Goal: Task Accomplishment & Management: Manage account settings

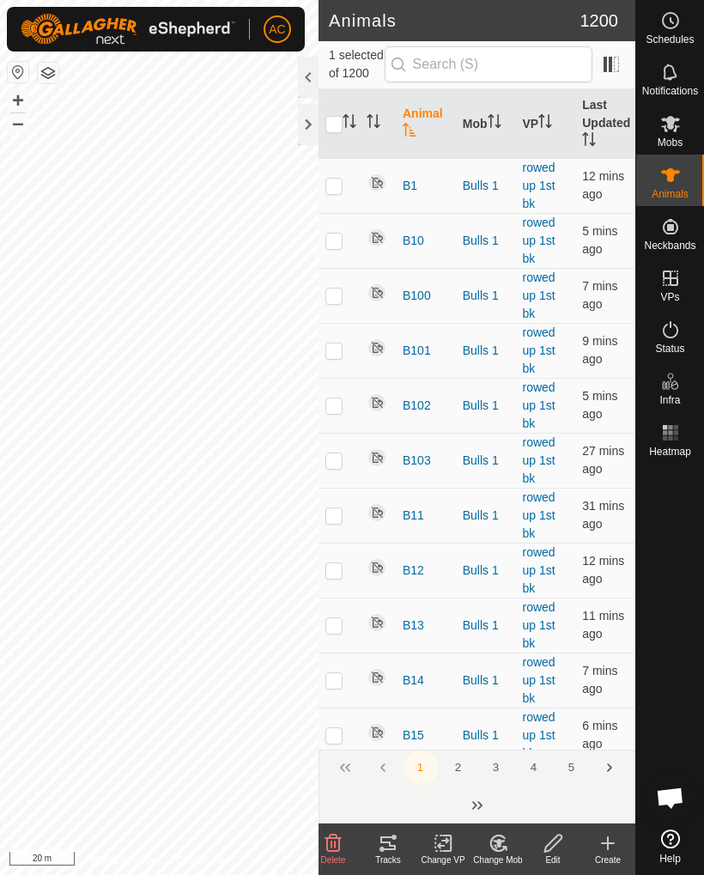
click at [506, 856] on div "Change Mob" at bounding box center [497, 859] width 55 height 13
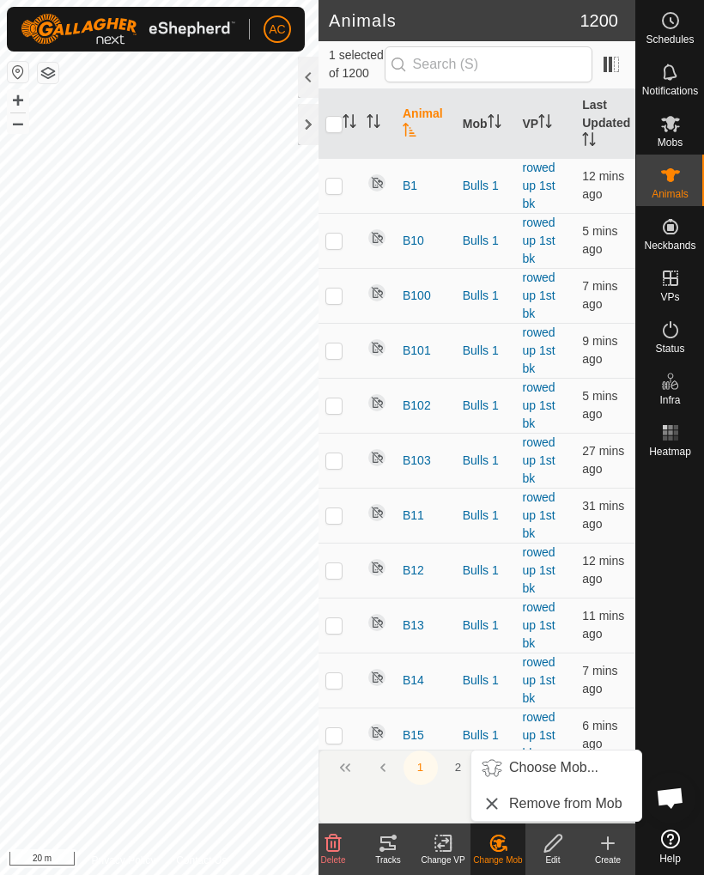
click at [536, 771] on span "Choose Mob..." at bounding box center [553, 767] width 89 height 21
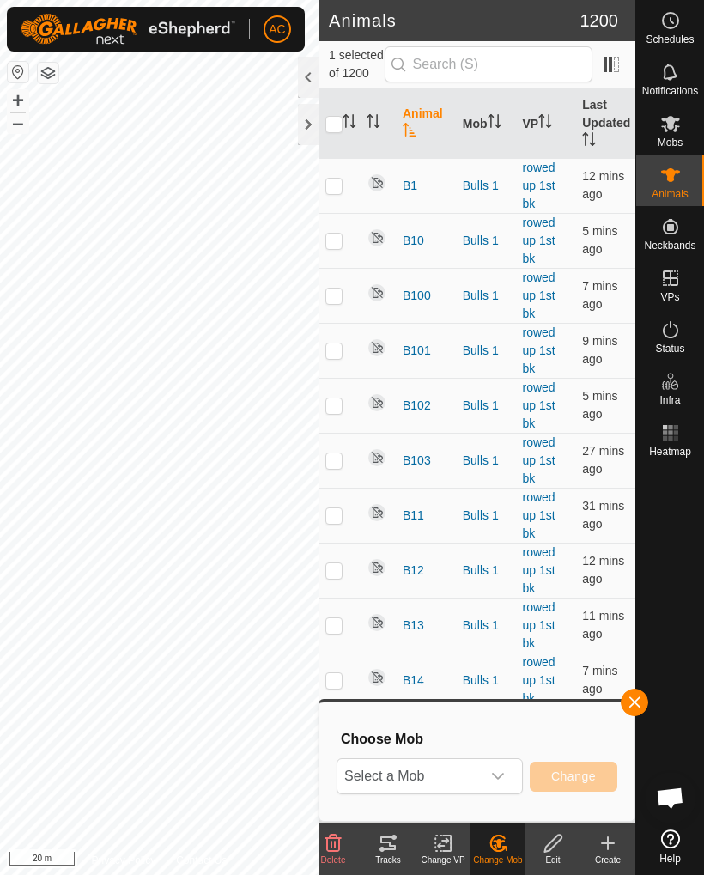
click at [502, 781] on icon "dropdown trigger" at bounding box center [498, 776] width 14 height 14
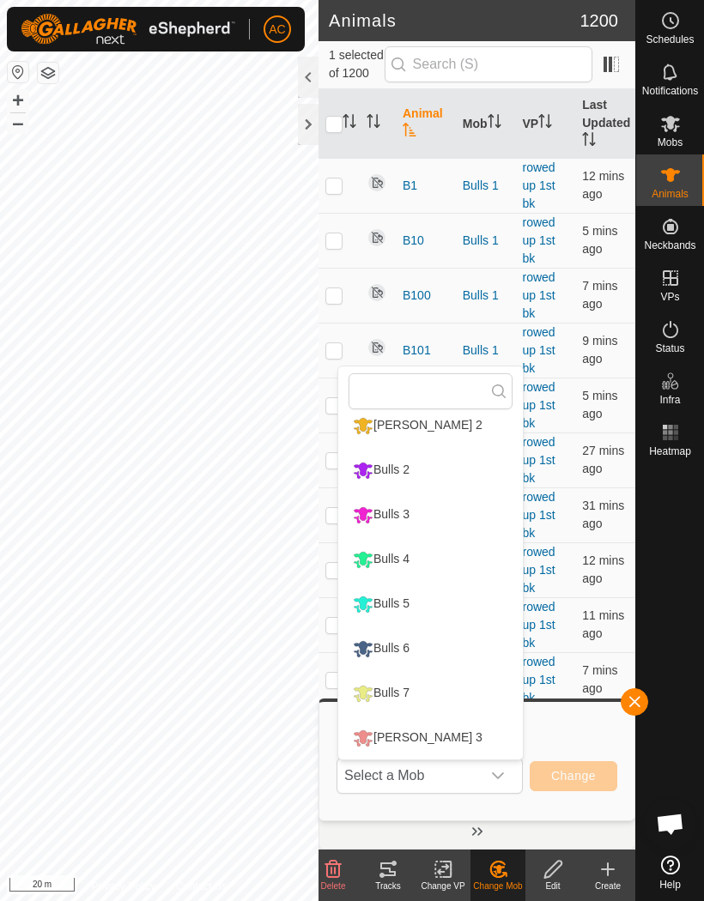
scroll to position [146, 0]
click at [414, 550] on div "Bulls 4" at bounding box center [380, 559] width 65 height 29
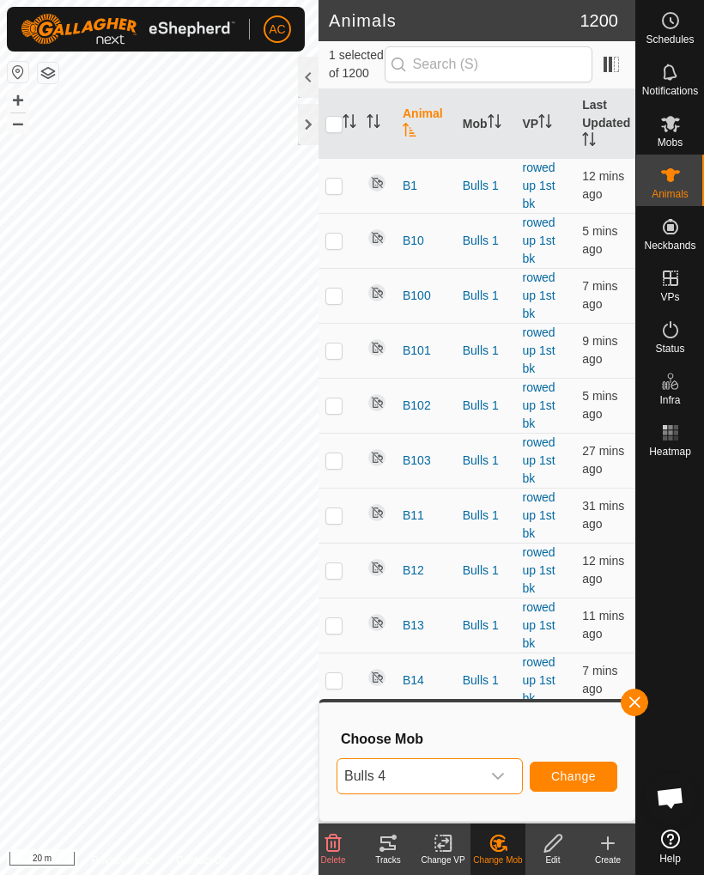
click at [587, 784] on button "Change" at bounding box center [574, 776] width 88 height 30
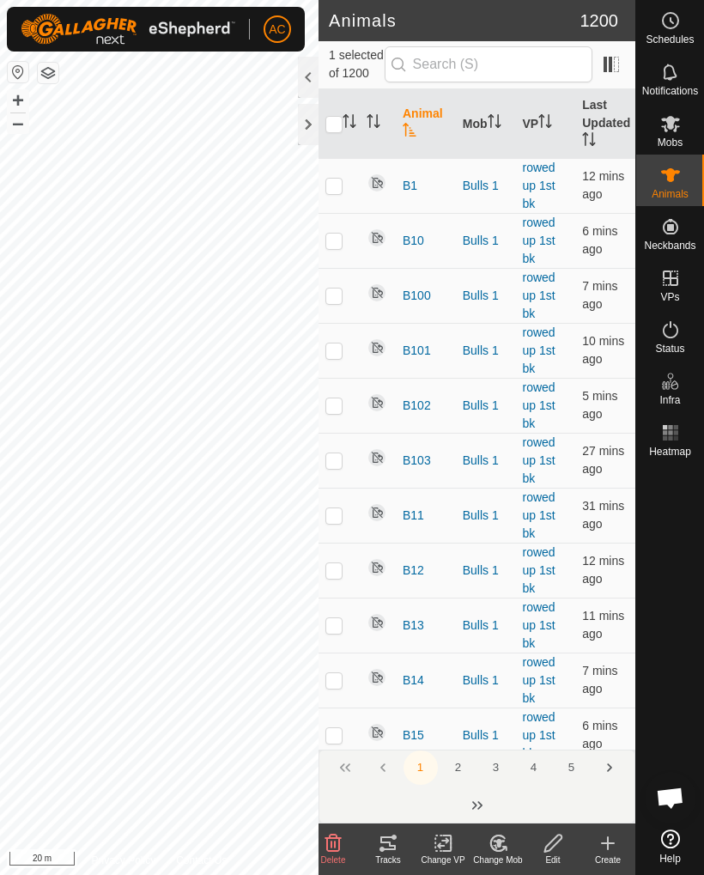
click at [500, 845] on icon at bounding box center [499, 842] width 12 height 9
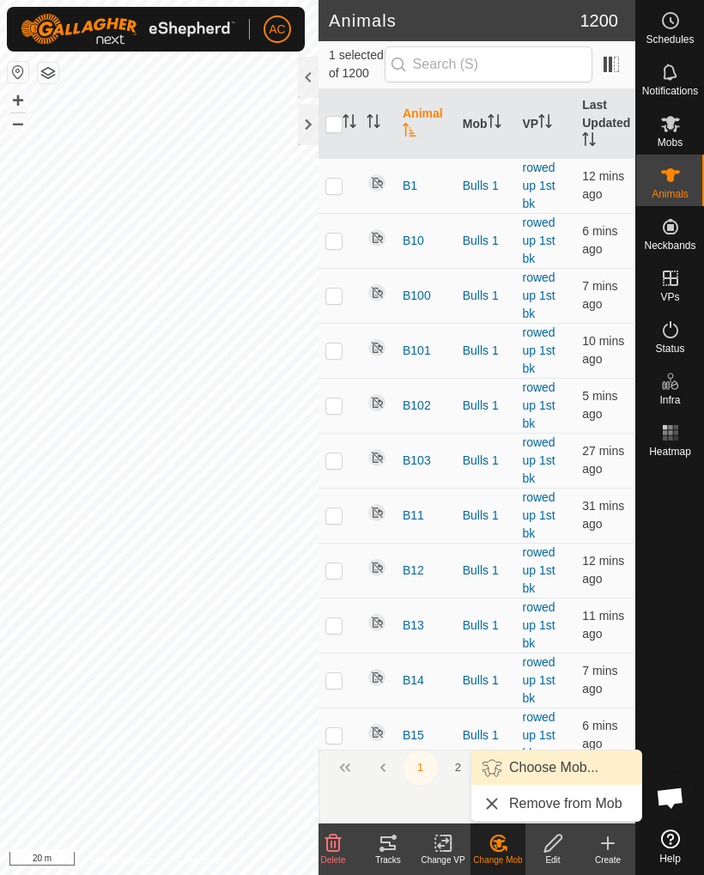
click at [591, 771] on span "Choose Mob..." at bounding box center [553, 767] width 89 height 21
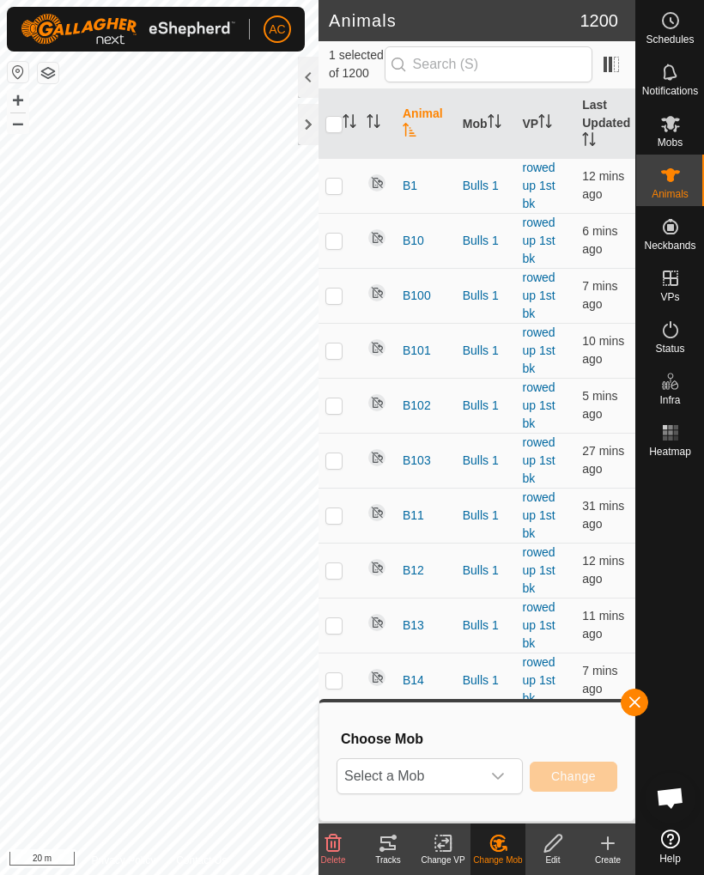
click at [494, 778] on icon "dropdown trigger" at bounding box center [498, 776] width 14 height 14
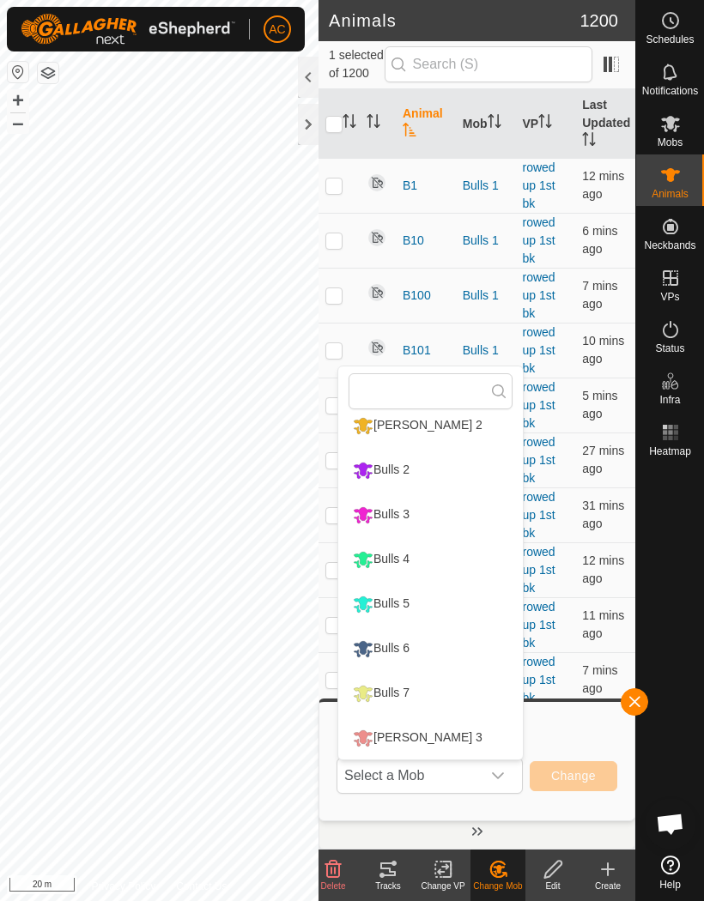
click at [414, 554] on div "Bulls 4" at bounding box center [380, 559] width 65 height 29
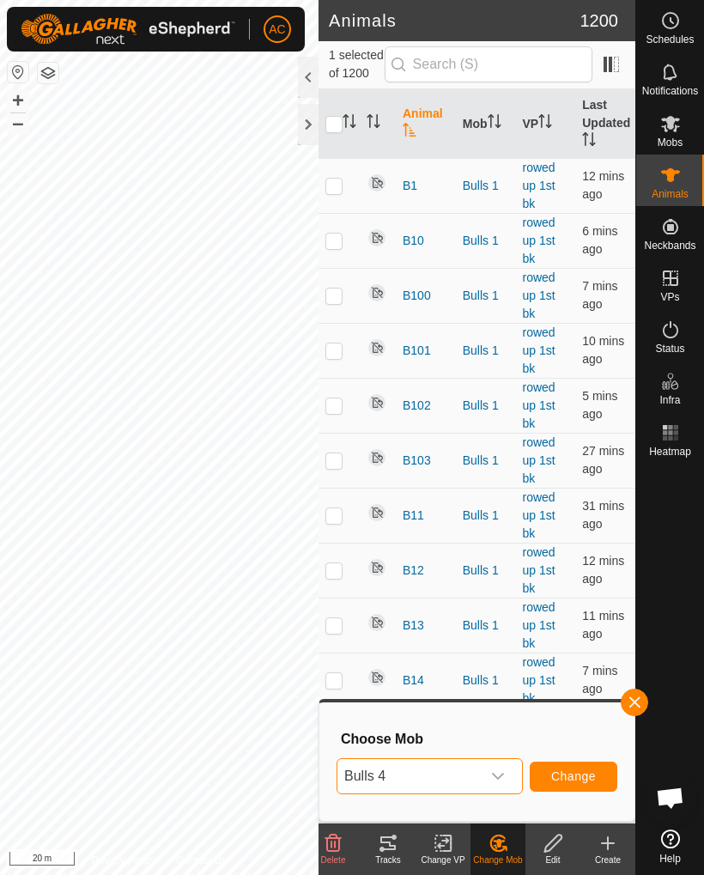
click at [590, 778] on span "Change" at bounding box center [573, 776] width 45 height 14
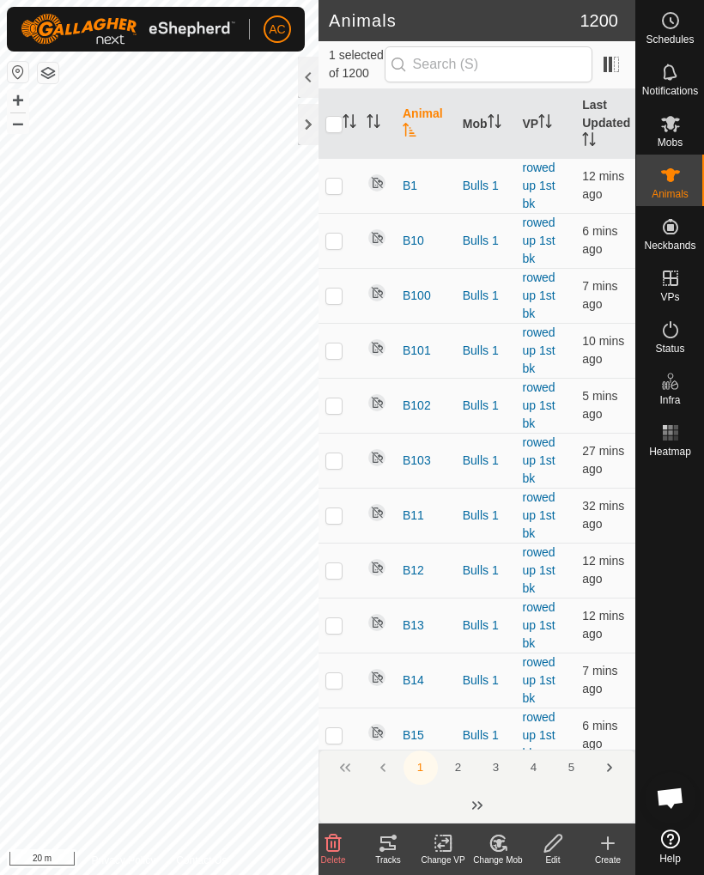
click at [502, 853] on div "Change Mob" at bounding box center [497, 859] width 55 height 13
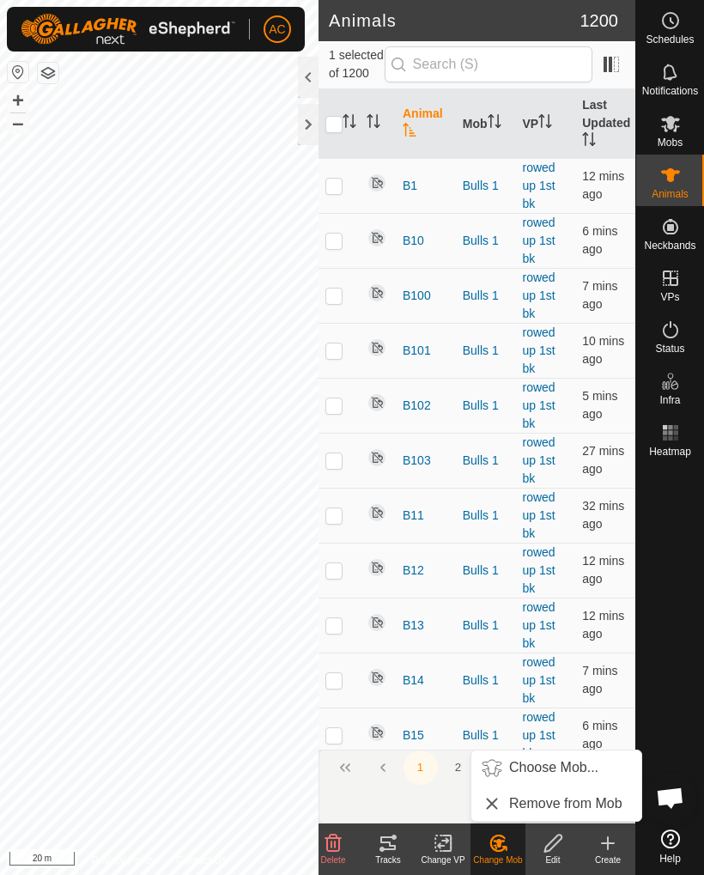
click at [552, 773] on span "Choose Mob..." at bounding box center [553, 767] width 89 height 21
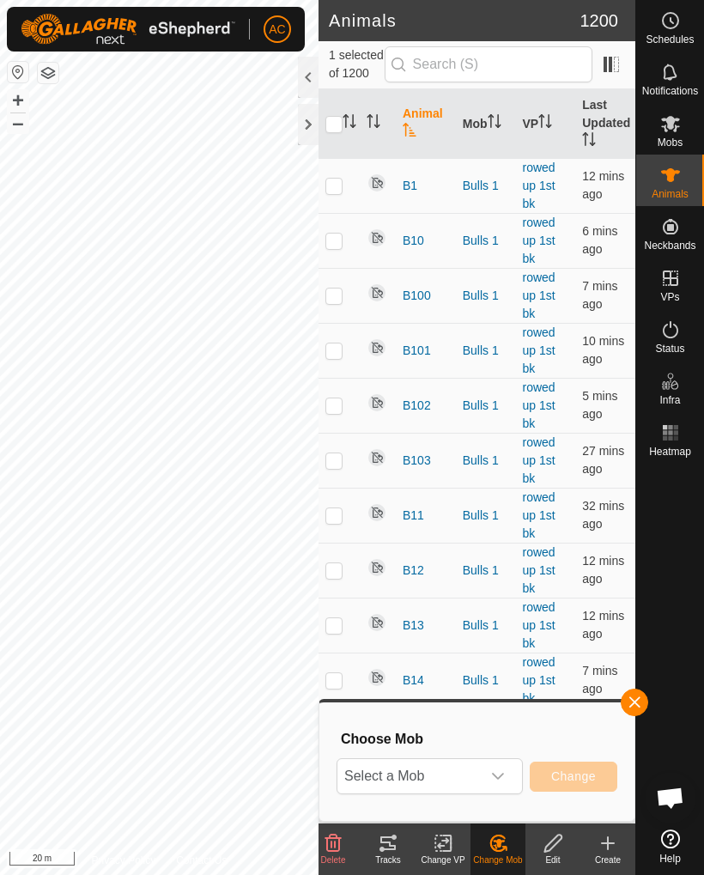
click at [496, 780] on icon "dropdown trigger" at bounding box center [498, 776] width 14 height 14
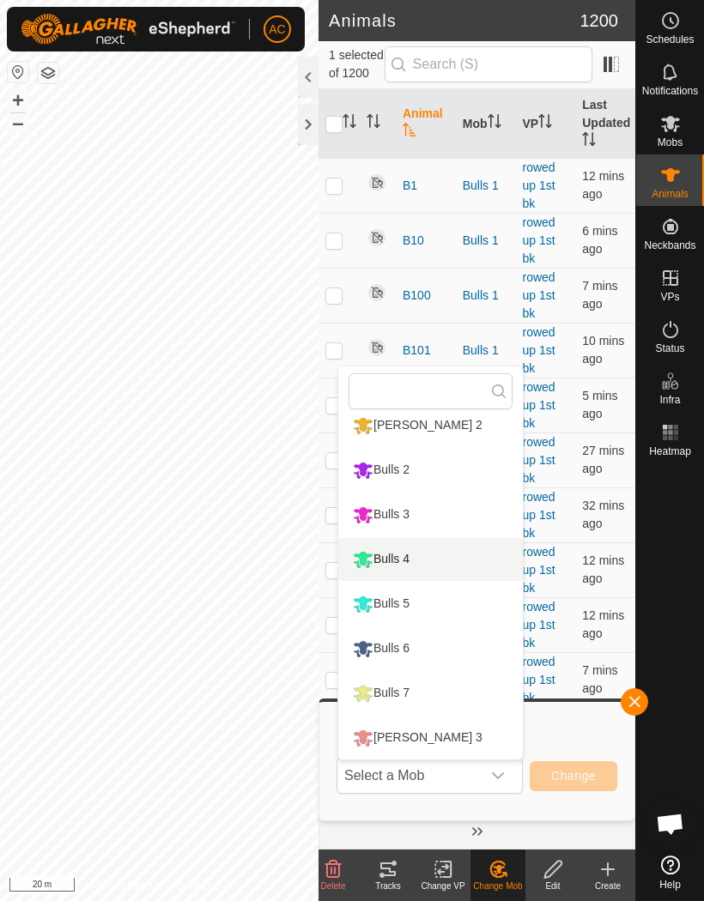
click at [414, 552] on div "Bulls 4" at bounding box center [380, 559] width 65 height 29
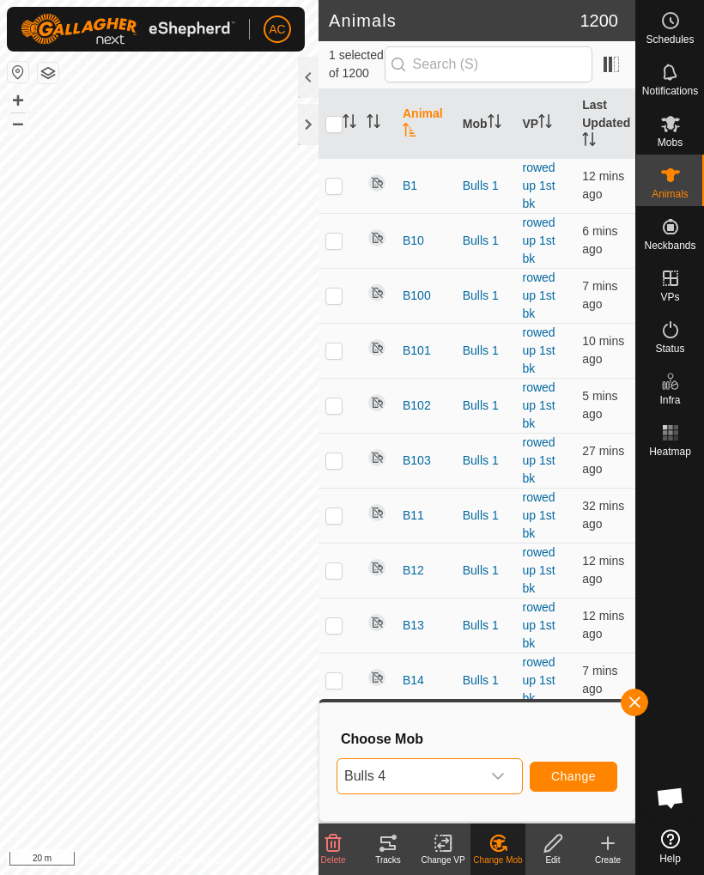
click at [576, 773] on span "Change" at bounding box center [573, 776] width 45 height 14
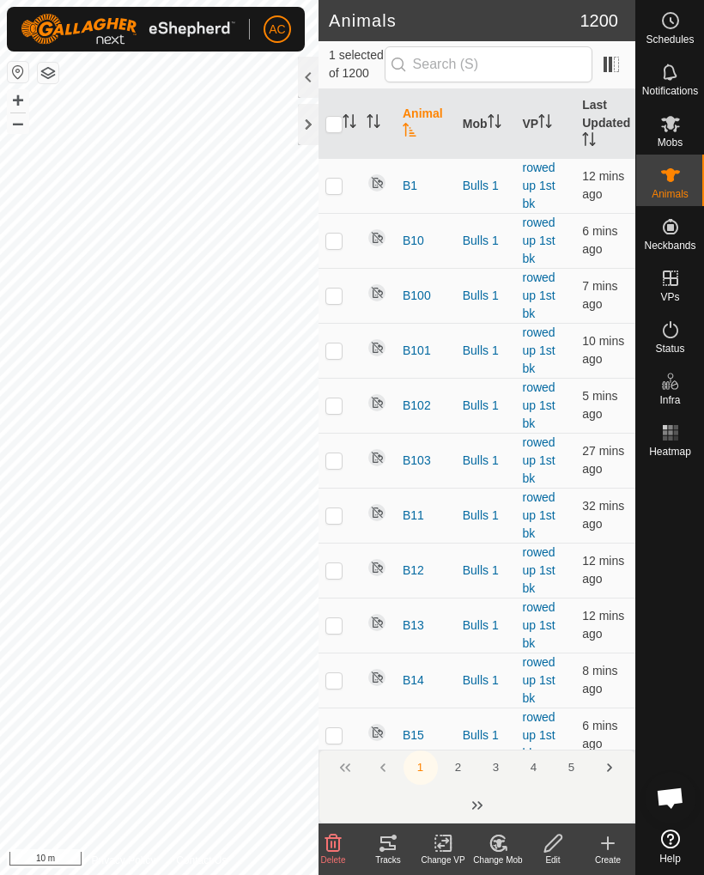
click at [502, 854] on div "Change Mob" at bounding box center [497, 859] width 55 height 13
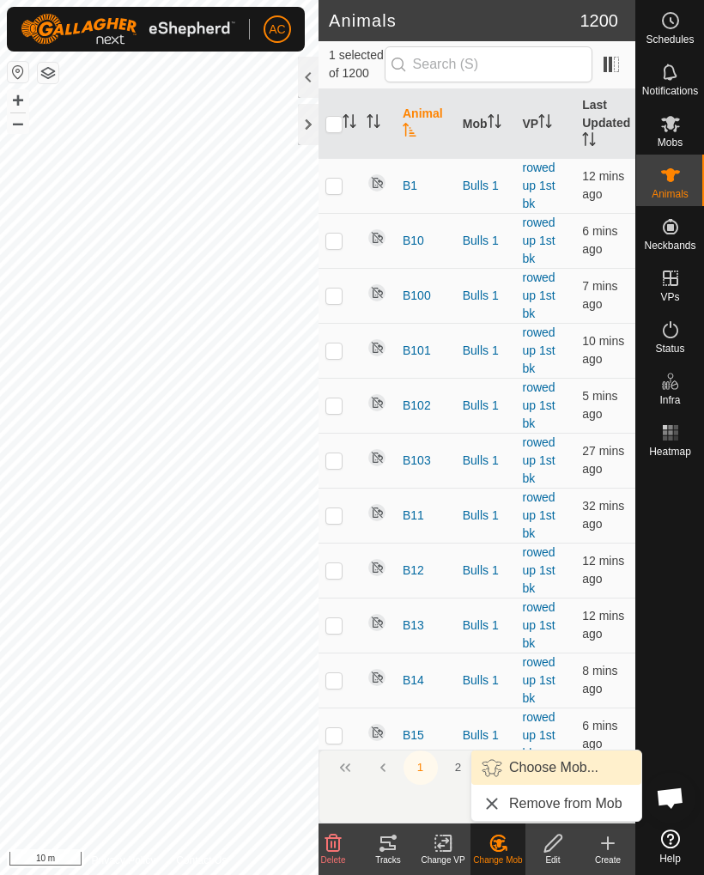
click at [554, 768] on span "Choose Mob..." at bounding box center [553, 767] width 89 height 21
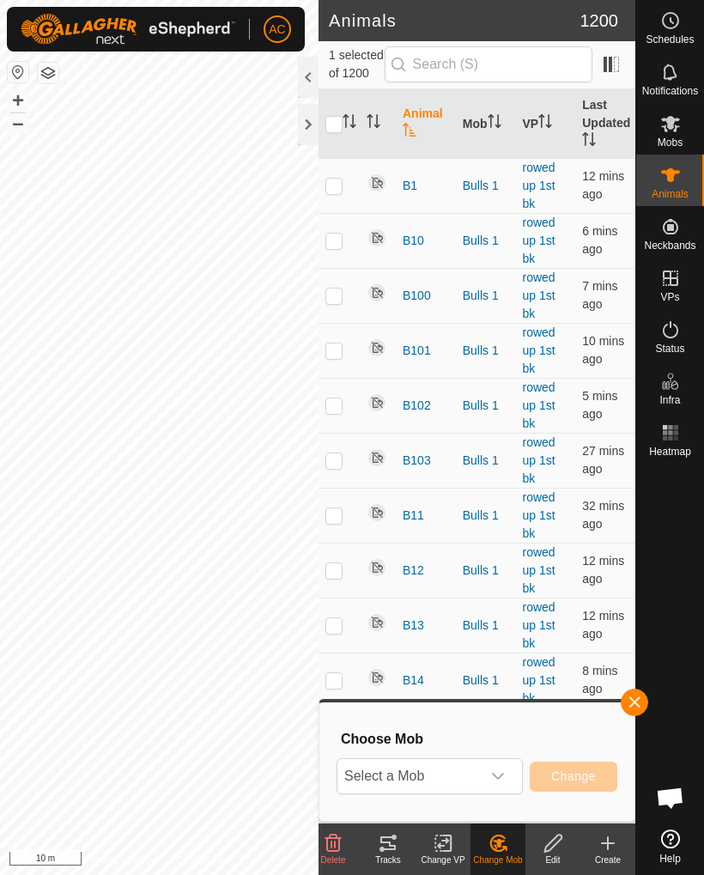
click at [477, 771] on span "Select a Mob" at bounding box center [408, 776] width 143 height 34
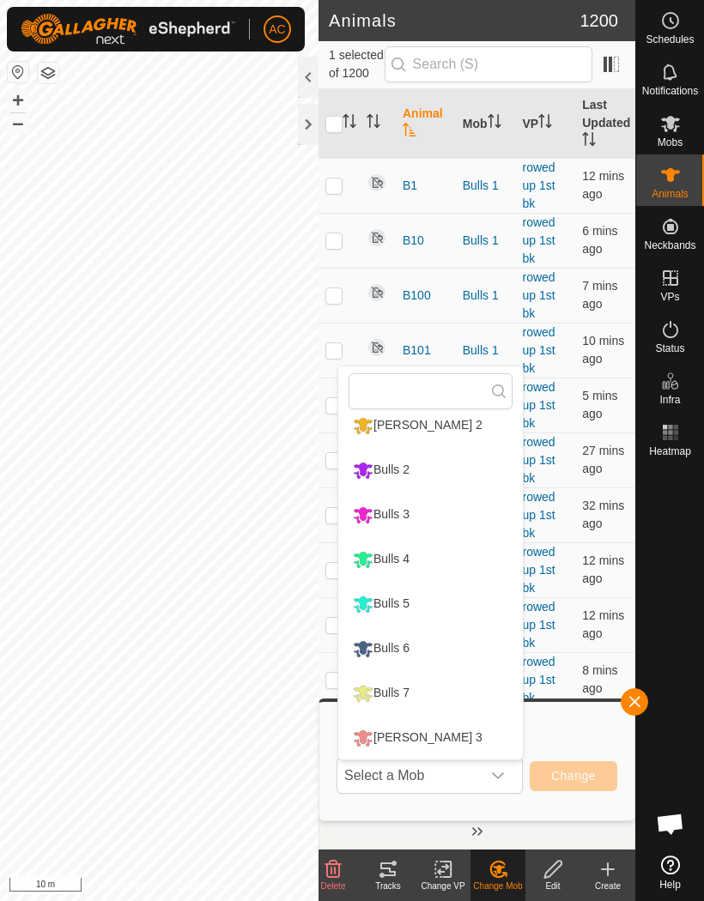
click at [447, 553] on li "Bulls 4" at bounding box center [430, 559] width 185 height 43
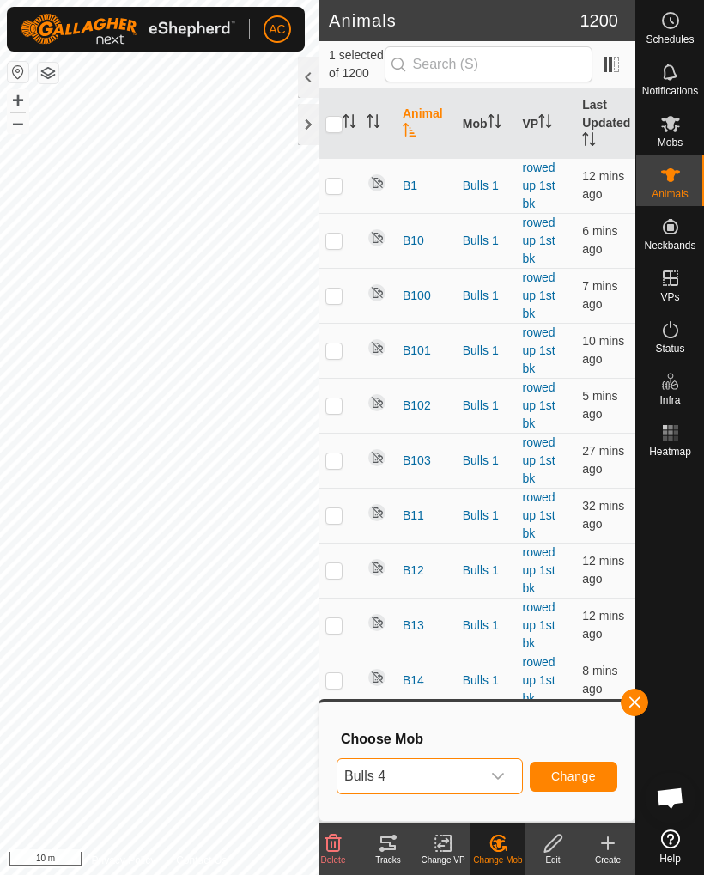
click at [586, 772] on span "Change" at bounding box center [573, 776] width 45 height 14
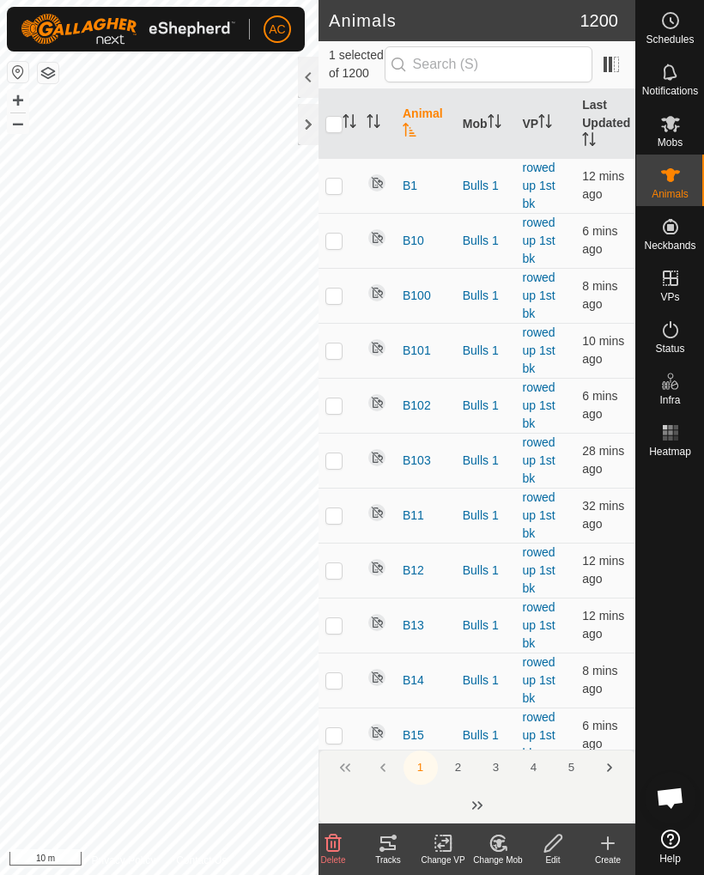
click at [506, 850] on icon at bounding box center [503, 847] width 3 height 3
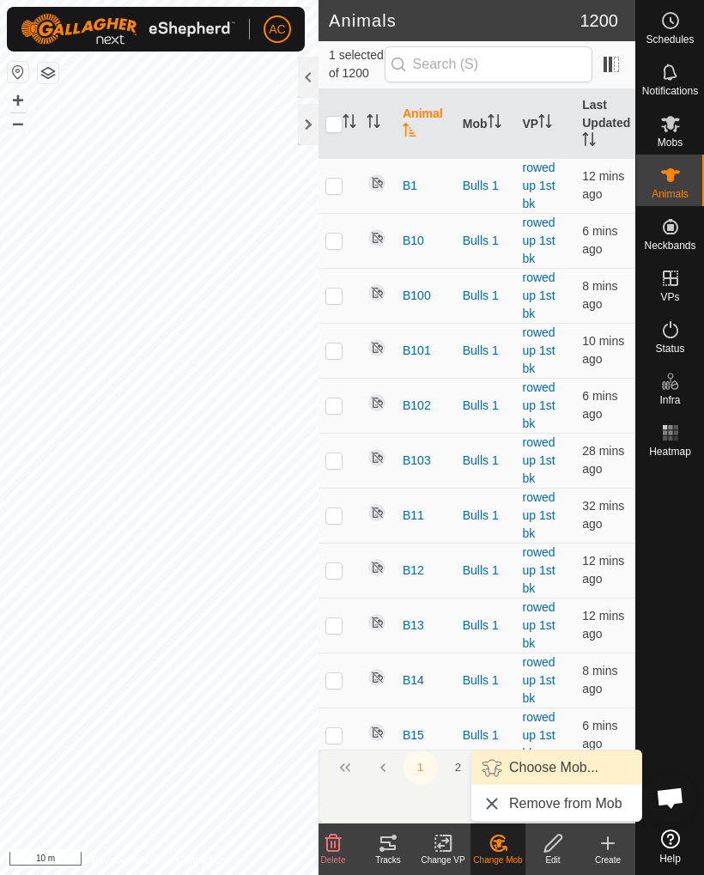
click at [582, 764] on span "Choose Mob..." at bounding box center [553, 767] width 89 height 21
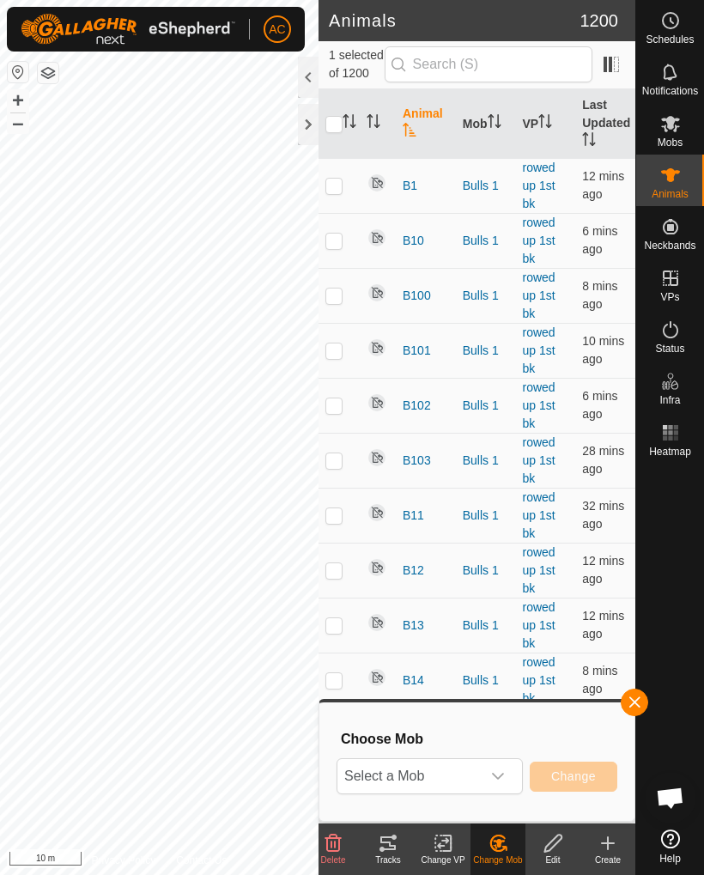
click at [506, 772] on div "dropdown trigger" at bounding box center [498, 776] width 34 height 34
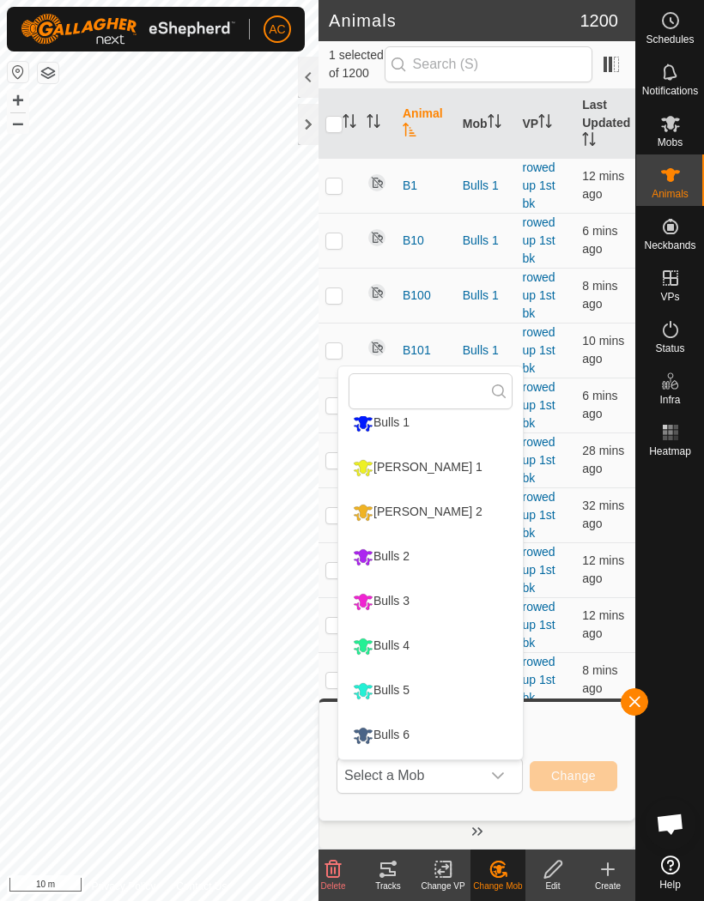
scroll to position [116, 0]
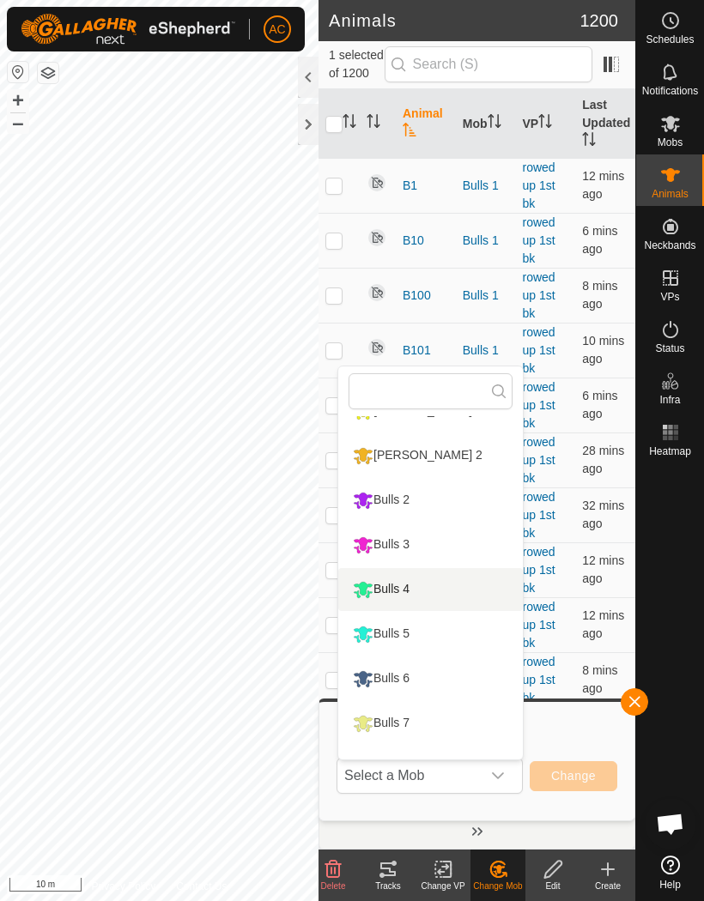
click at [438, 586] on li "Bulls 4" at bounding box center [430, 589] width 185 height 43
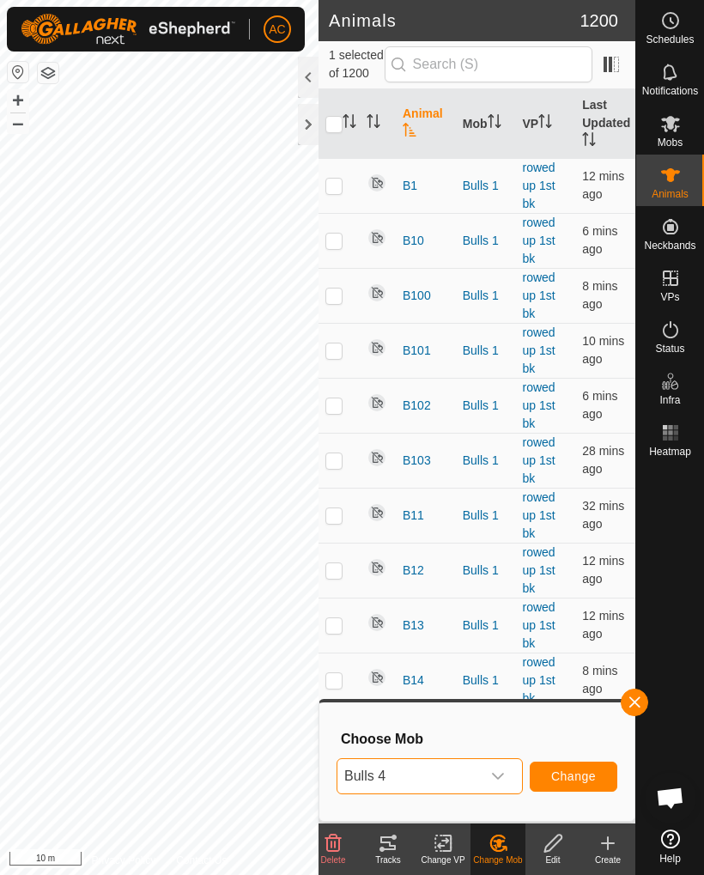
click at [602, 779] on button "Change" at bounding box center [574, 776] width 88 height 30
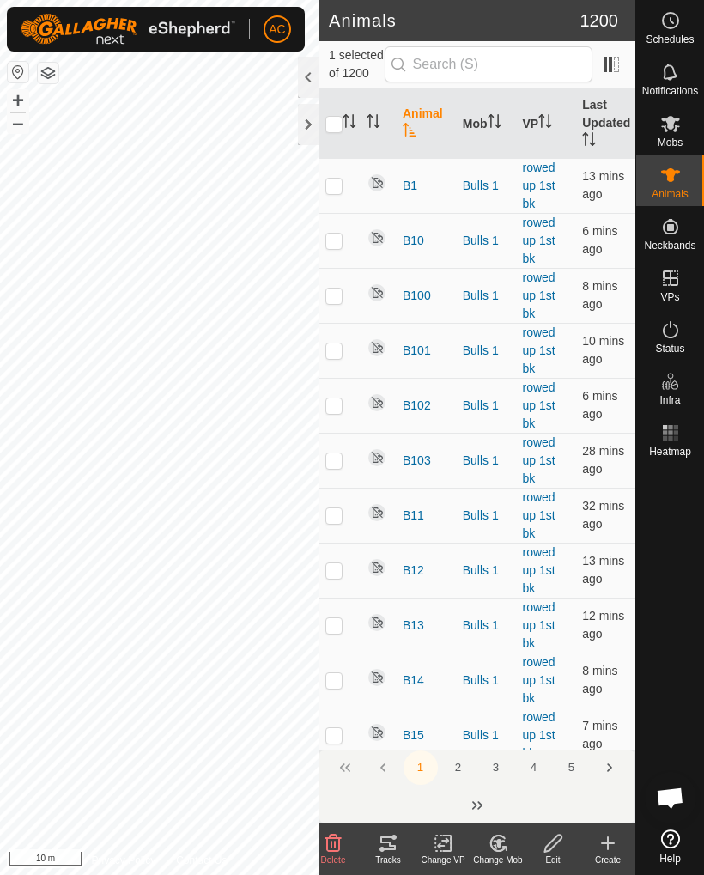
click at [512, 838] on change-mob-svg-icon at bounding box center [497, 843] width 55 height 21
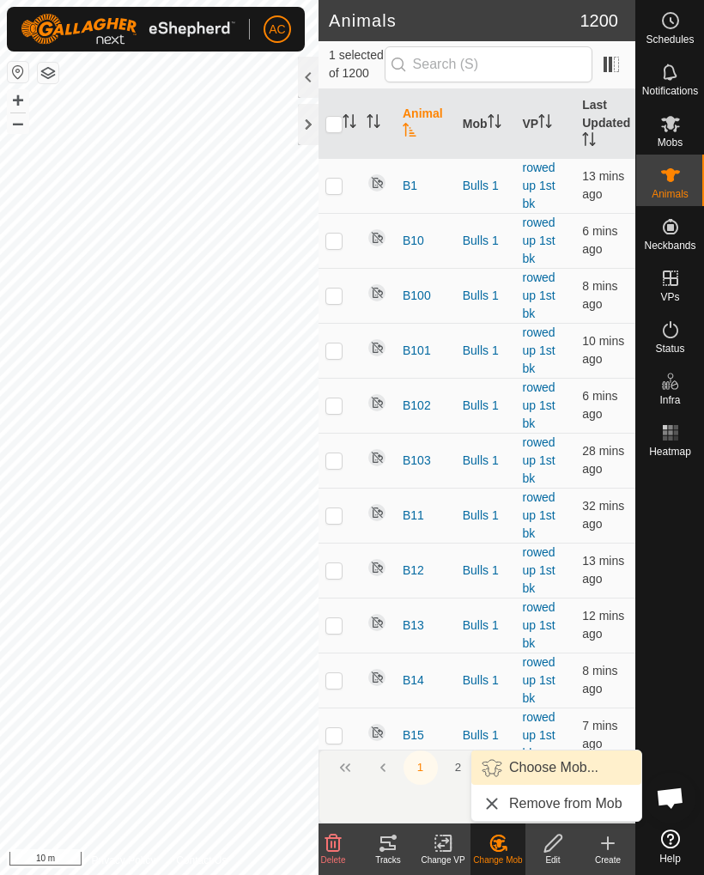
click at [566, 773] on span "Choose Mob..." at bounding box center [553, 767] width 89 height 21
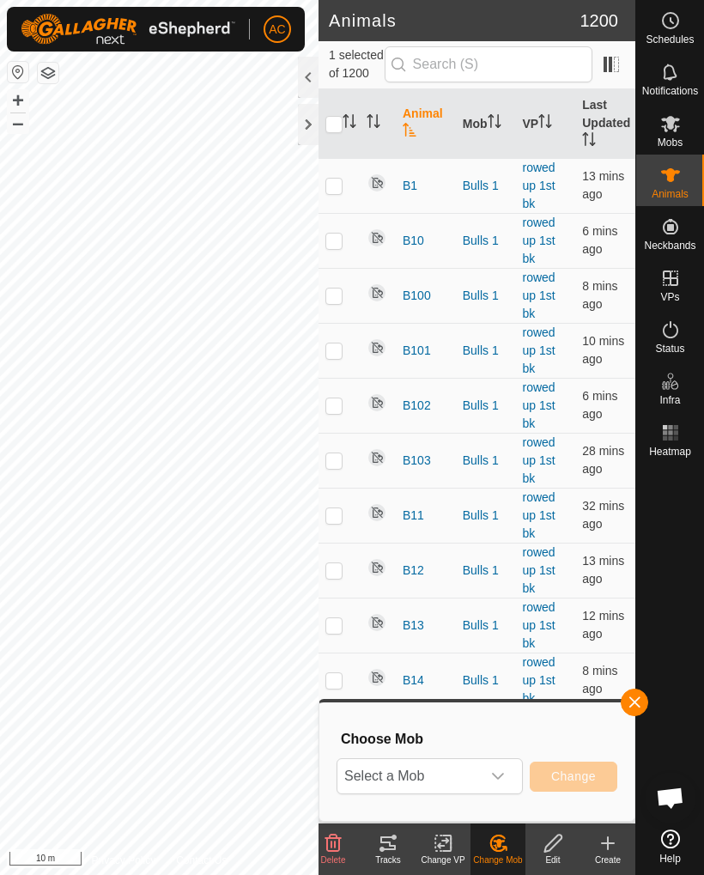
click at [503, 785] on div "dropdown trigger" at bounding box center [498, 776] width 34 height 34
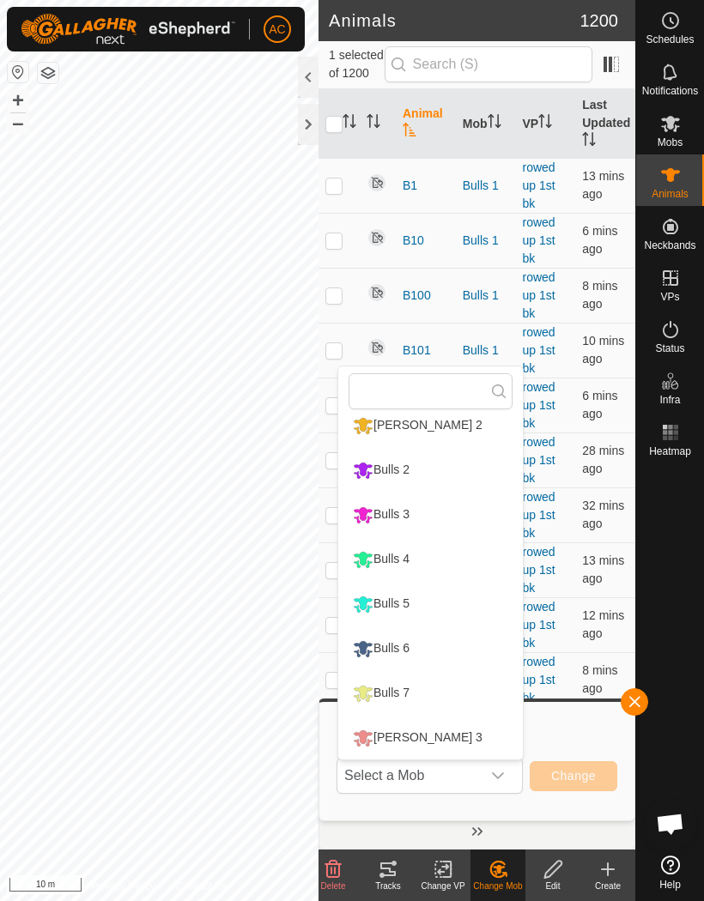
scroll to position [146, 0]
click at [414, 559] on div "Bulls 4" at bounding box center [380, 559] width 65 height 29
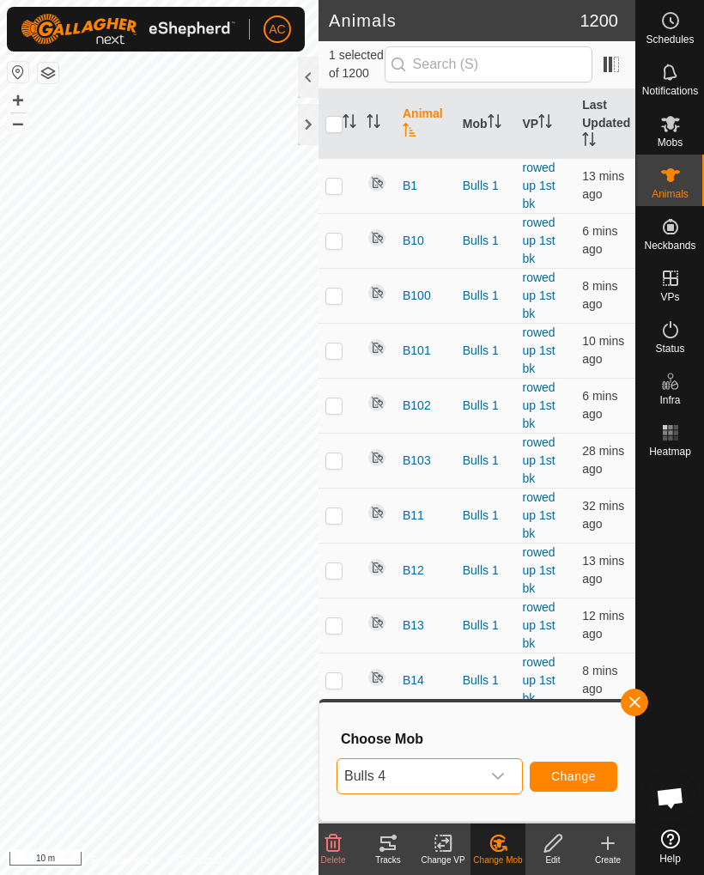
click at [598, 785] on button "Change" at bounding box center [574, 776] width 88 height 30
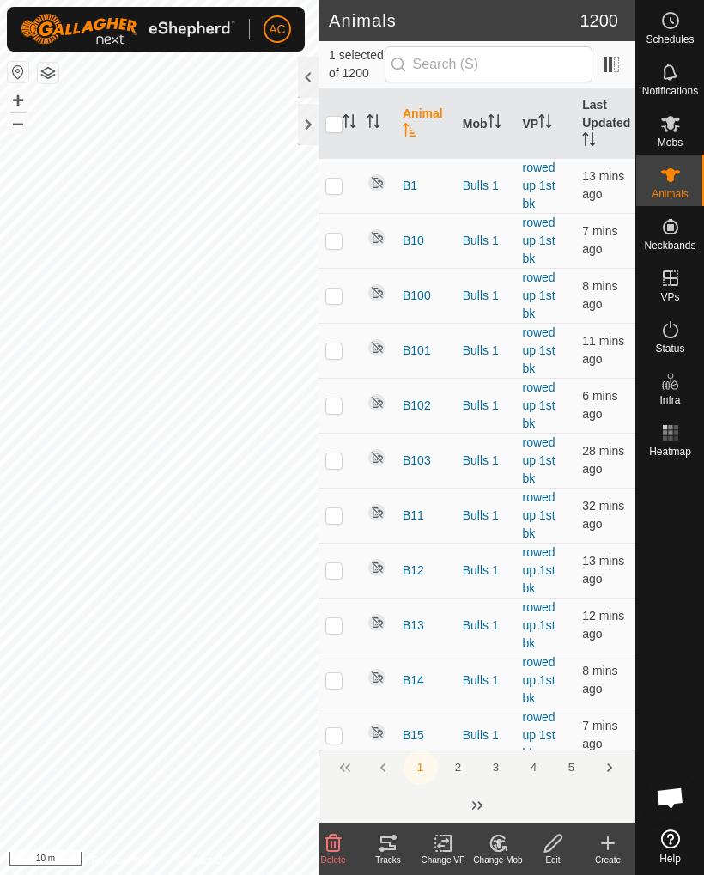
click at [500, 851] on icon at bounding box center [497, 842] width 15 height 15
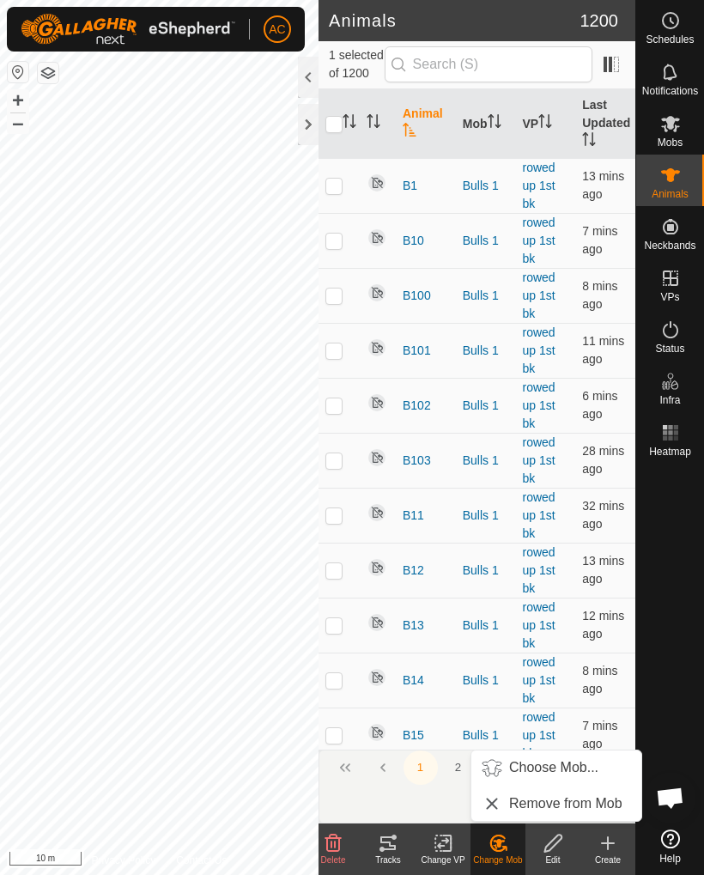
click at [549, 775] on span "Choose Mob..." at bounding box center [553, 767] width 89 height 21
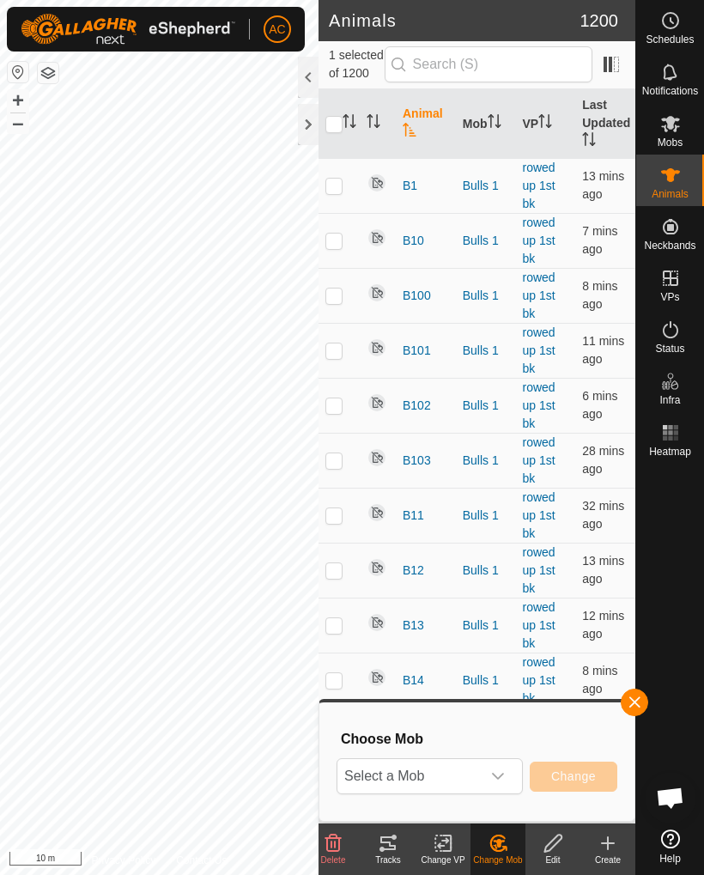
click at [492, 782] on icon "dropdown trigger" at bounding box center [498, 776] width 14 height 14
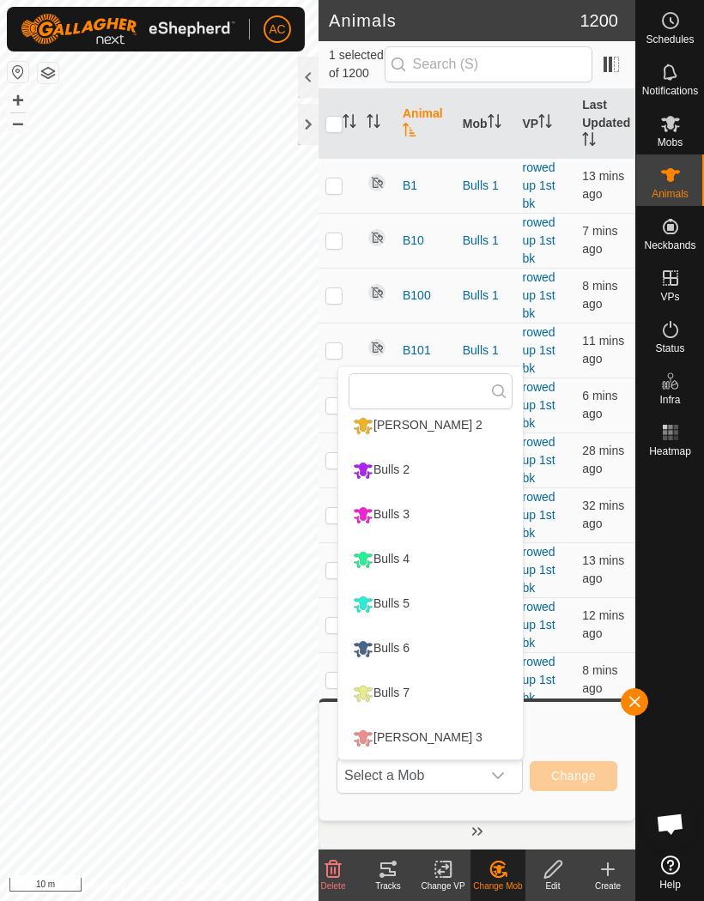
click at [426, 560] on li "Bulls 4" at bounding box center [430, 559] width 185 height 43
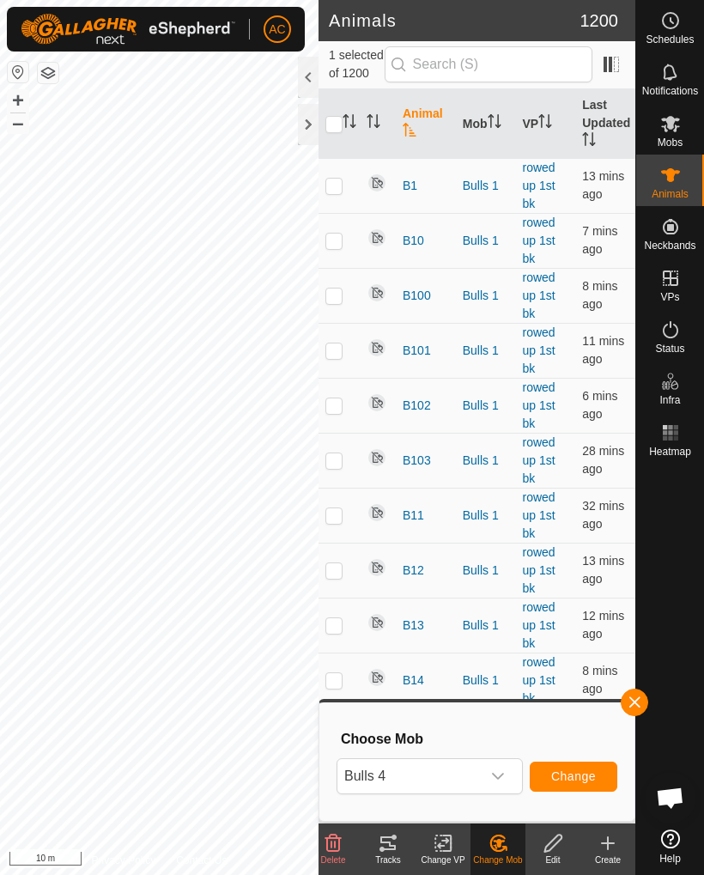
click at [574, 778] on span "Change" at bounding box center [573, 776] width 45 height 14
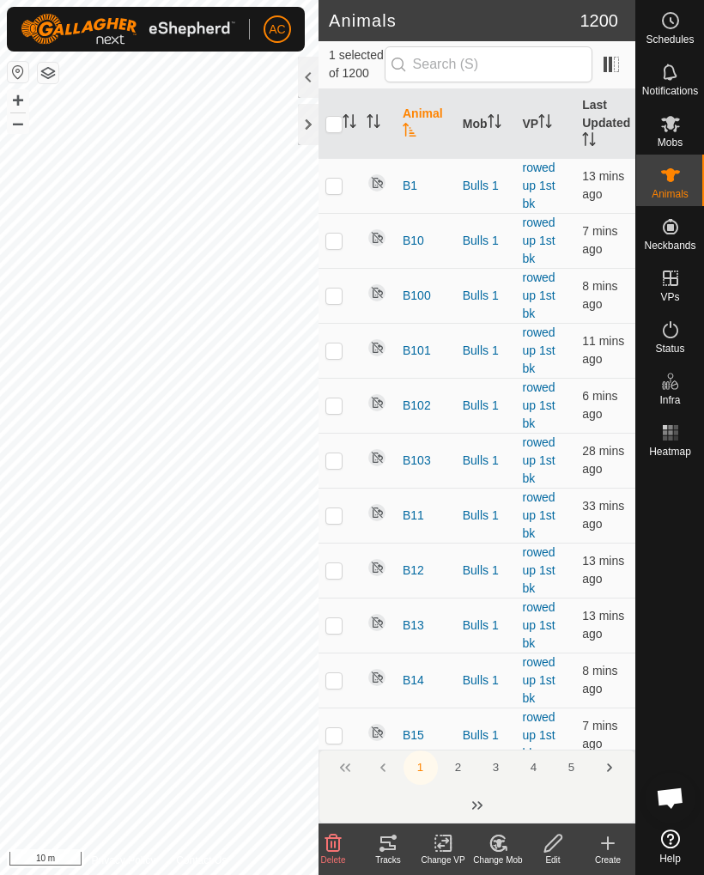
click at [504, 842] on icon at bounding box center [497, 843] width 21 height 21
click at [506, 841] on icon at bounding box center [497, 843] width 21 height 21
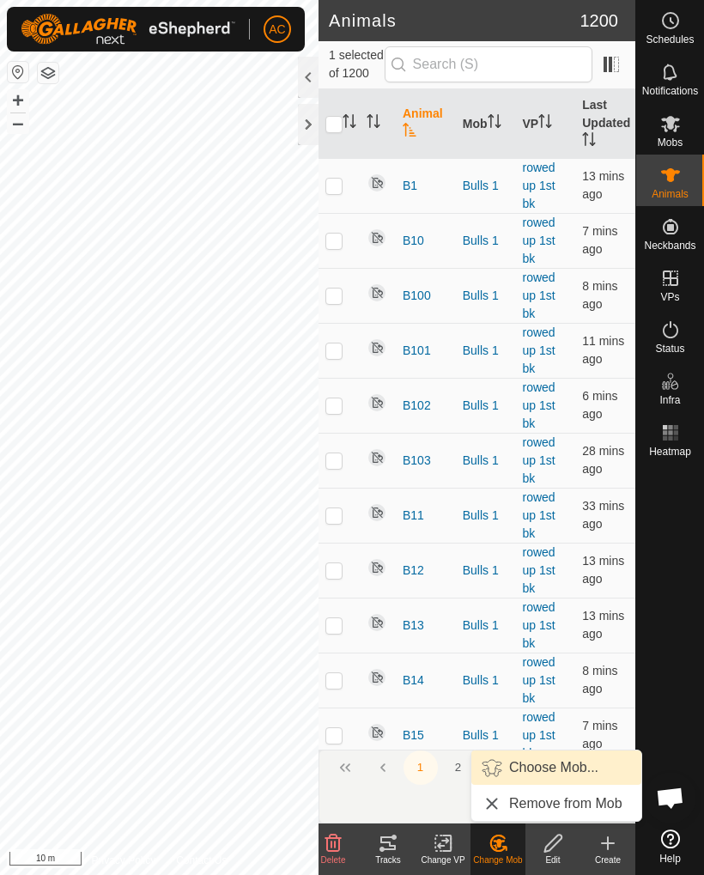
click at [597, 772] on span "Choose Mob..." at bounding box center [553, 767] width 89 height 21
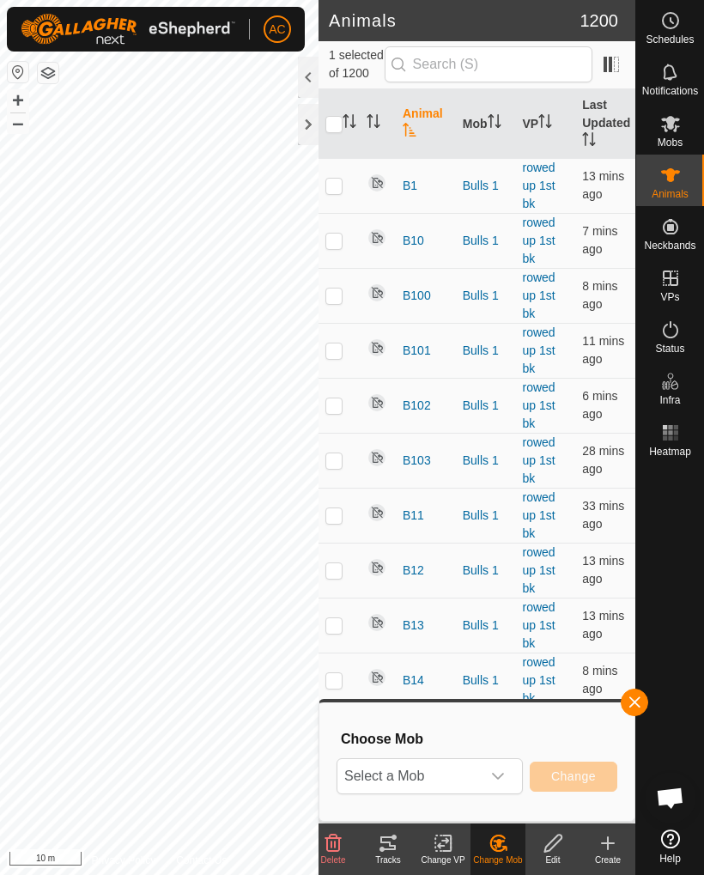
click at [500, 775] on icon "dropdown trigger" at bounding box center [498, 775] width 12 height 7
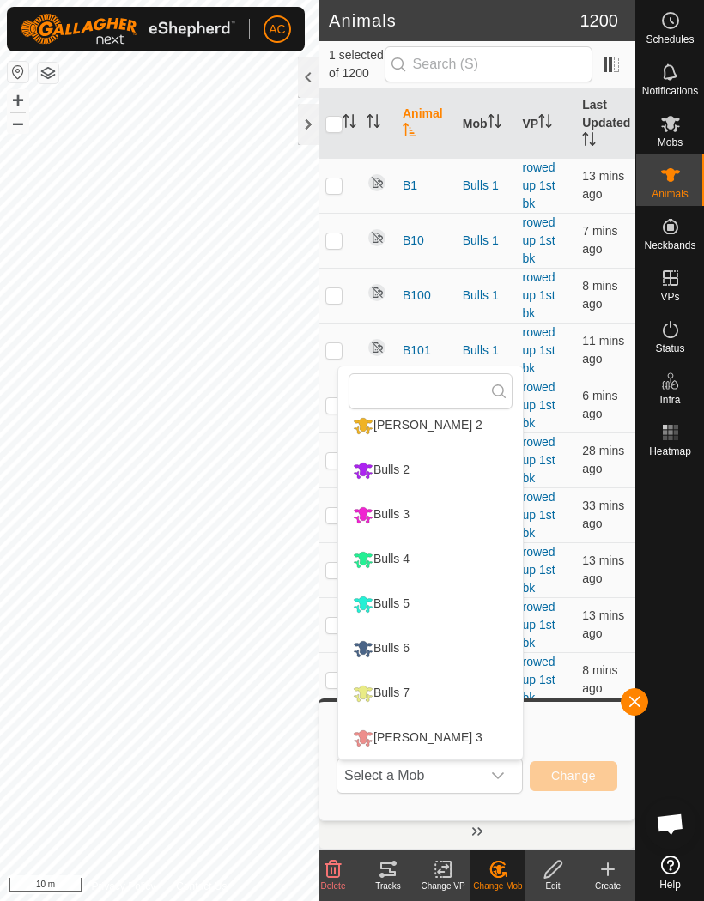
click at [437, 563] on li "Bulls 4" at bounding box center [430, 559] width 185 height 43
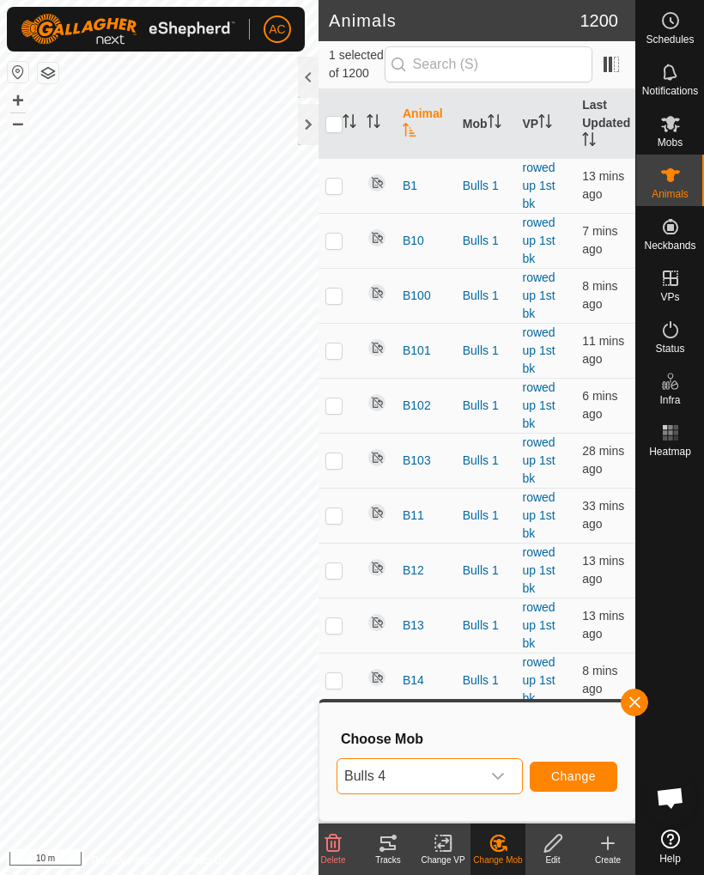
click at [580, 772] on span "Change" at bounding box center [573, 776] width 45 height 14
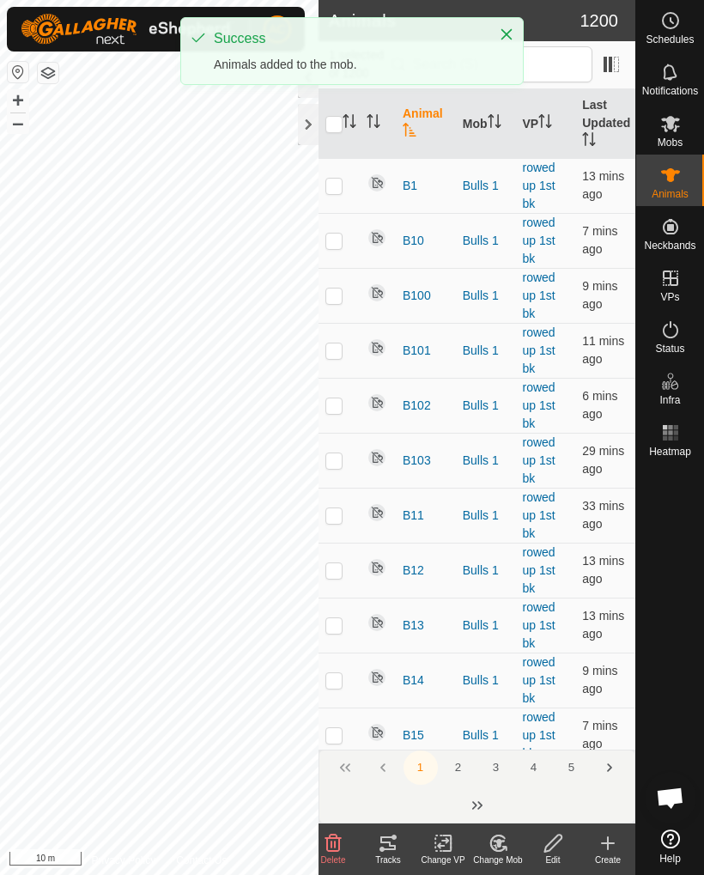
click at [499, 848] on icon at bounding box center [497, 843] width 21 height 21
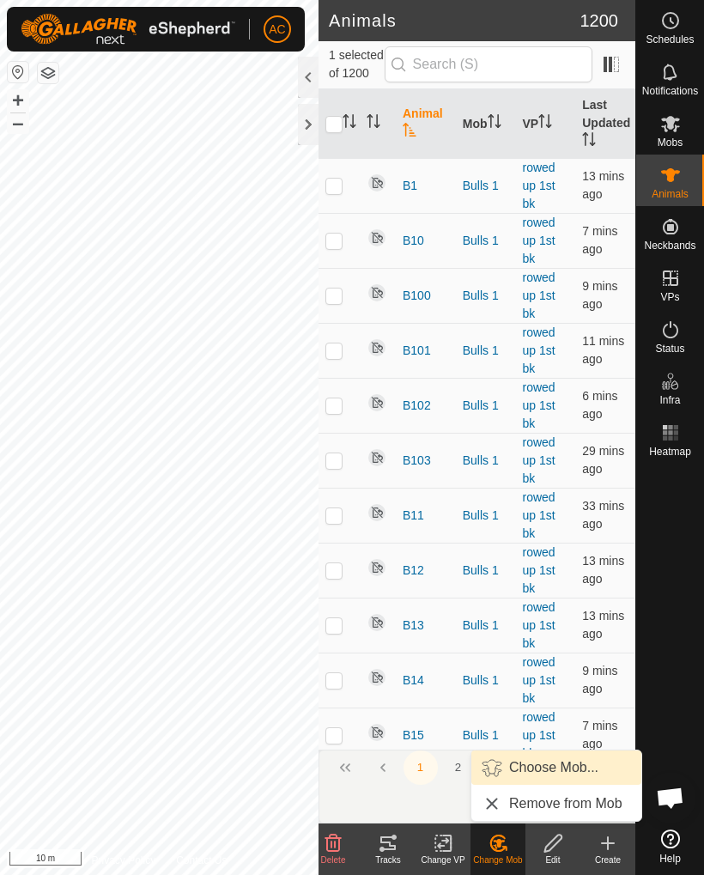
click at [573, 769] on span "Choose Mob..." at bounding box center [553, 767] width 89 height 21
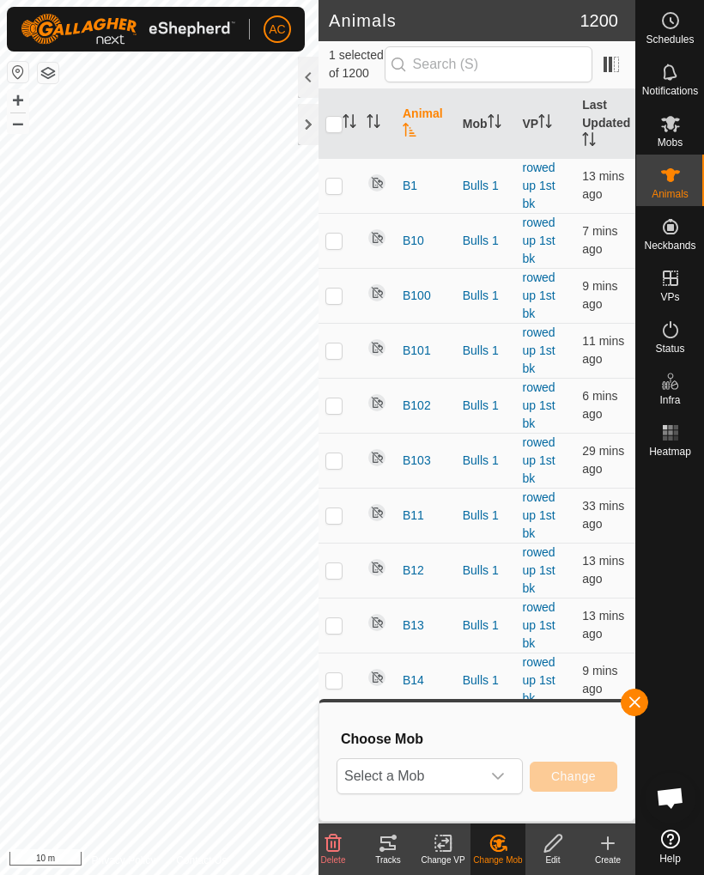
click at [476, 777] on span "Select a Mob" at bounding box center [408, 776] width 143 height 34
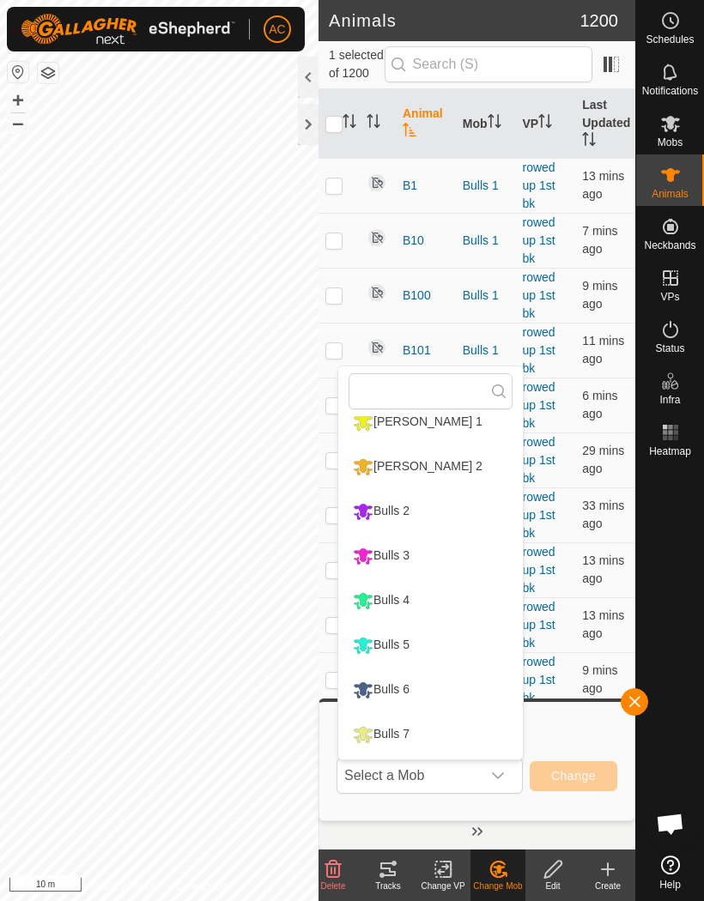
scroll to position [113, 0]
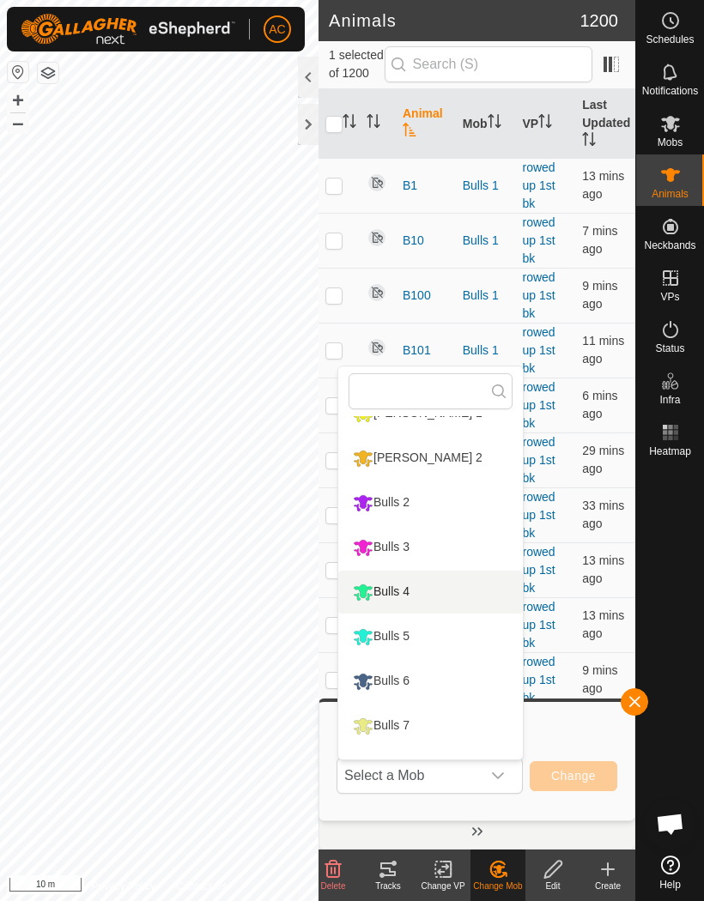
click at [439, 588] on li "Bulls 4" at bounding box center [430, 592] width 185 height 43
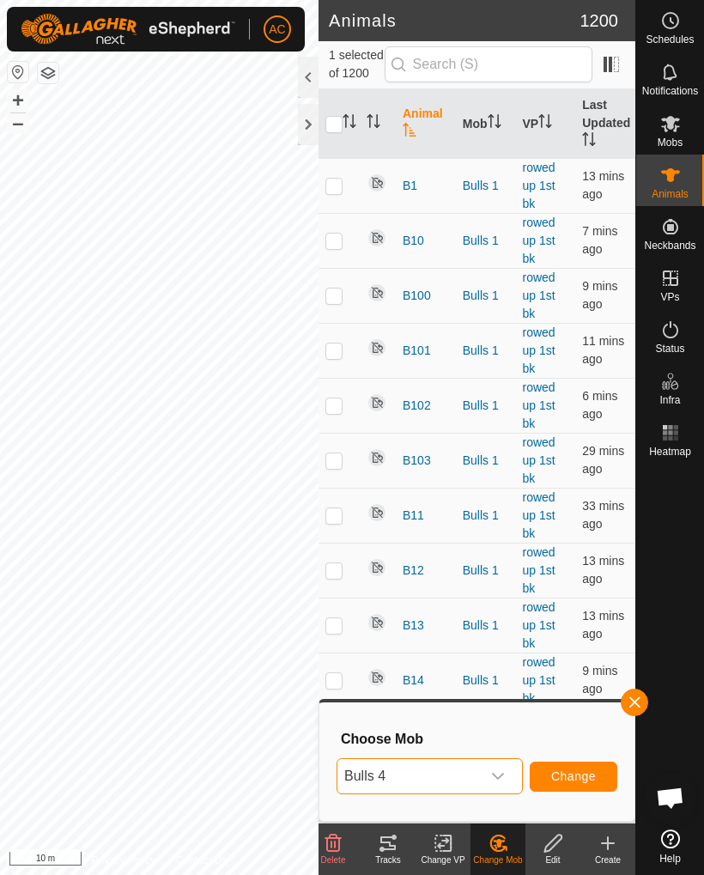
click at [582, 772] on span "Change" at bounding box center [573, 776] width 45 height 14
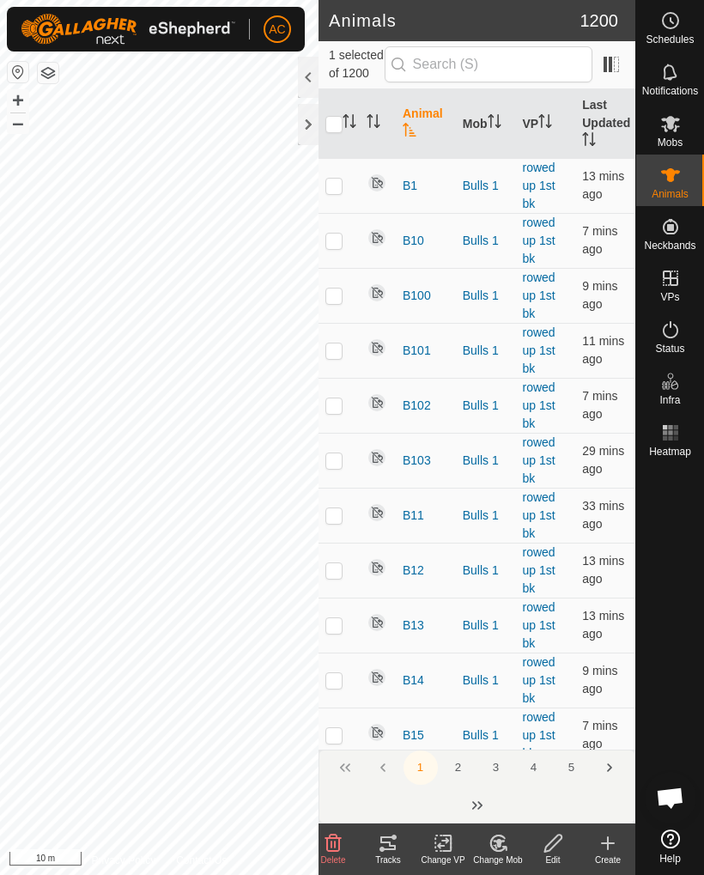
click at [507, 851] on icon at bounding box center [497, 843] width 21 height 21
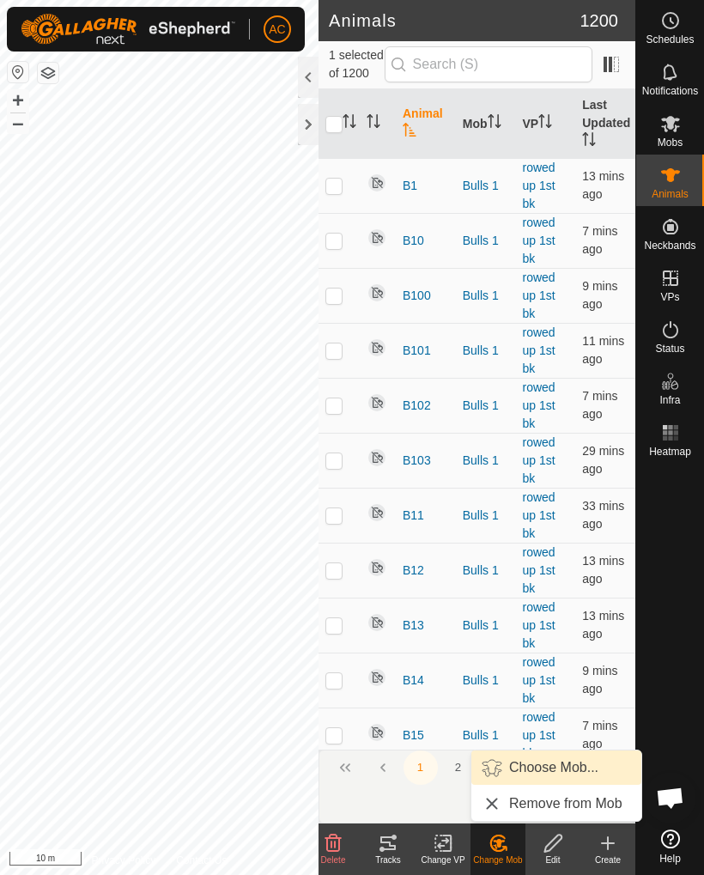
click at [589, 767] on span "Choose Mob..." at bounding box center [553, 767] width 89 height 21
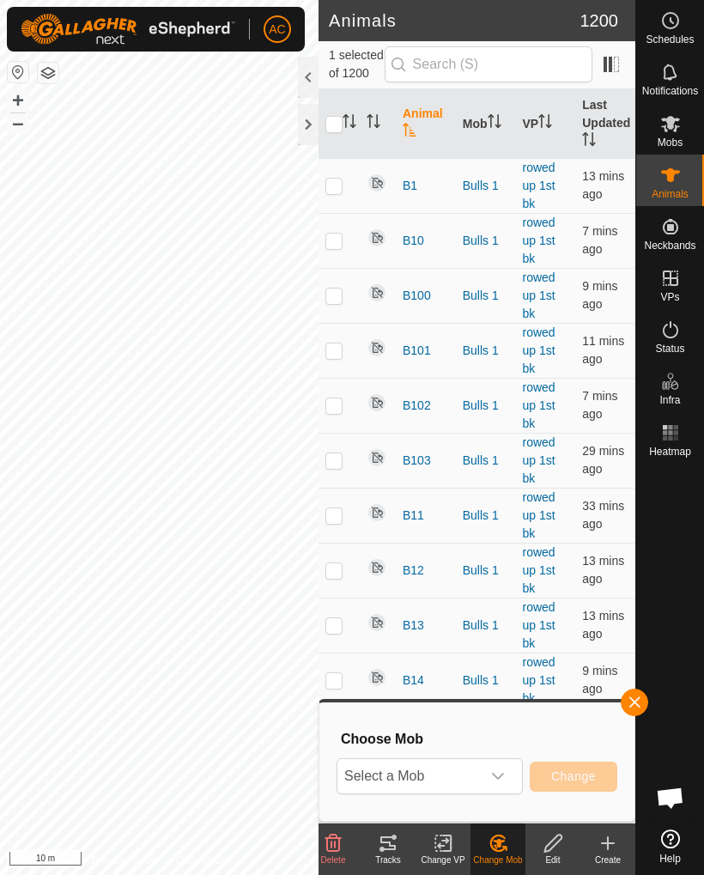
click at [478, 773] on span "Select a Mob" at bounding box center [408, 776] width 143 height 34
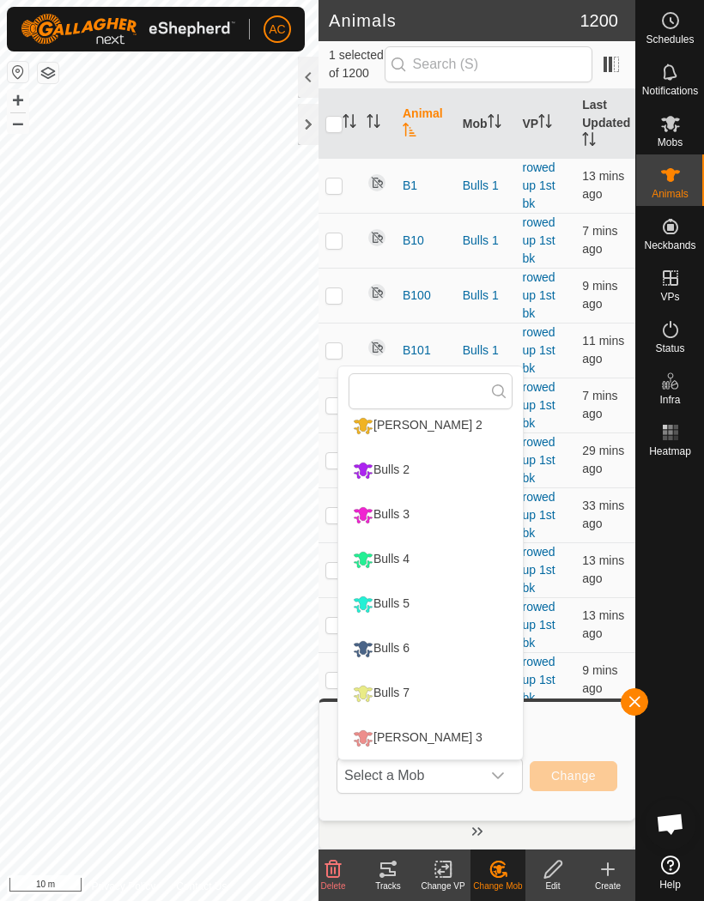
scroll to position [146, 0]
click at [445, 559] on li "Bulls 4" at bounding box center [430, 559] width 185 height 43
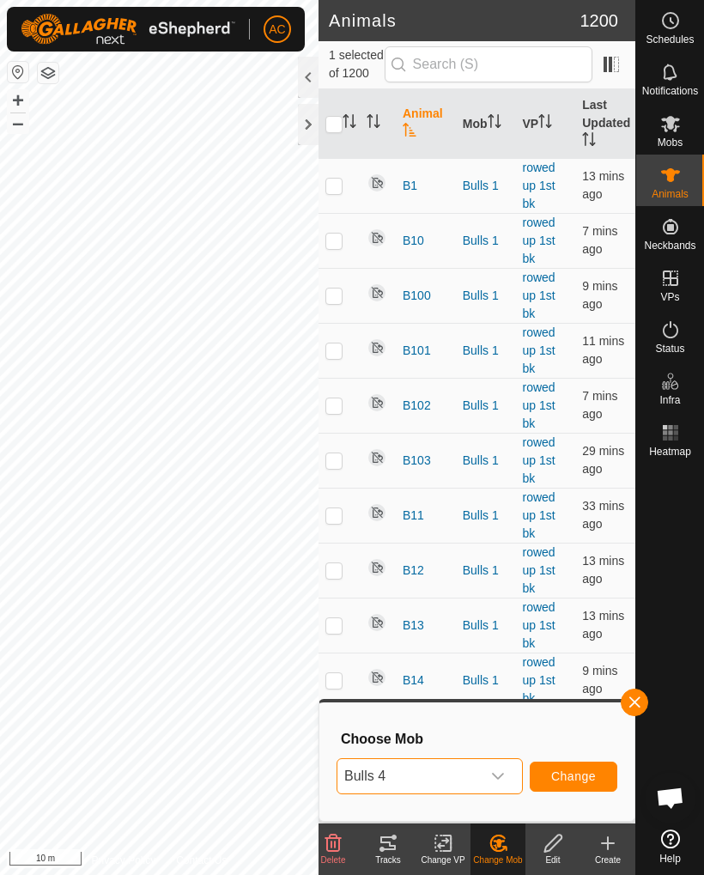
click at [578, 769] on span "Change" at bounding box center [573, 776] width 45 height 14
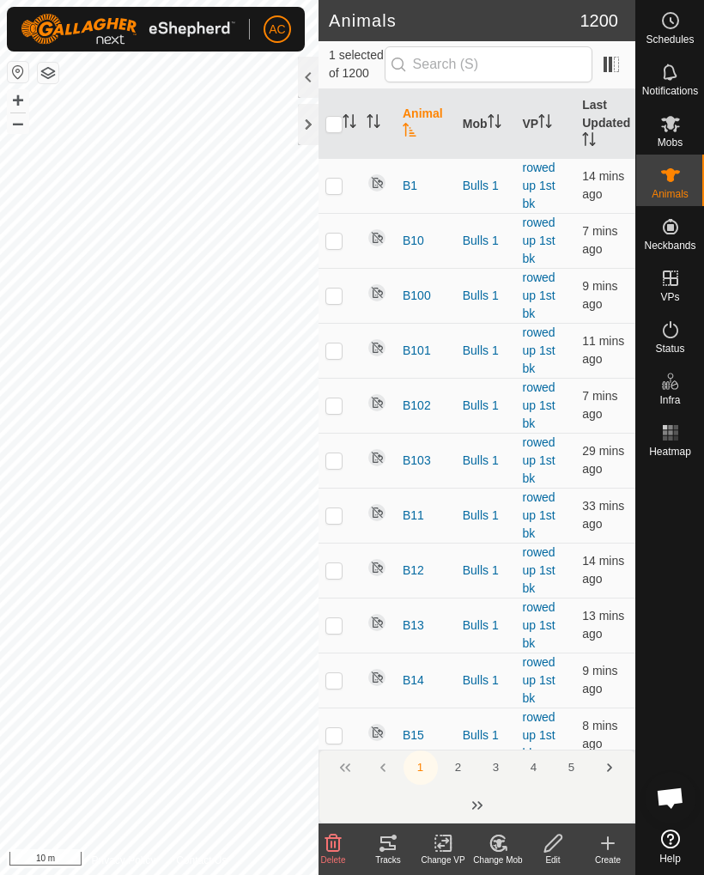
click at [500, 851] on icon at bounding box center [497, 842] width 15 height 15
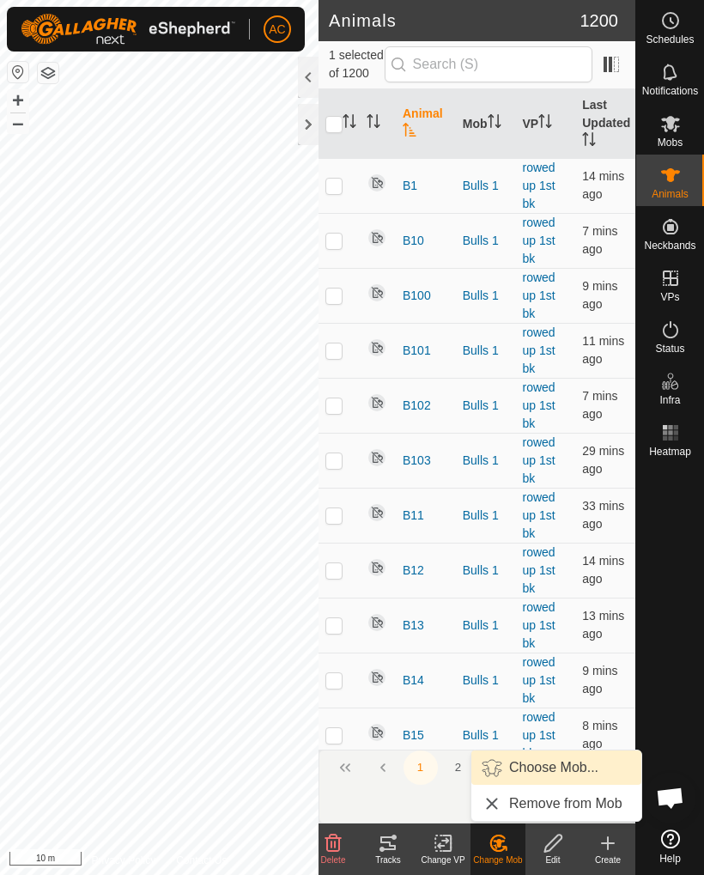
click at [557, 772] on span "Choose Mob..." at bounding box center [553, 767] width 89 height 21
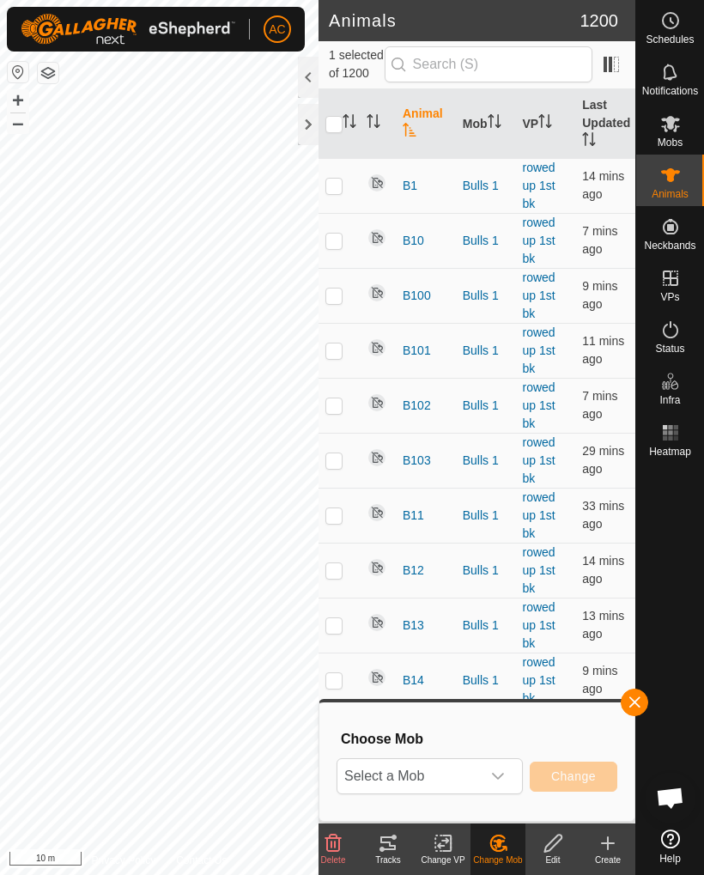
click at [519, 776] on p-select "Select a Mob" at bounding box center [429, 776] width 186 height 36
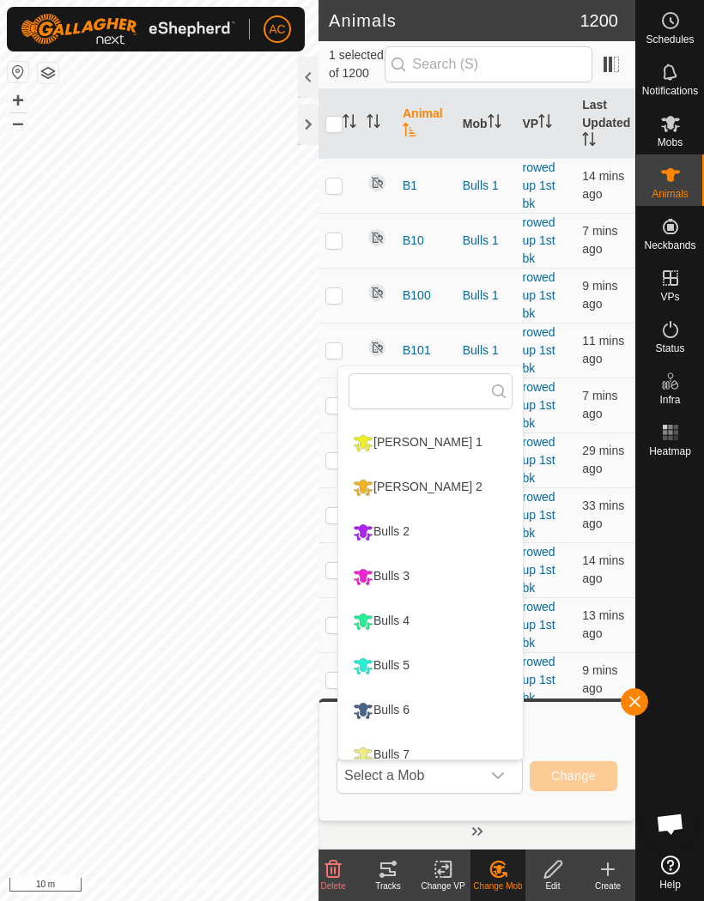
scroll to position [124, 0]
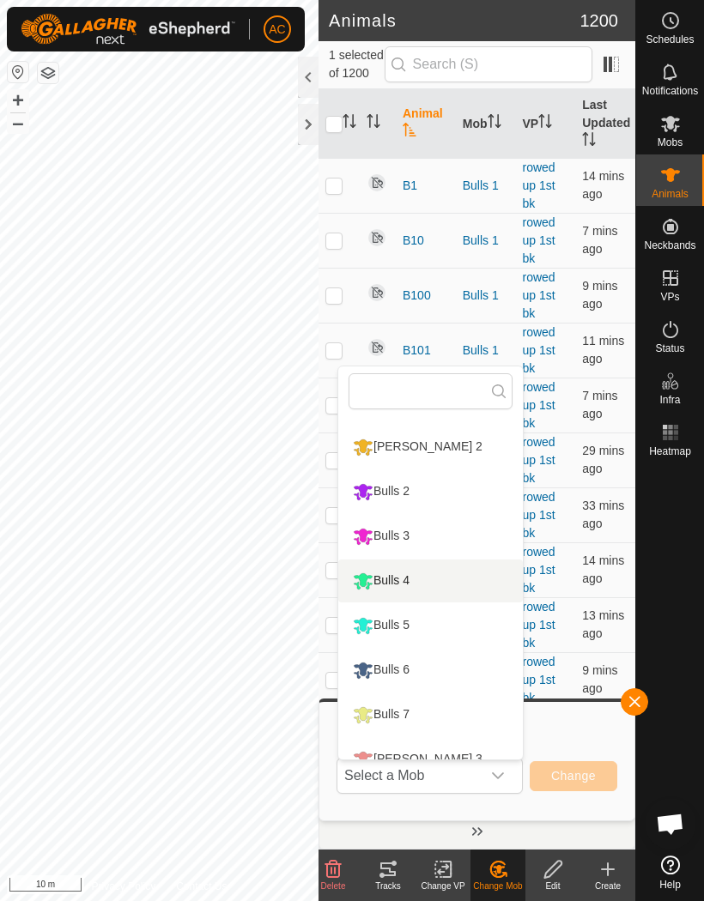
click at [435, 583] on li "Bulls 4" at bounding box center [430, 581] width 185 height 43
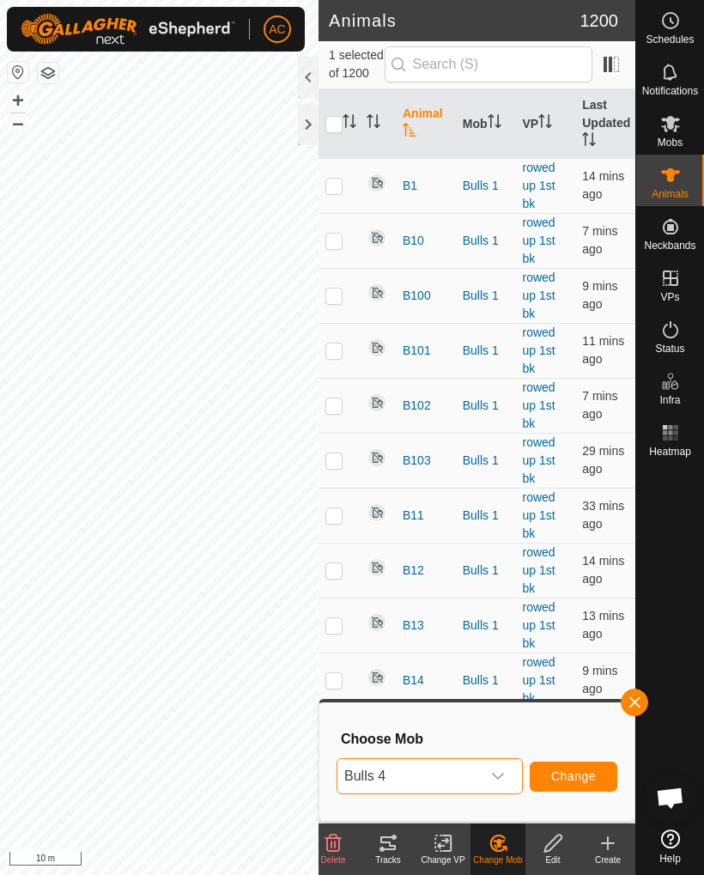
click at [488, 773] on div "dropdown trigger" at bounding box center [498, 776] width 34 height 34
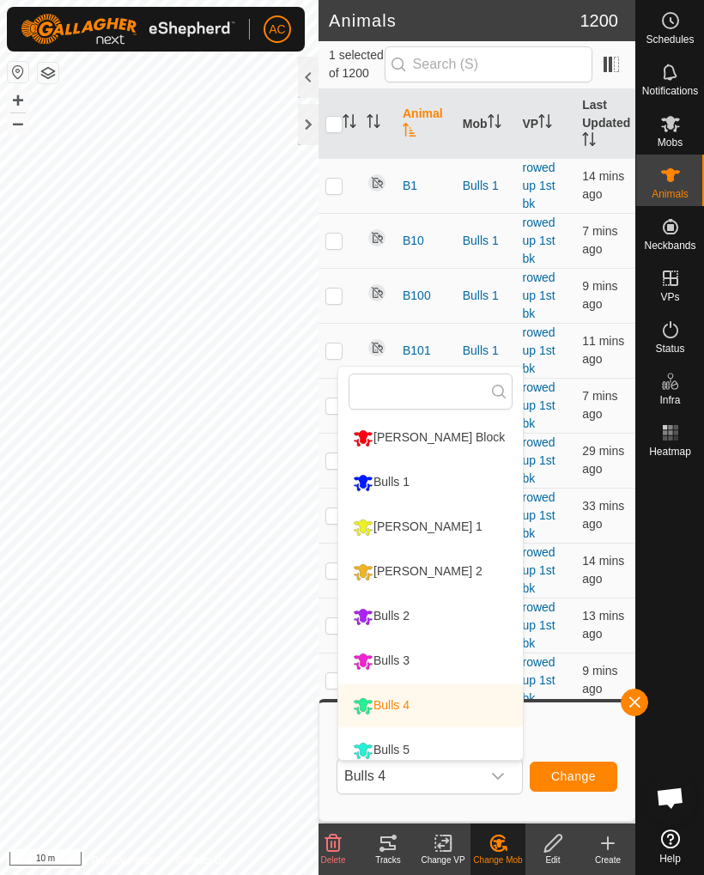
click at [582, 783] on span "Change" at bounding box center [573, 776] width 45 height 14
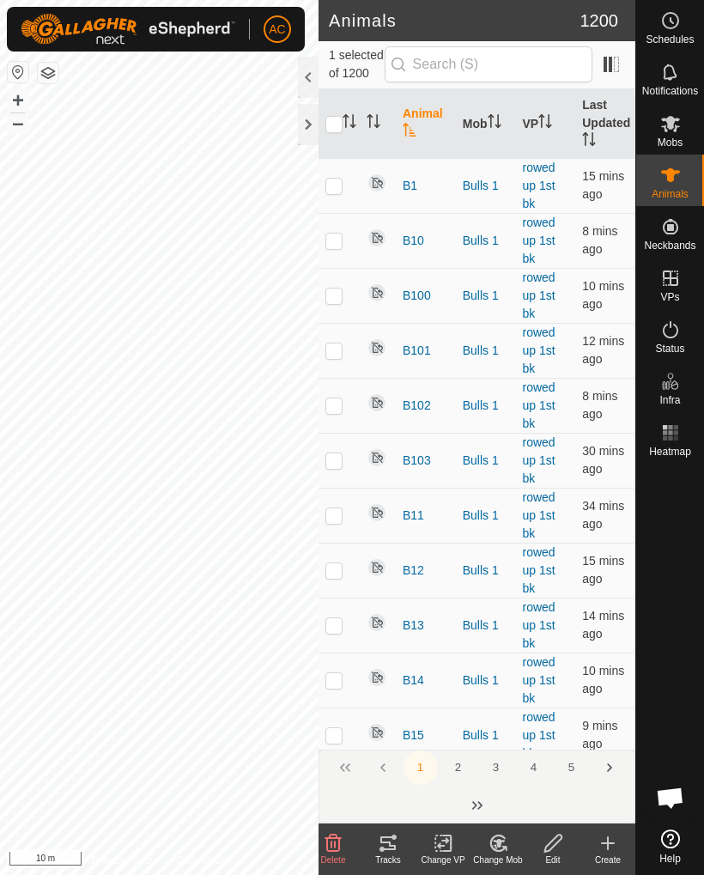
click at [505, 847] on icon at bounding box center [497, 842] width 15 height 15
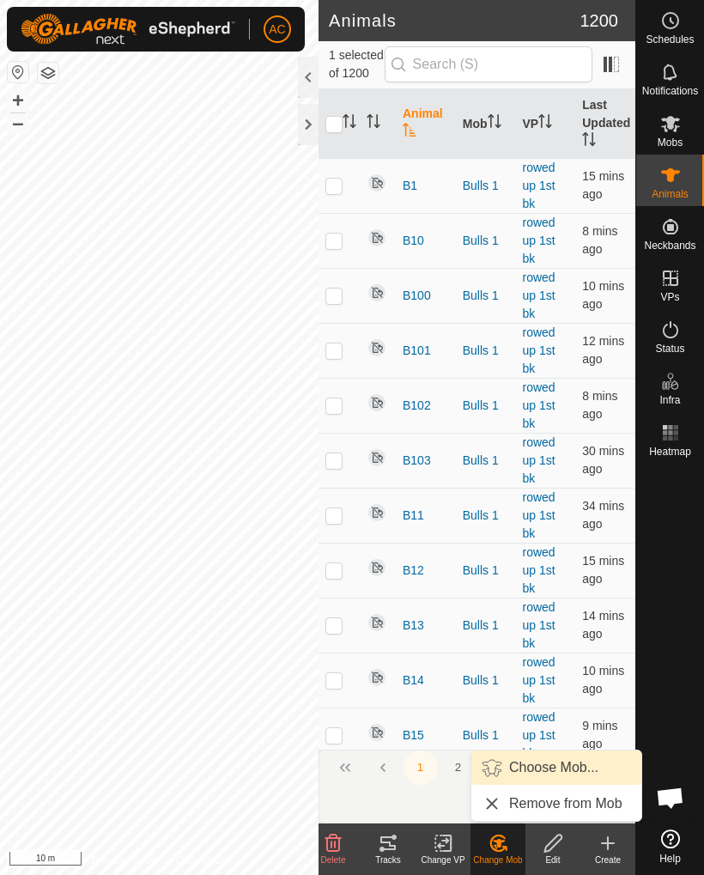
click at [572, 768] on span "Choose Mob..." at bounding box center [553, 767] width 89 height 21
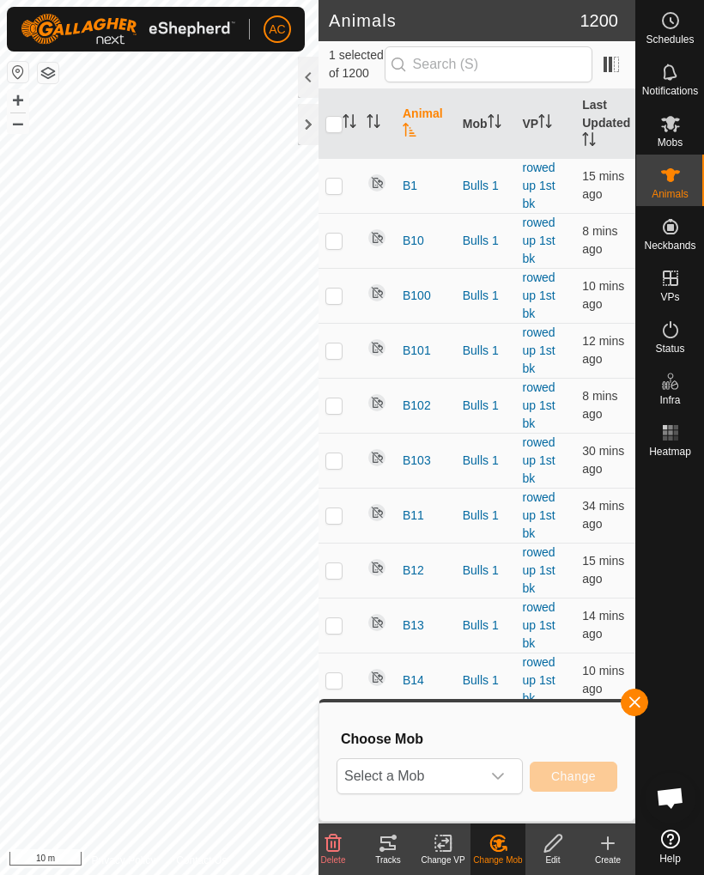
click at [519, 768] on p-select "Select a Mob" at bounding box center [429, 776] width 186 height 36
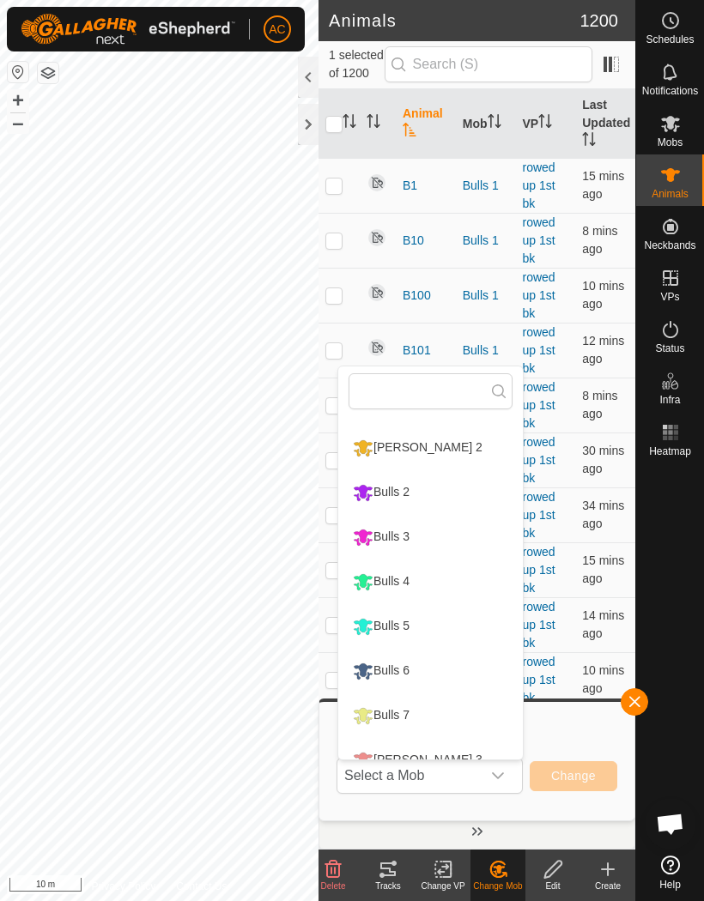
scroll to position [130, 0]
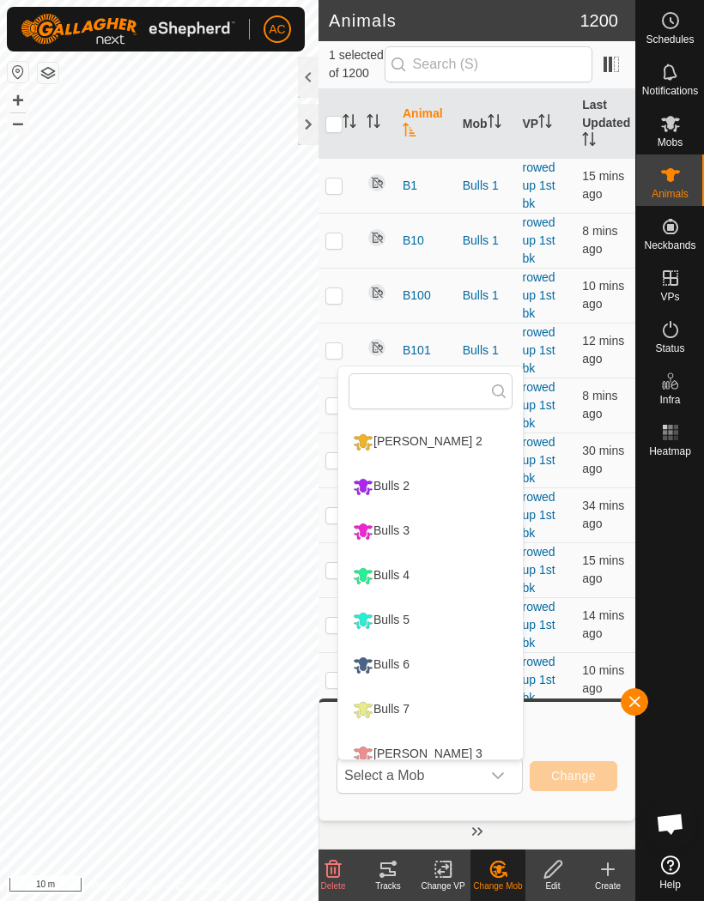
click at [428, 580] on li "Bulls 4" at bounding box center [430, 575] width 185 height 43
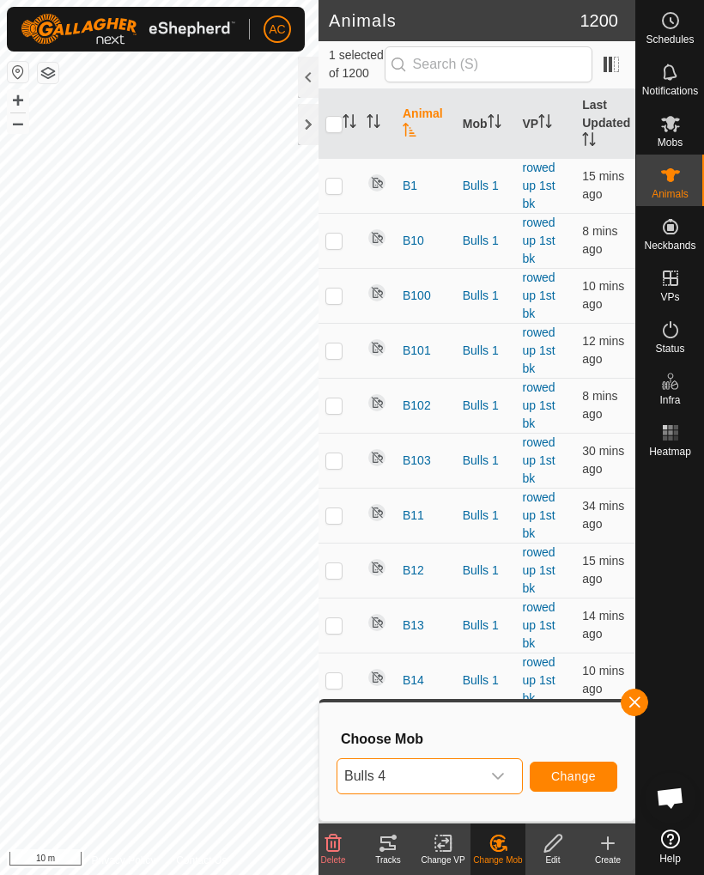
click at [591, 774] on span "Change" at bounding box center [573, 776] width 45 height 14
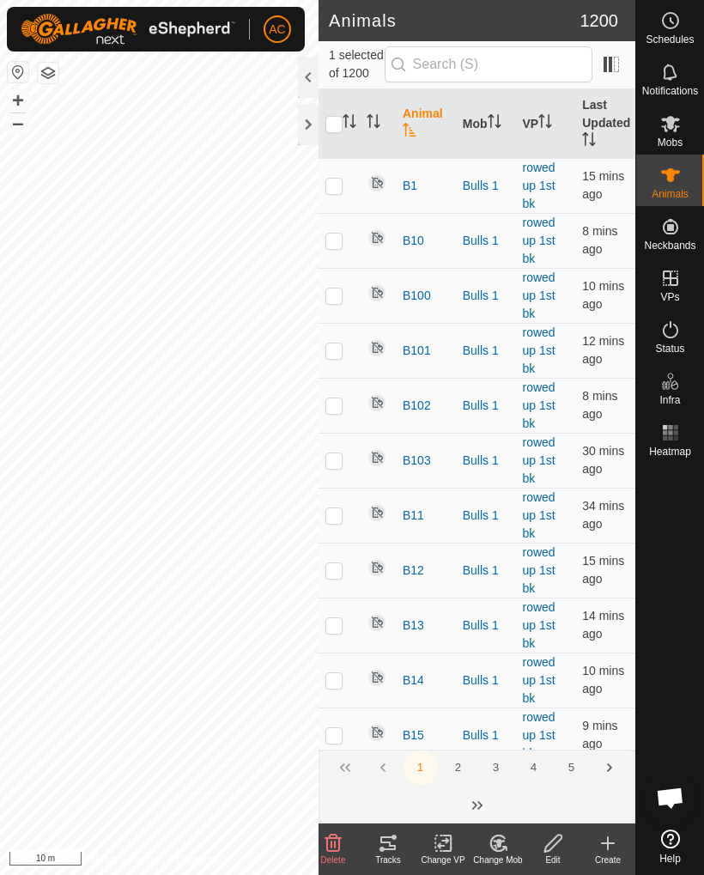
click at [497, 861] on div "Change Mob" at bounding box center [497, 859] width 55 height 13
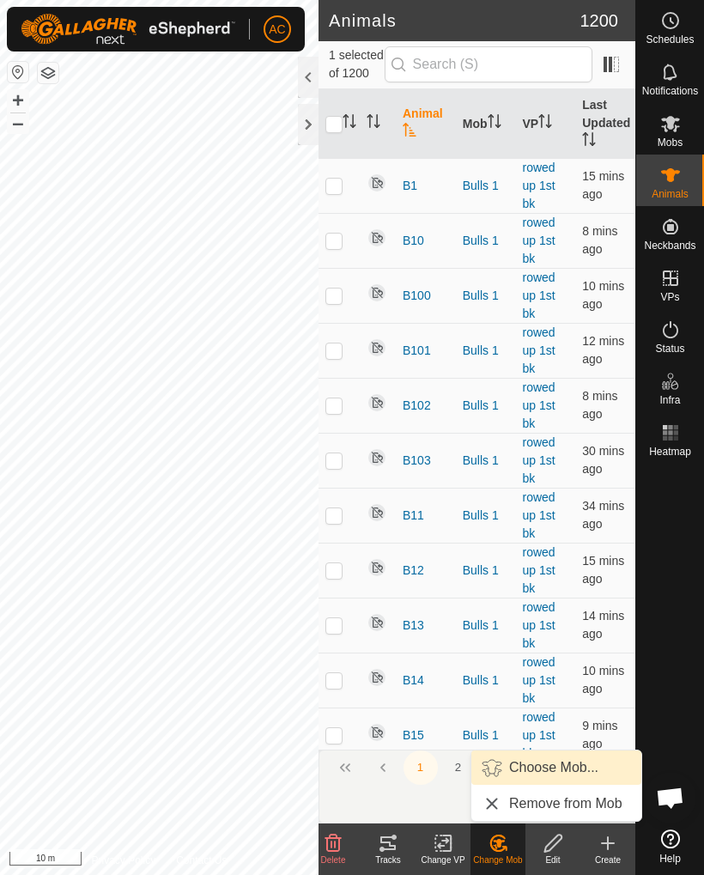
click at [555, 766] on span "Choose Mob..." at bounding box center [553, 767] width 89 height 21
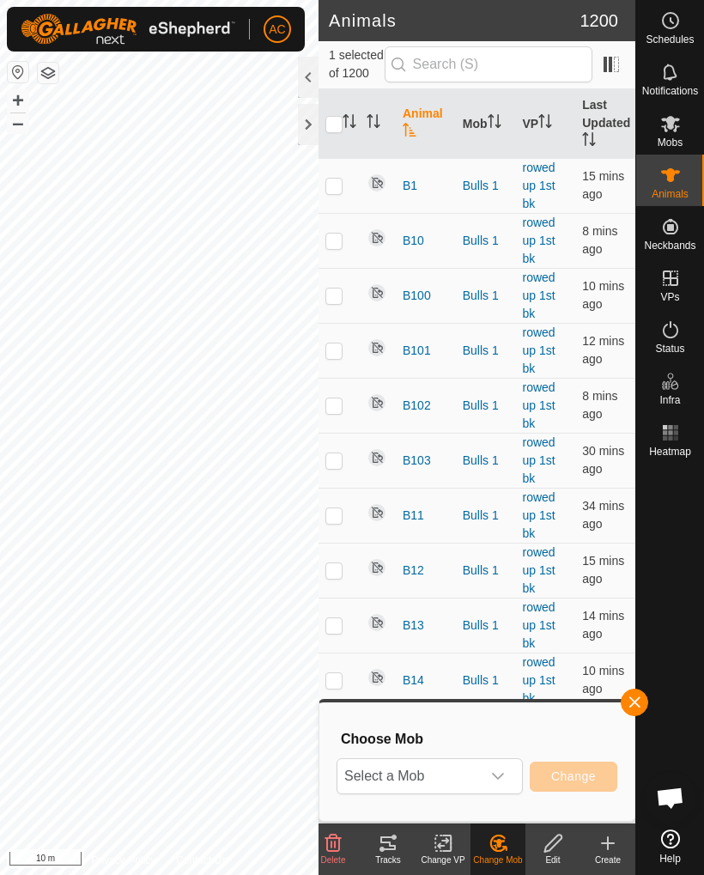
click at [500, 778] on icon "dropdown trigger" at bounding box center [498, 775] width 12 height 7
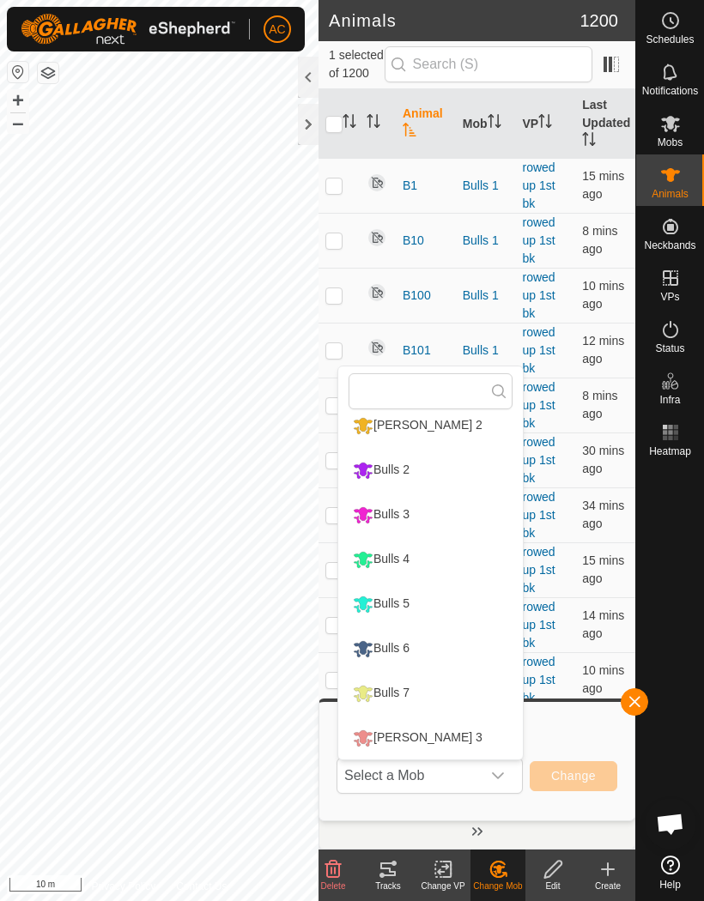
scroll to position [146, 0]
click at [414, 599] on div "Bulls 5" at bounding box center [380, 604] width 65 height 29
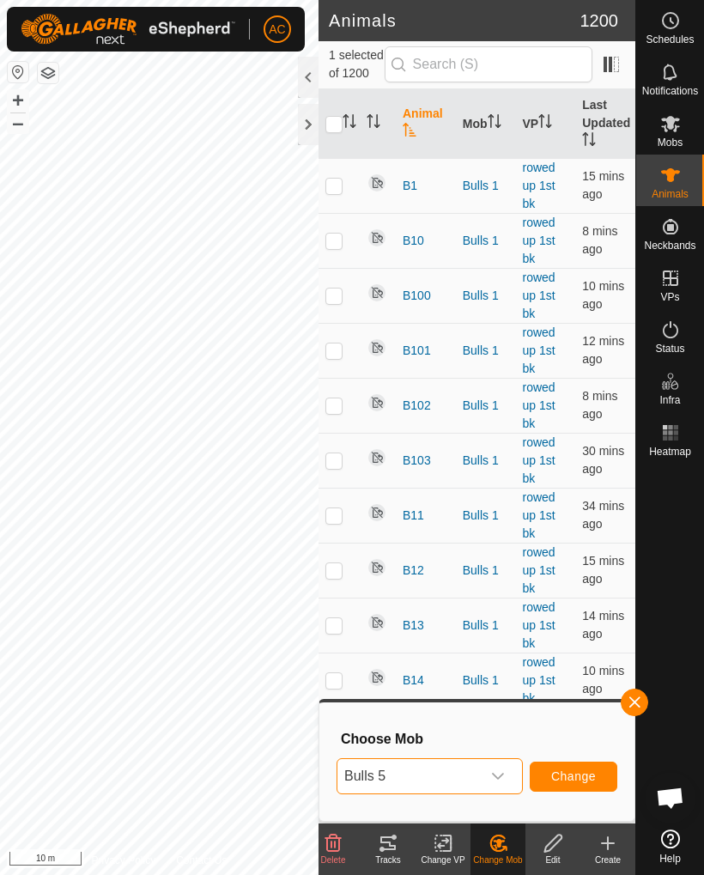
click at [495, 778] on icon "dropdown trigger" at bounding box center [498, 776] width 14 height 14
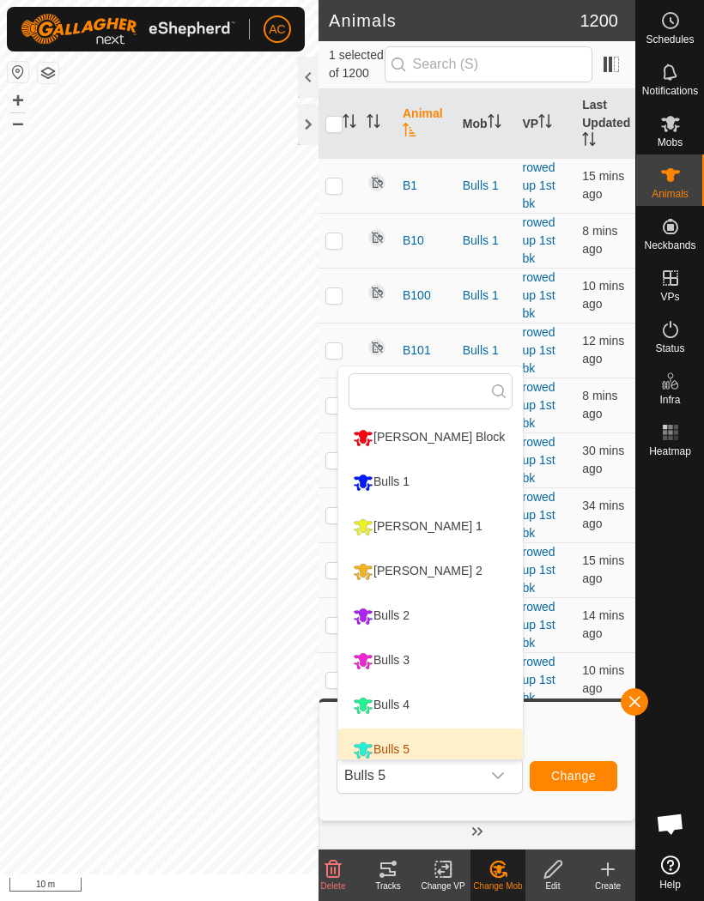
scroll to position [12, 0]
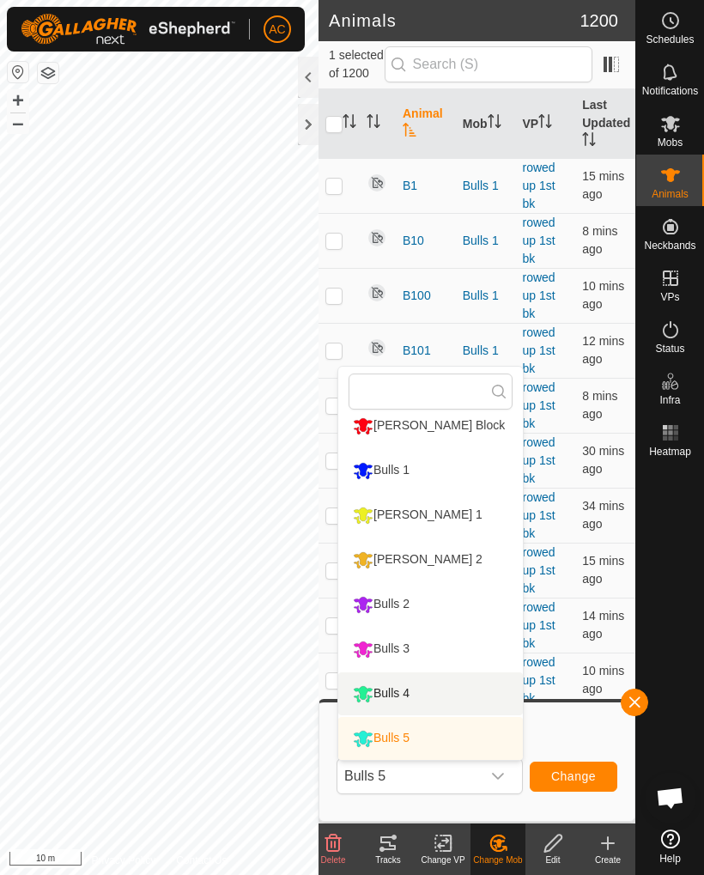
click at [439, 692] on li "Bulls 4" at bounding box center [430, 693] width 185 height 43
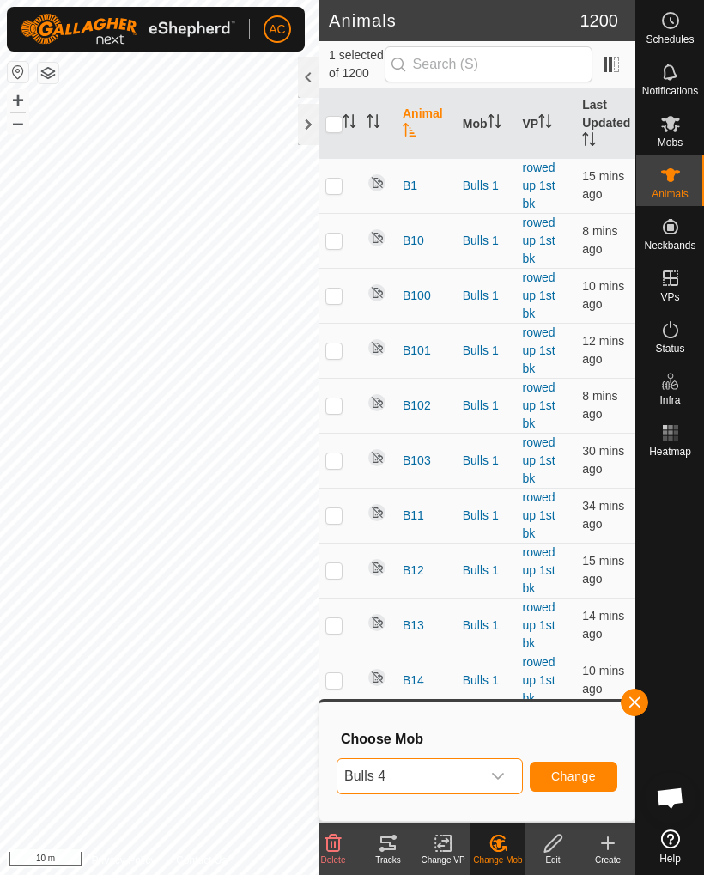
click at [593, 784] on button "Change" at bounding box center [574, 776] width 88 height 30
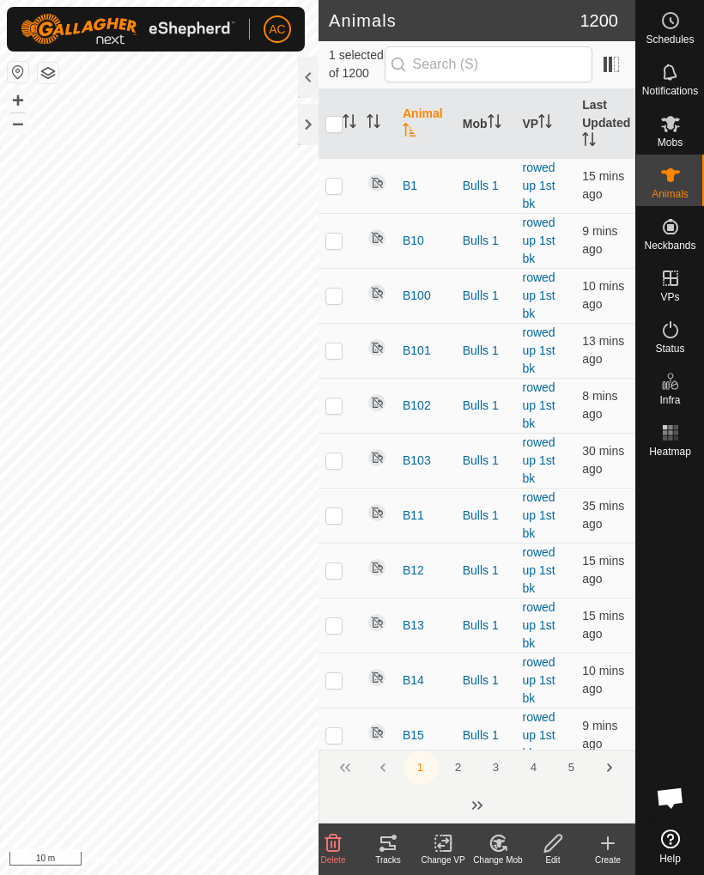
click at [499, 850] on icon at bounding box center [497, 842] width 15 height 15
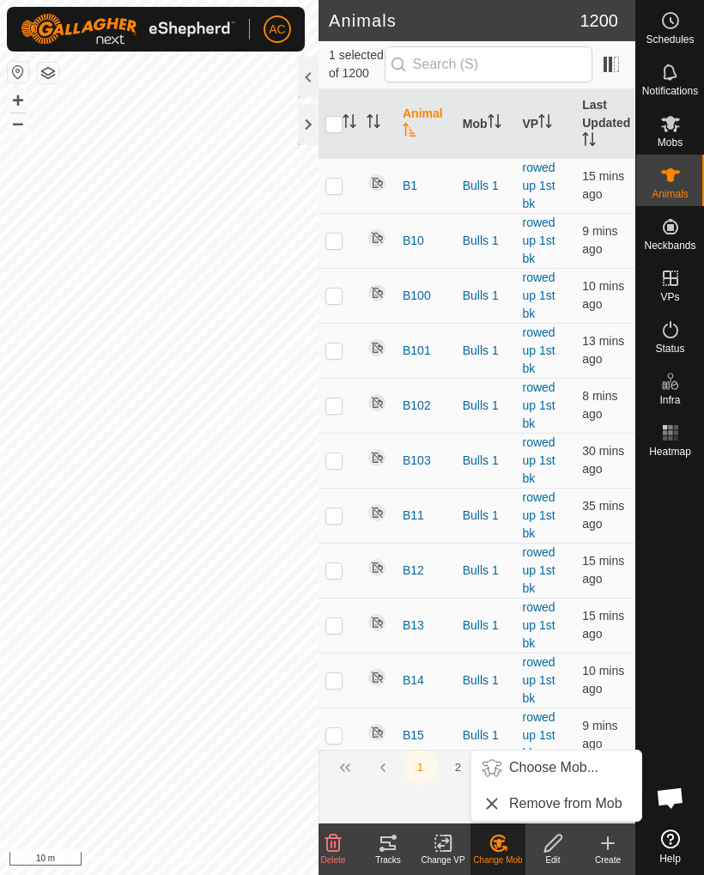
click at [557, 769] on span "Choose Mob..." at bounding box center [553, 767] width 89 height 21
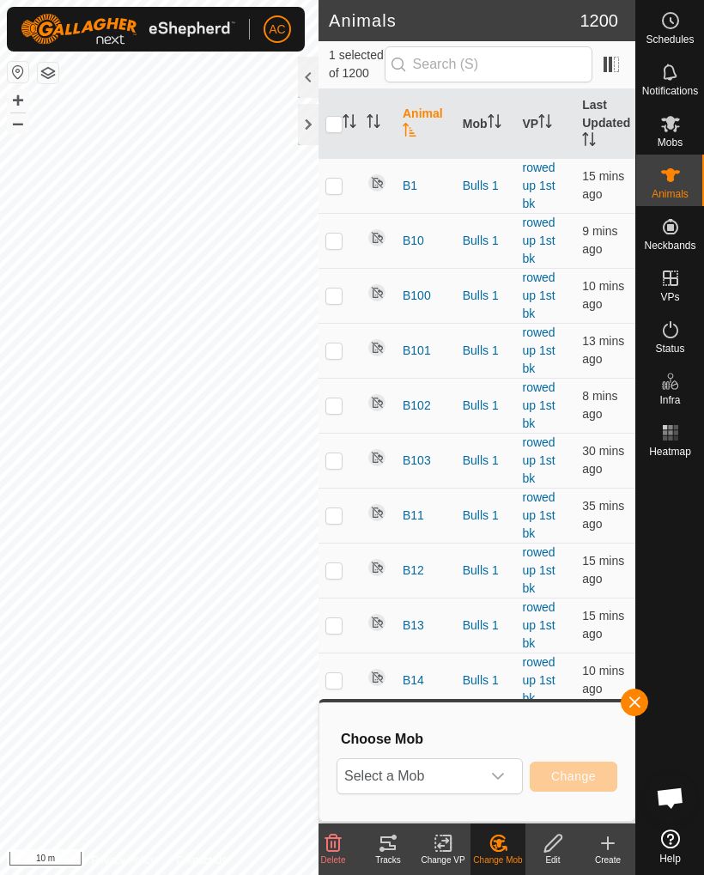
click at [503, 778] on icon "dropdown trigger" at bounding box center [498, 776] width 14 height 14
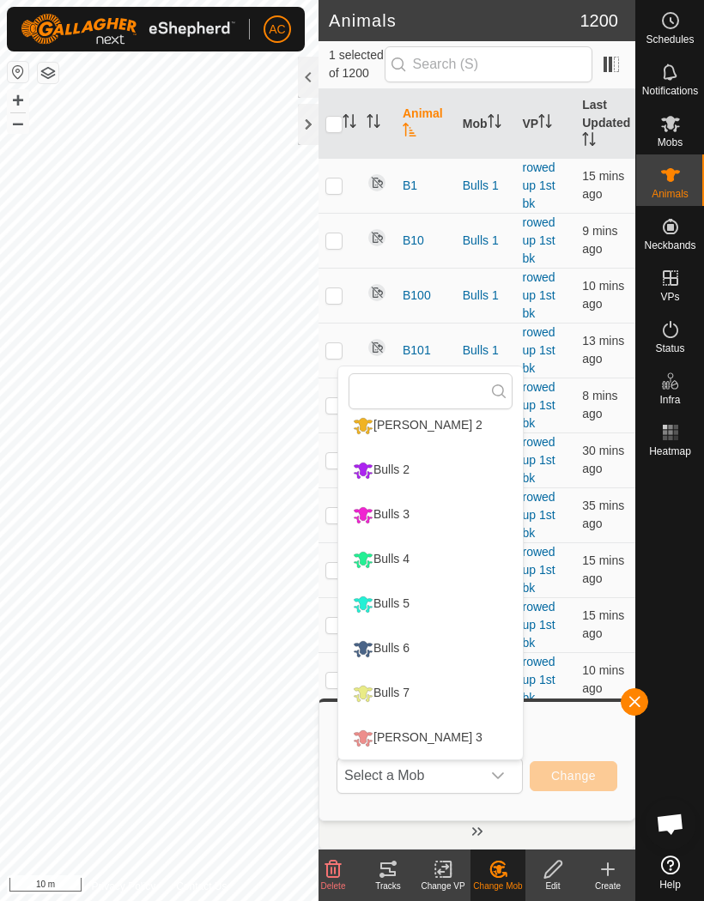
scroll to position [146, 0]
click at [414, 554] on div "Bulls 4" at bounding box center [380, 559] width 65 height 29
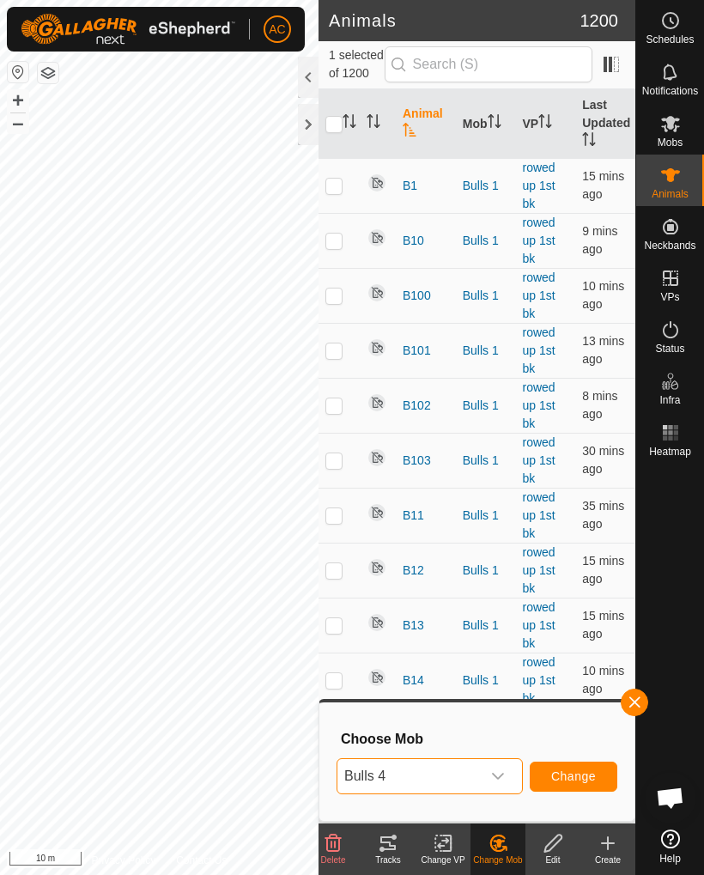
click at [584, 779] on span "Change" at bounding box center [573, 776] width 45 height 14
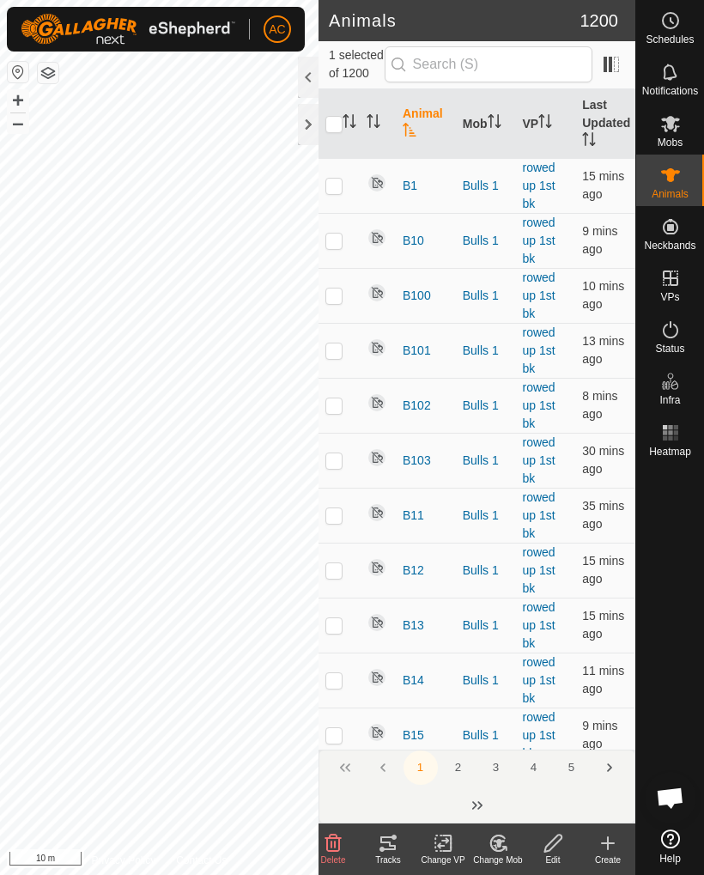
click at [501, 853] on div "Change Mob" at bounding box center [497, 859] width 55 height 13
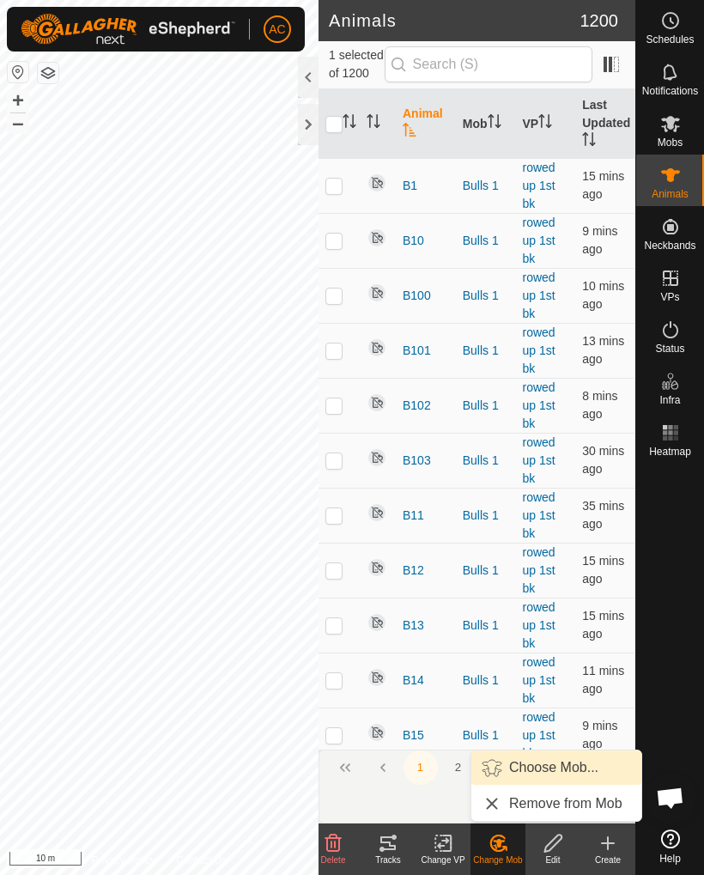
click at [562, 768] on span "Choose Mob..." at bounding box center [553, 767] width 89 height 21
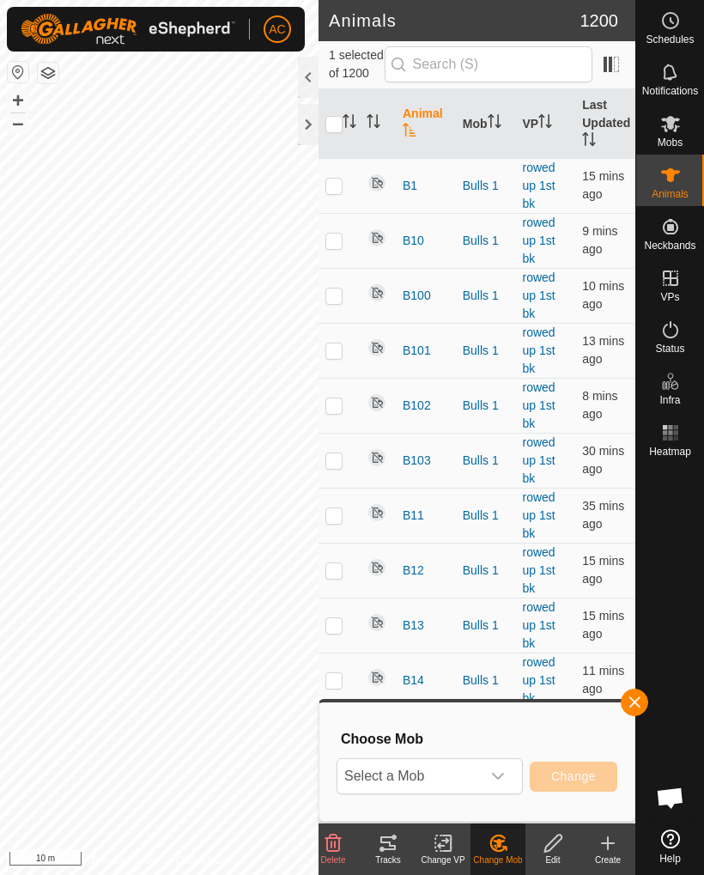
click at [489, 781] on div "dropdown trigger" at bounding box center [498, 776] width 34 height 34
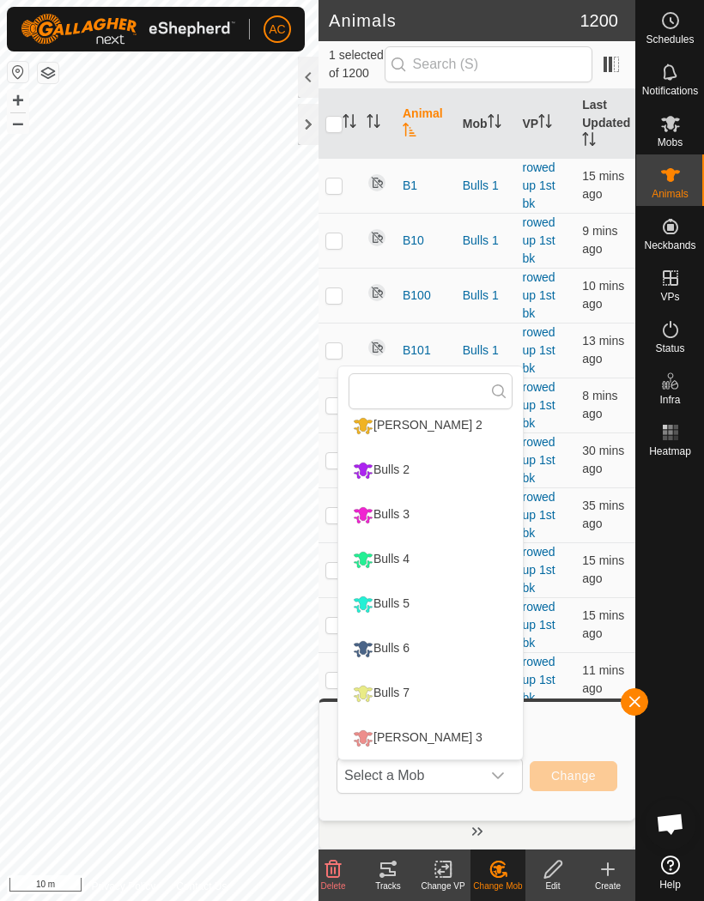
click at [434, 560] on li "Bulls 4" at bounding box center [430, 559] width 185 height 43
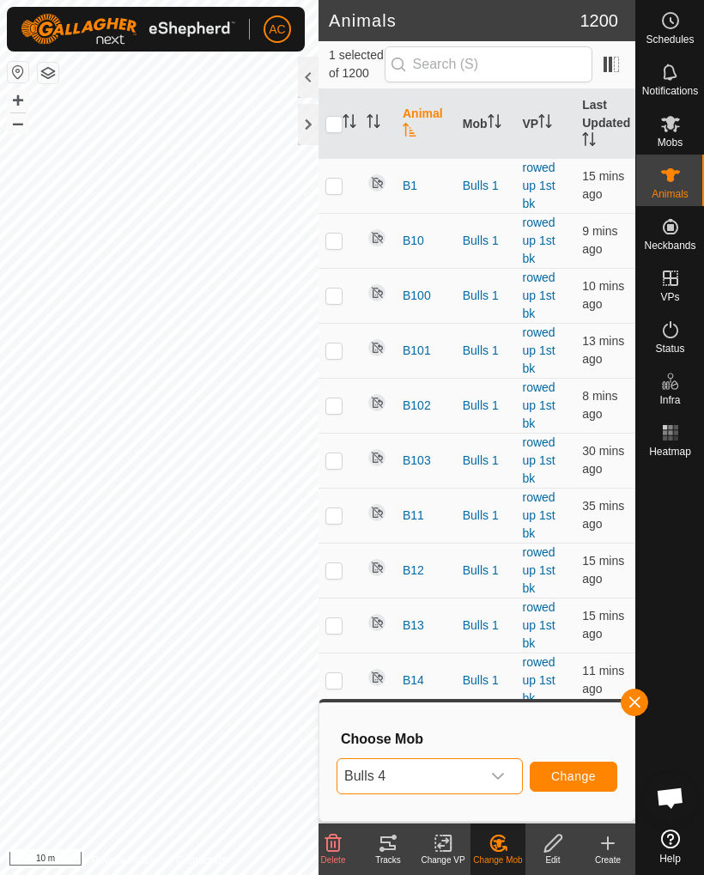
click at [579, 778] on span "Change" at bounding box center [573, 776] width 45 height 14
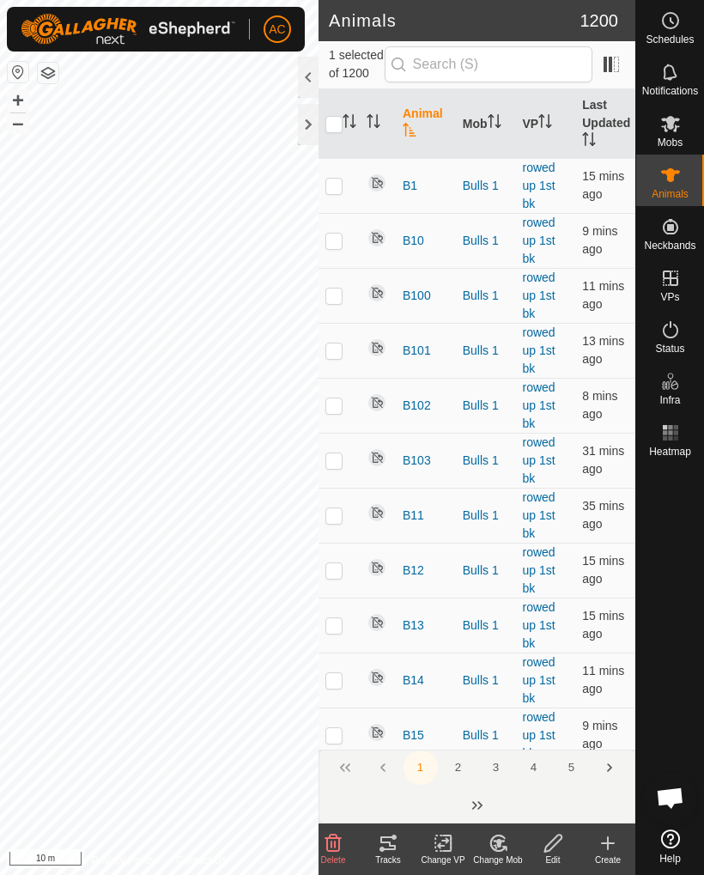
click at [501, 844] on icon at bounding box center [497, 843] width 21 height 21
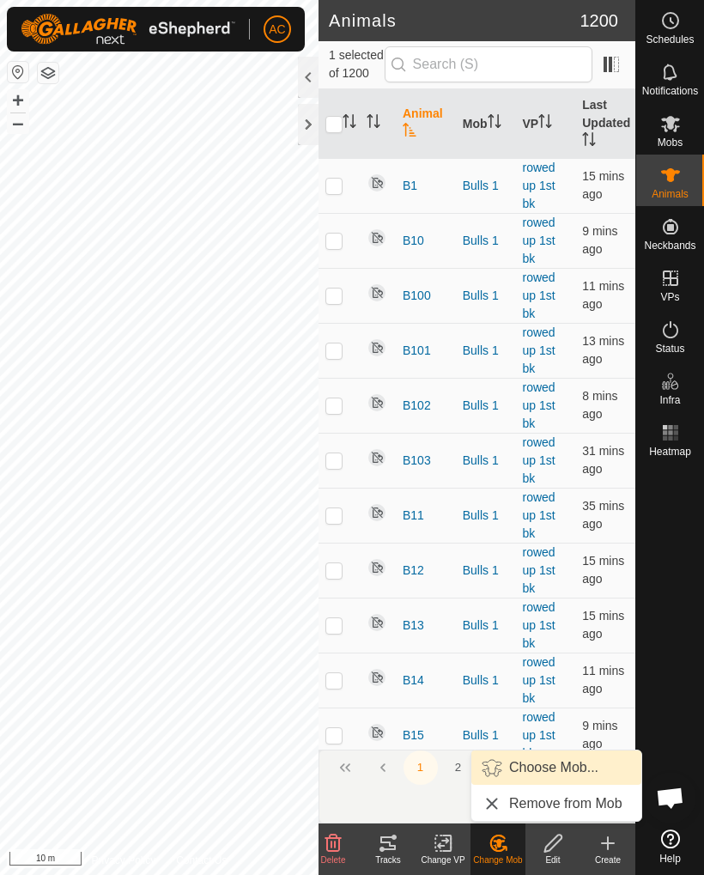
click at [587, 764] on span "Choose Mob..." at bounding box center [553, 767] width 89 height 21
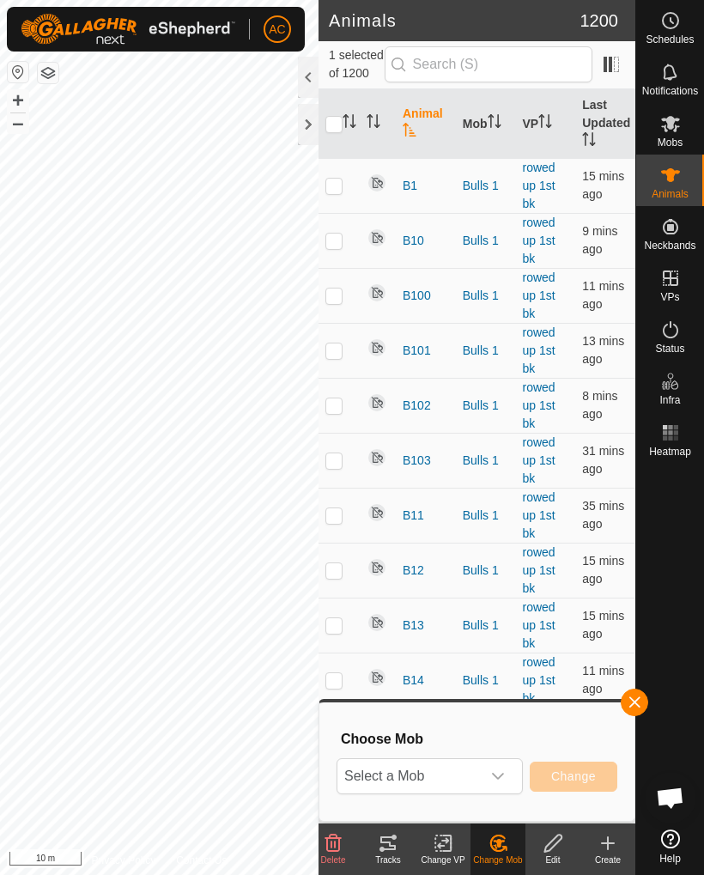
click at [491, 775] on icon "dropdown trigger" at bounding box center [498, 776] width 14 height 14
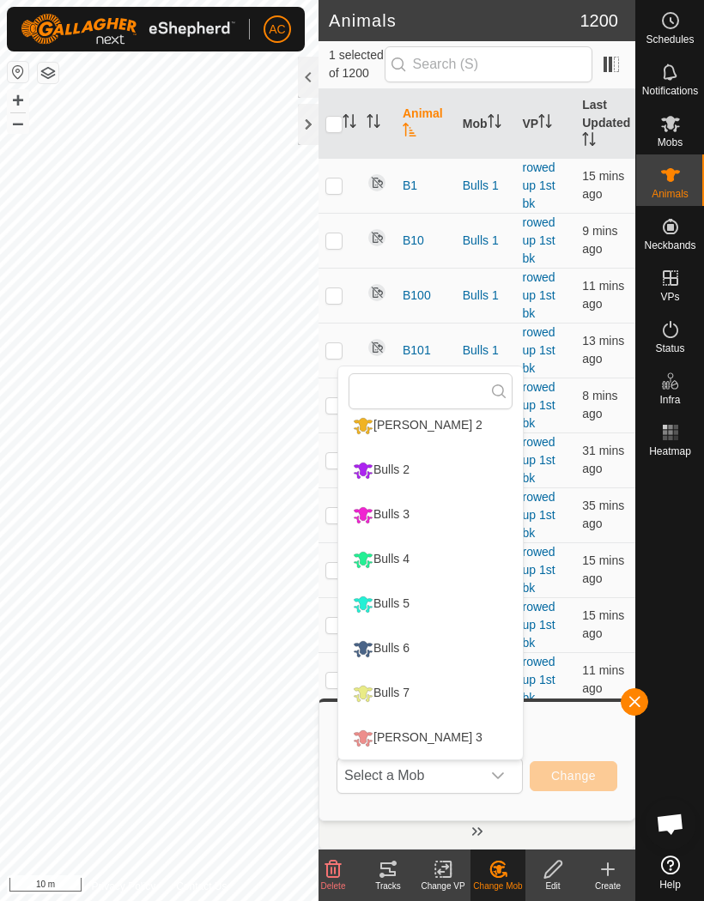
click at [436, 559] on li "Bulls 4" at bounding box center [430, 559] width 185 height 43
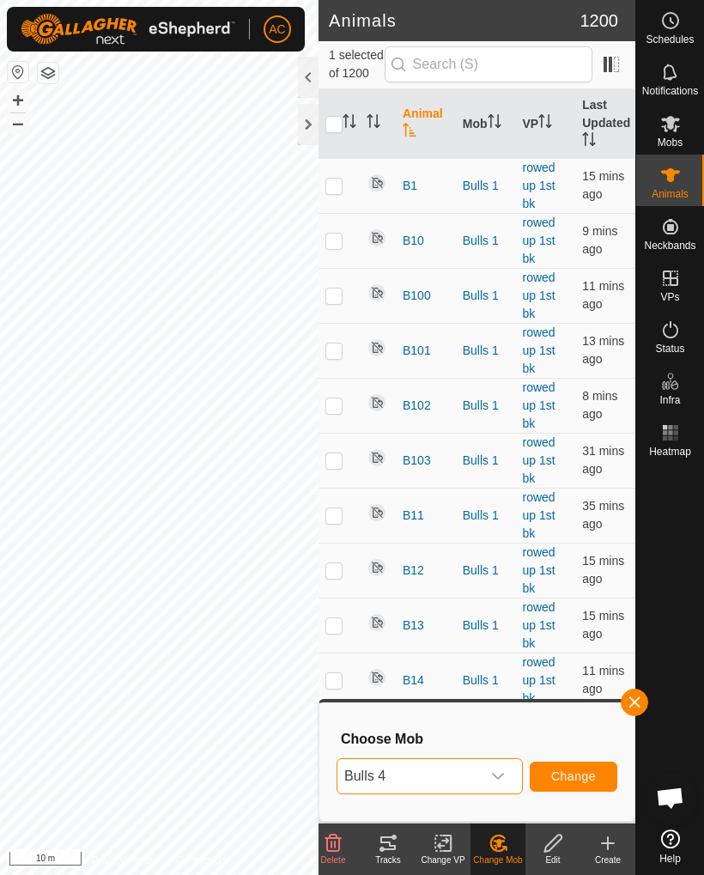
click at [583, 778] on span "Change" at bounding box center [573, 776] width 45 height 14
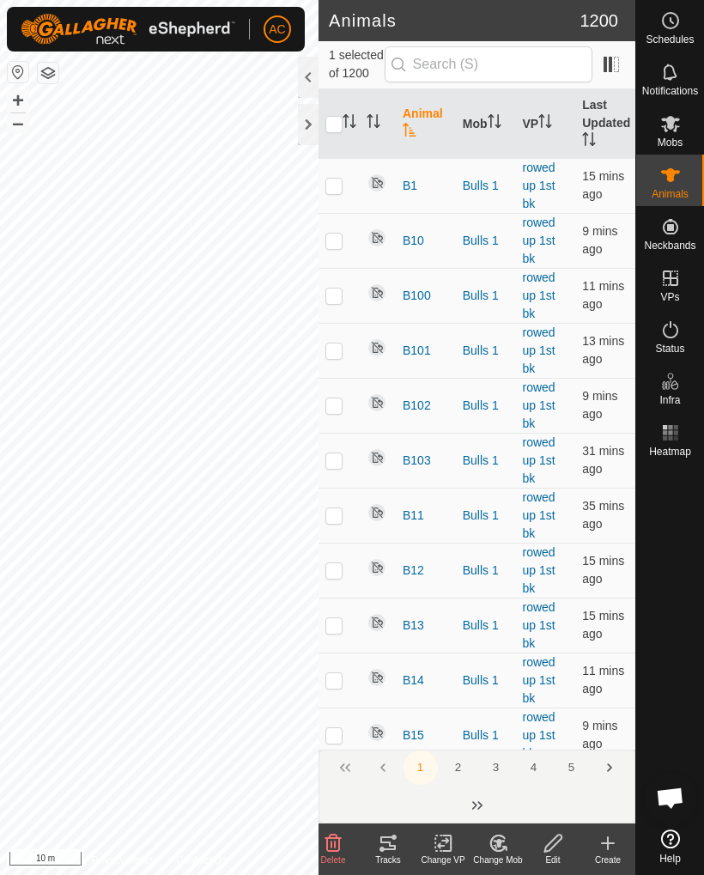
click at [499, 848] on icon at bounding box center [497, 843] width 21 height 21
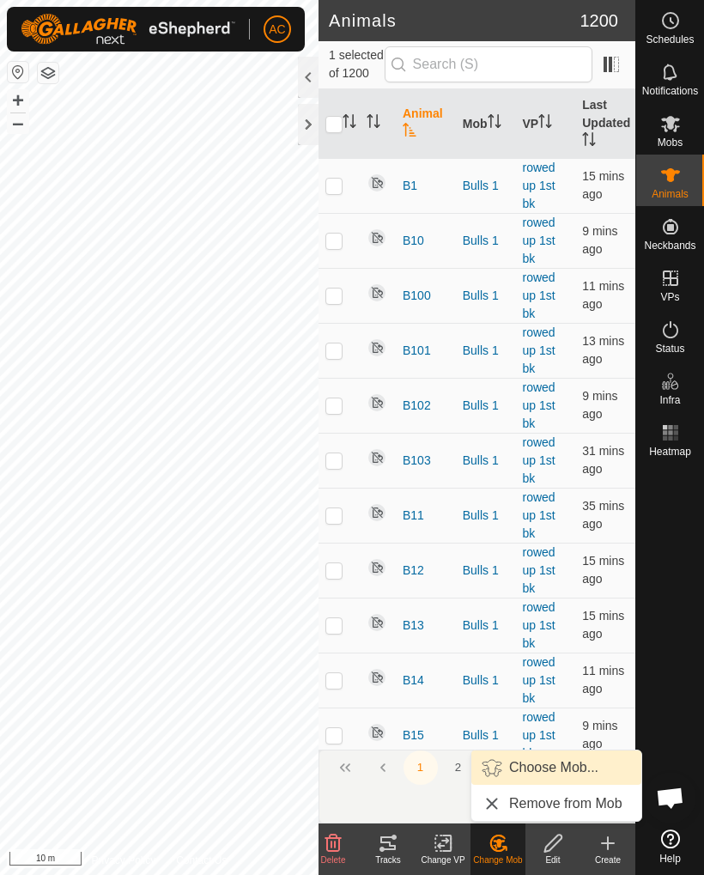
click at [566, 764] on span "Choose Mob..." at bounding box center [553, 767] width 89 height 21
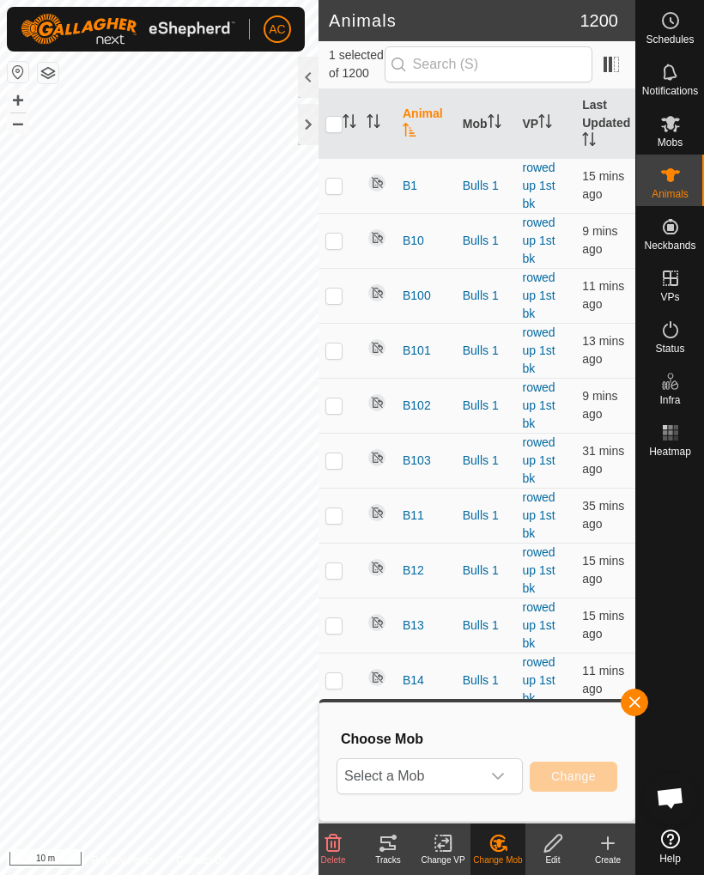
click at [493, 773] on icon "dropdown trigger" at bounding box center [498, 775] width 12 height 7
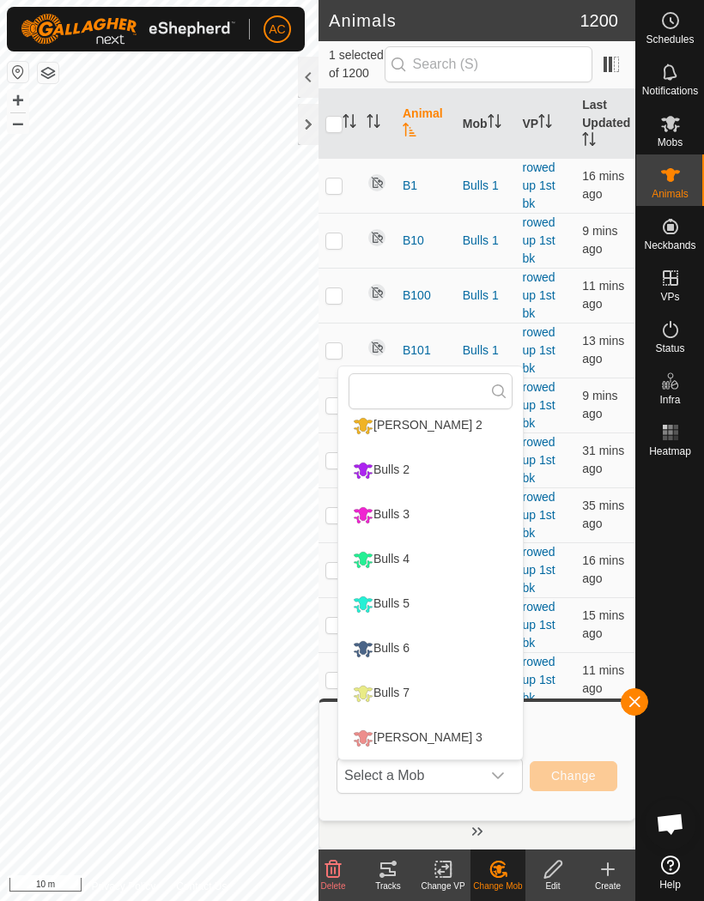
click at [436, 562] on li "Bulls 4" at bounding box center [430, 559] width 185 height 43
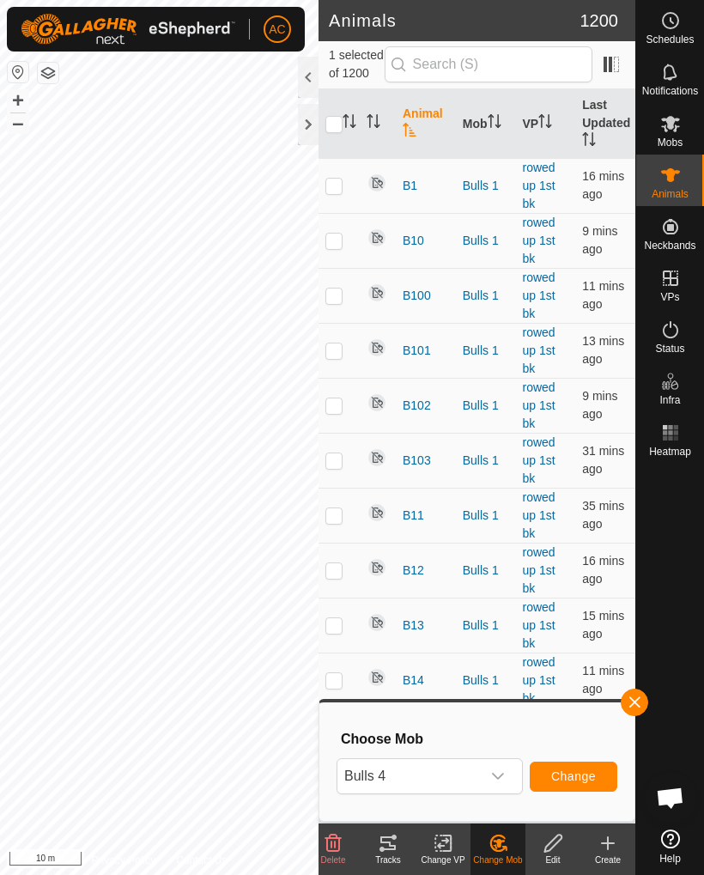
click at [582, 778] on span "Change" at bounding box center [573, 776] width 45 height 14
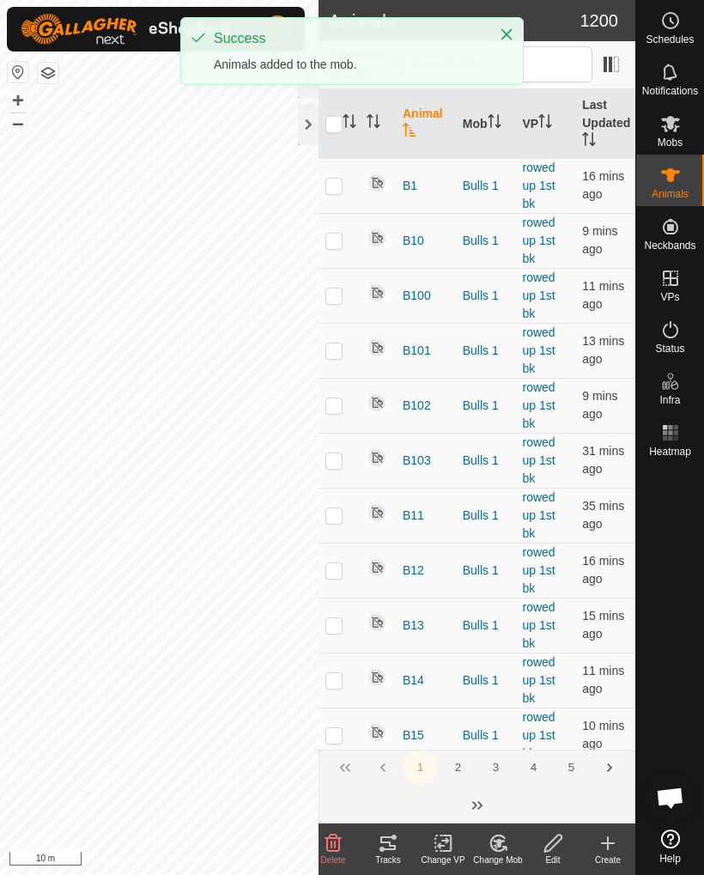
click at [493, 859] on div "Change Mob" at bounding box center [497, 859] width 55 height 13
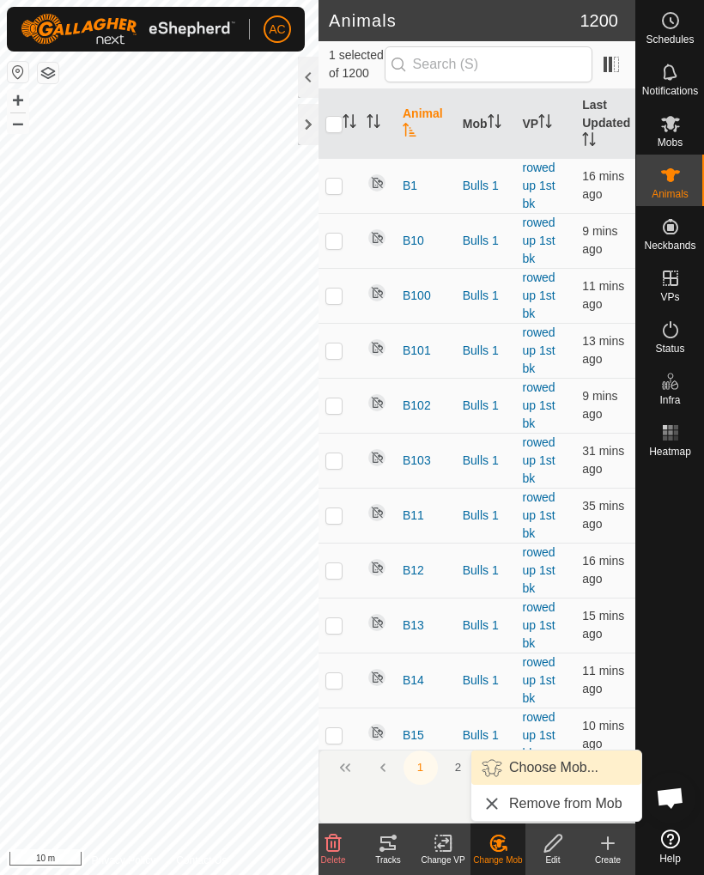
click at [556, 769] on span "Choose Mob..." at bounding box center [553, 767] width 89 height 21
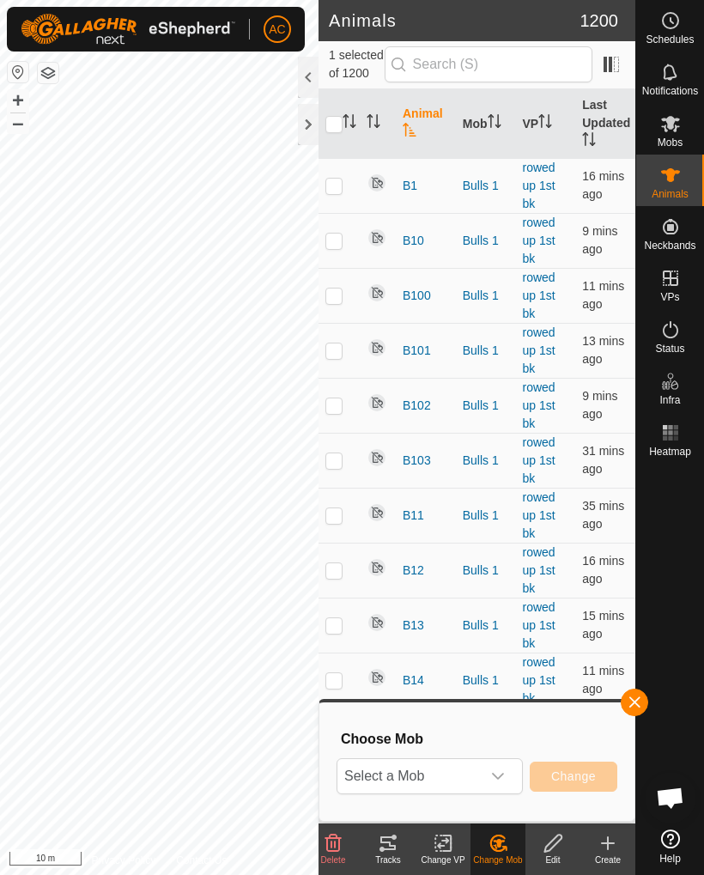
click at [488, 791] on div "dropdown trigger" at bounding box center [498, 776] width 34 height 34
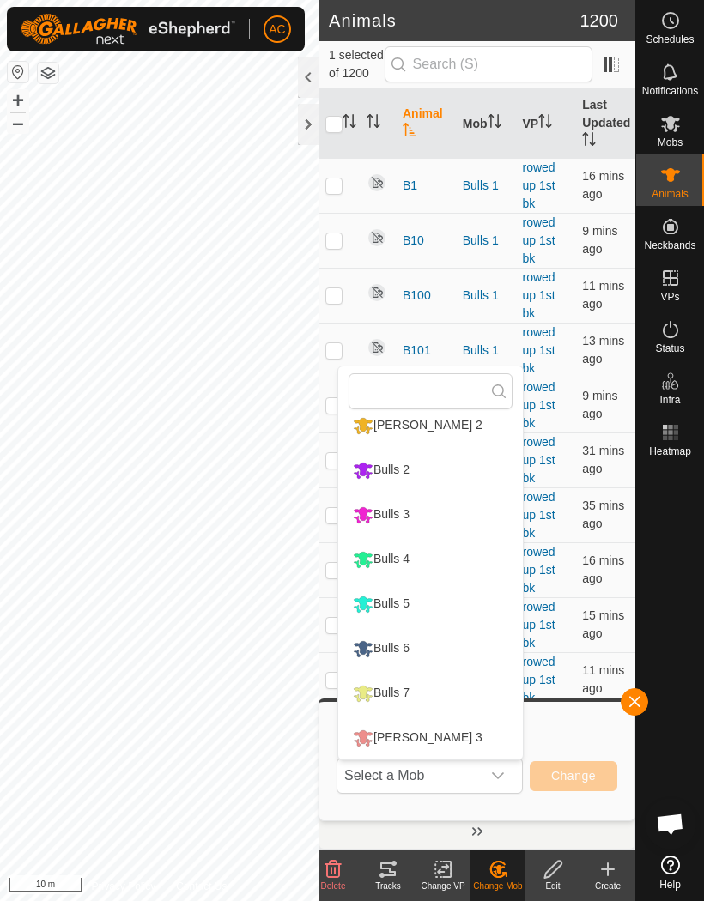
click at [430, 560] on li "Bulls 4" at bounding box center [430, 559] width 185 height 43
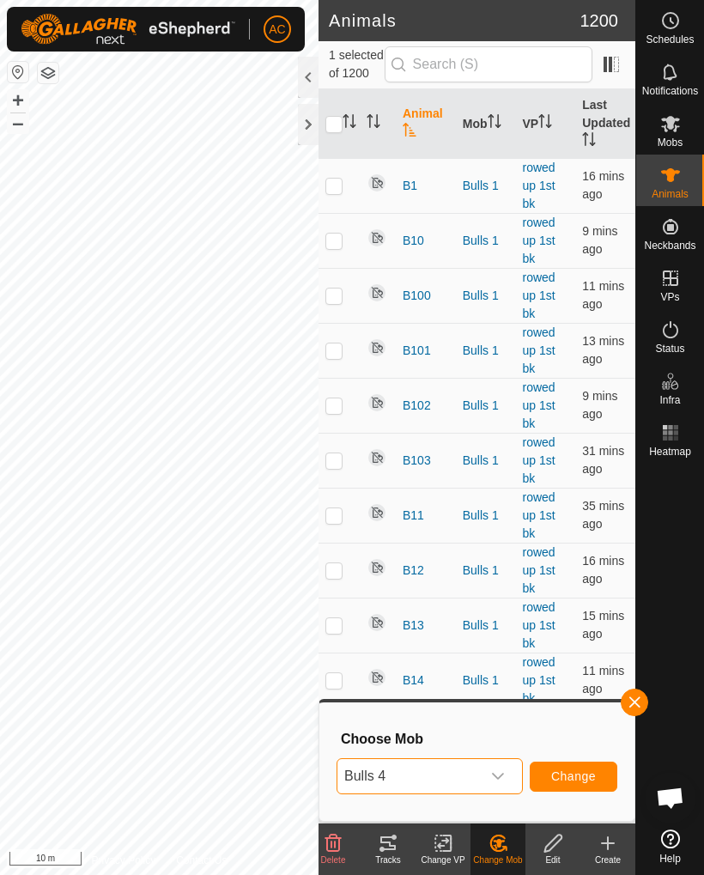
click at [589, 780] on span "Change" at bounding box center [573, 776] width 45 height 14
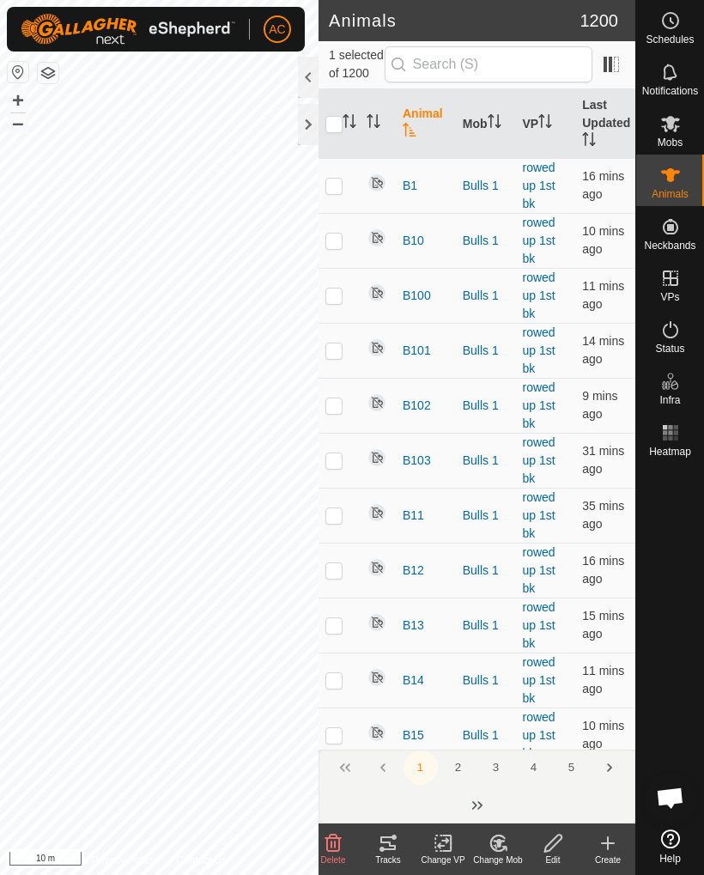
click at [499, 848] on icon at bounding box center [497, 843] width 21 height 21
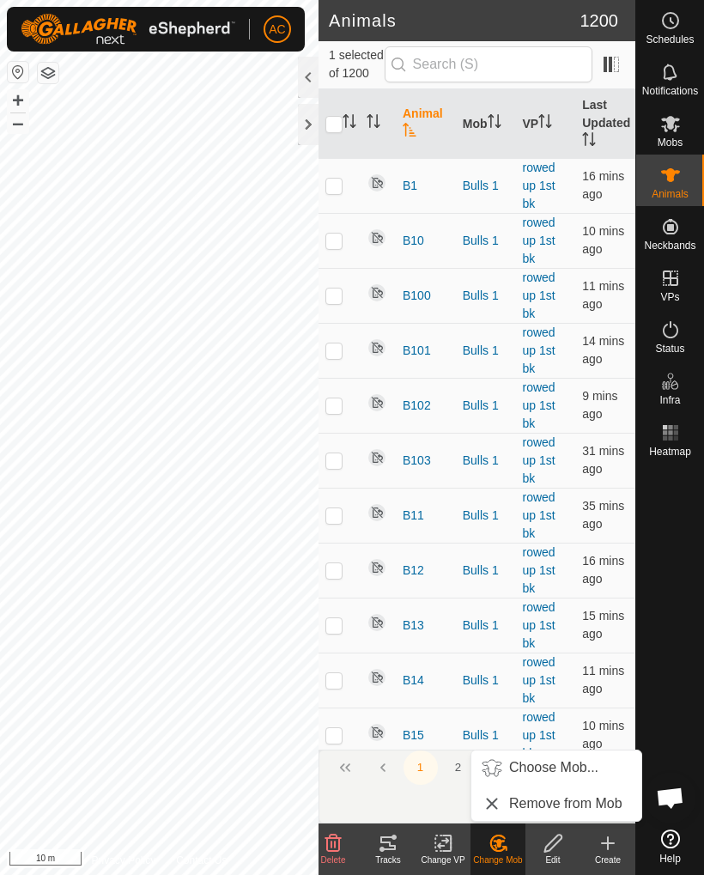
click at [548, 765] on span "Choose Mob..." at bounding box center [553, 767] width 89 height 21
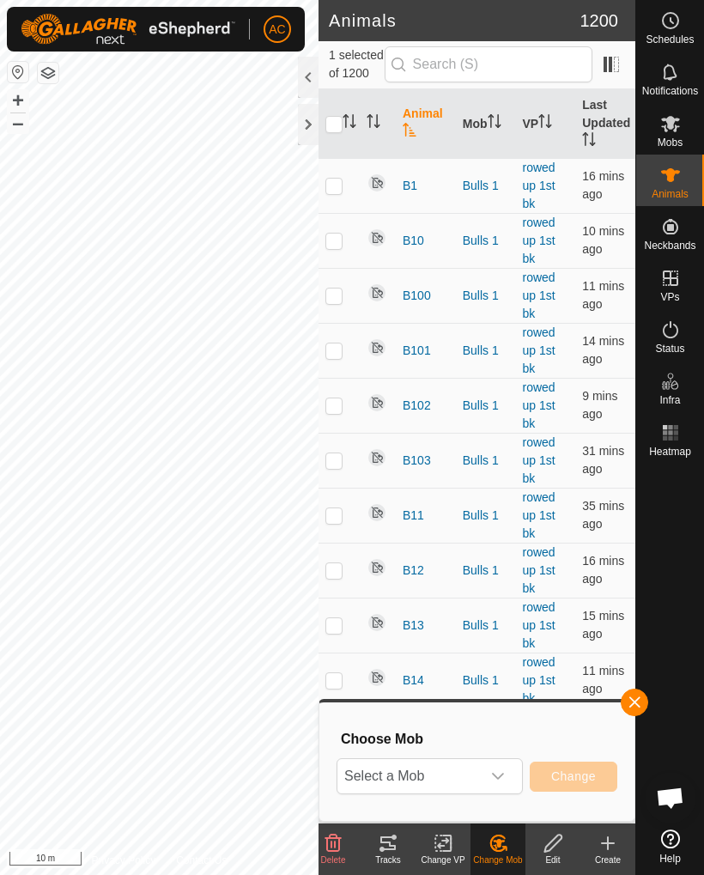
click at [488, 775] on div "dropdown trigger" at bounding box center [498, 776] width 34 height 34
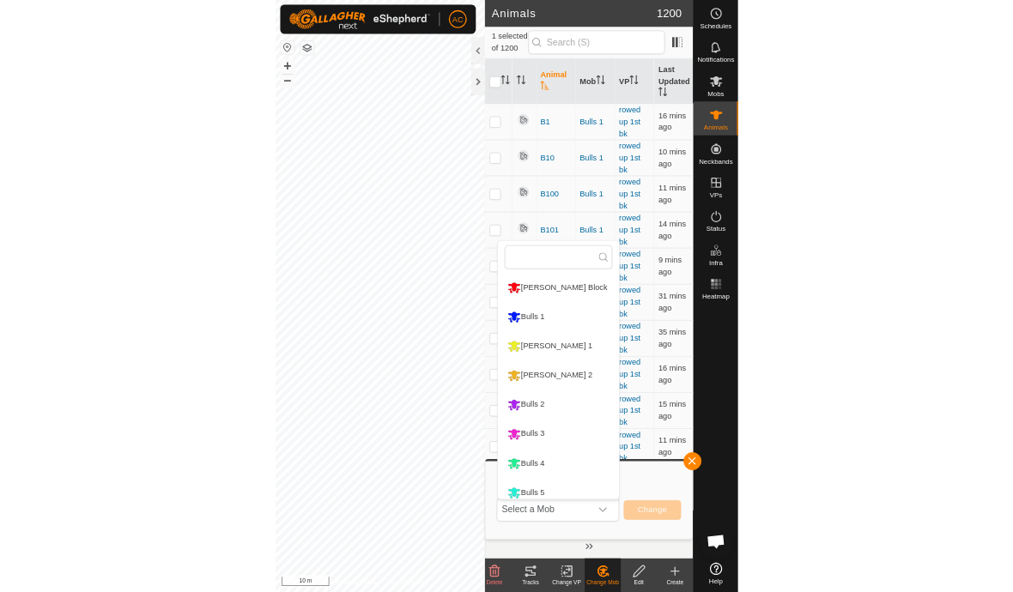
scroll to position [138, 0]
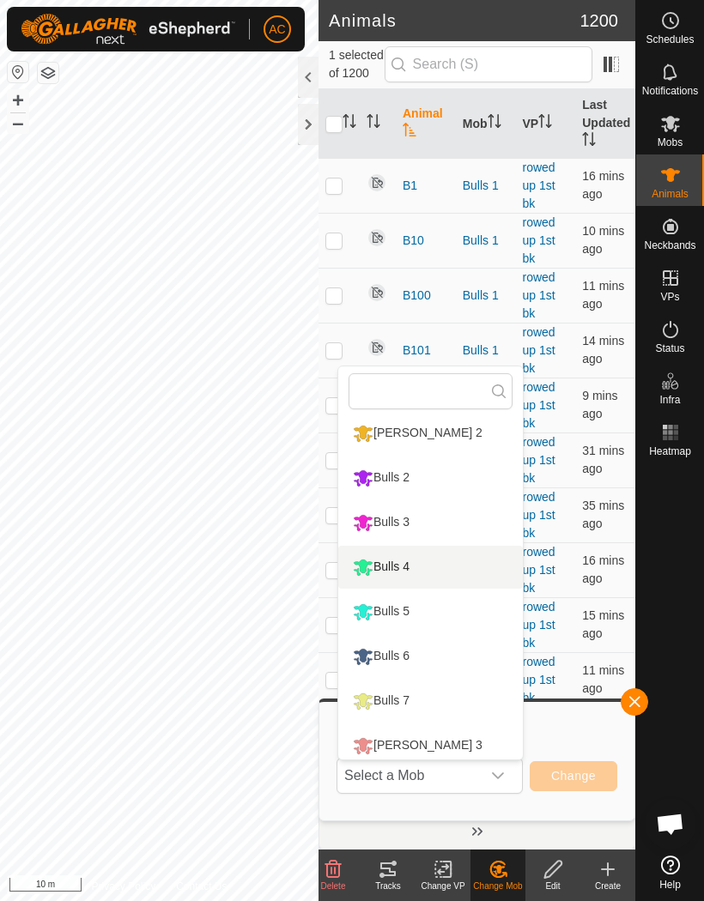
click at [428, 572] on li "Bulls 4" at bounding box center [430, 567] width 185 height 43
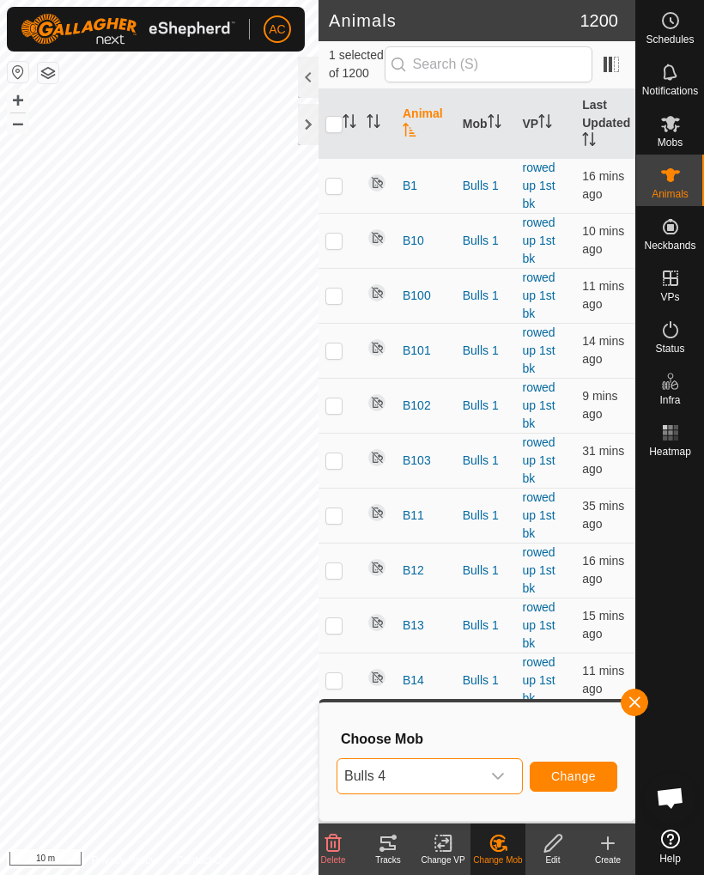
click at [589, 765] on button "Change" at bounding box center [574, 776] width 88 height 30
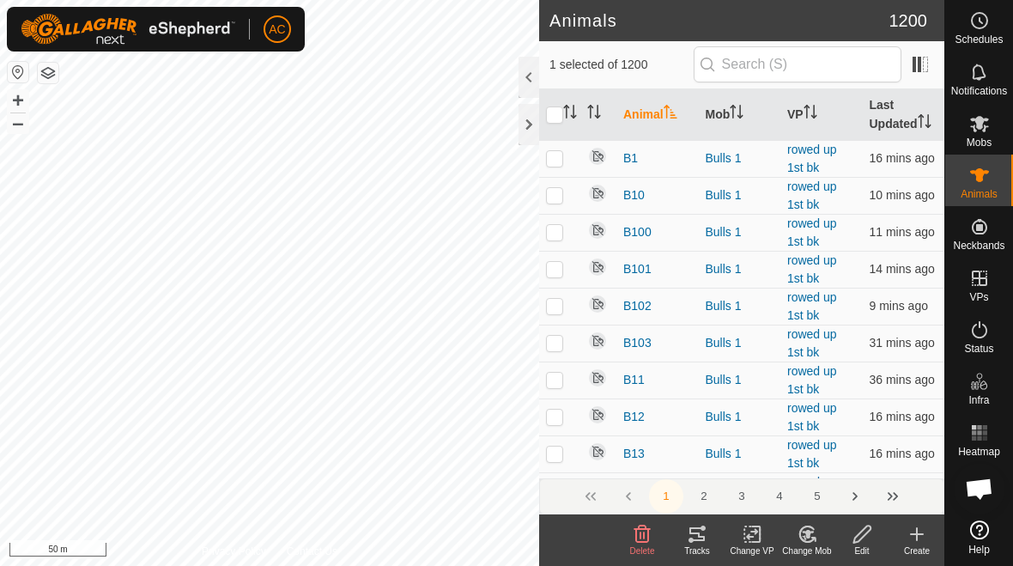
click at [703, 551] on div "Change Mob" at bounding box center [806, 550] width 55 height 13
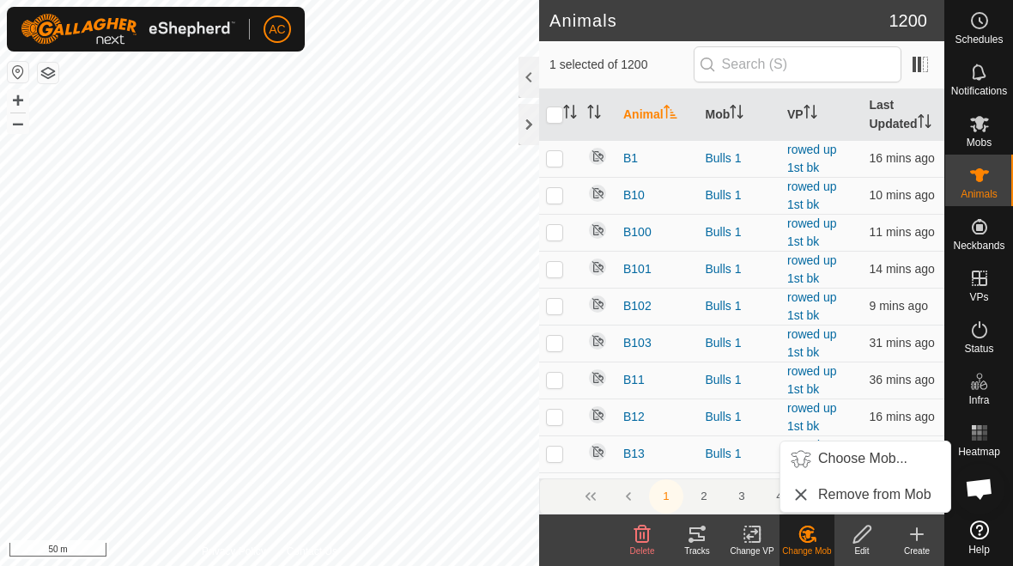
click at [703, 456] on span "Choose Mob..." at bounding box center [862, 458] width 89 height 21
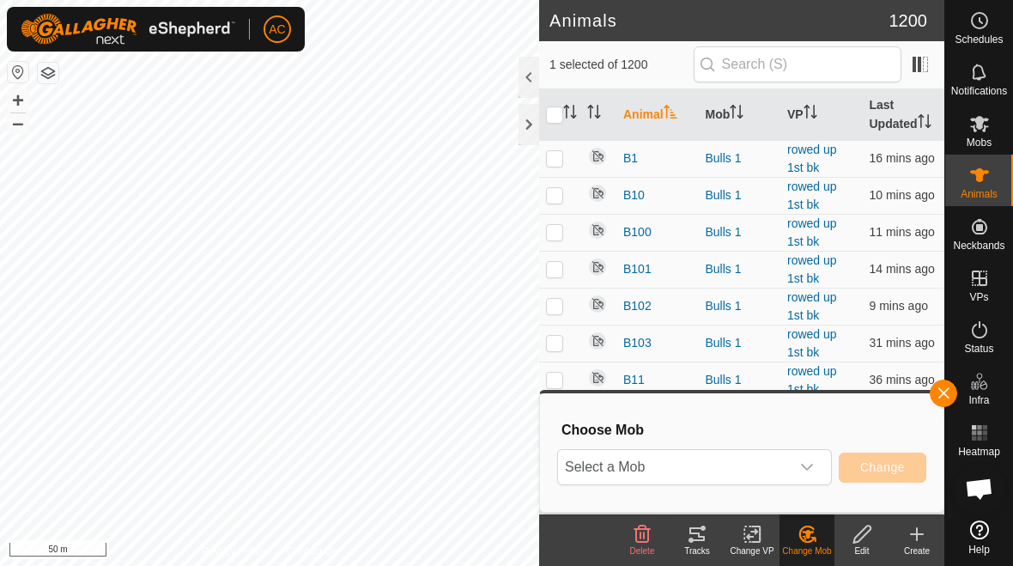
click at [703, 461] on icon "dropdown trigger" at bounding box center [807, 467] width 14 height 14
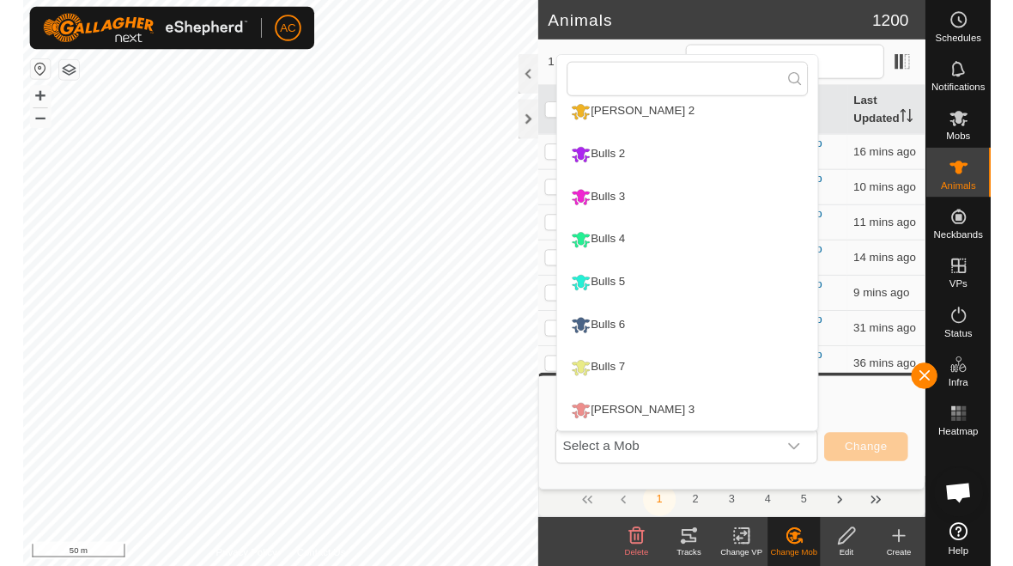
scroll to position [146, 0]
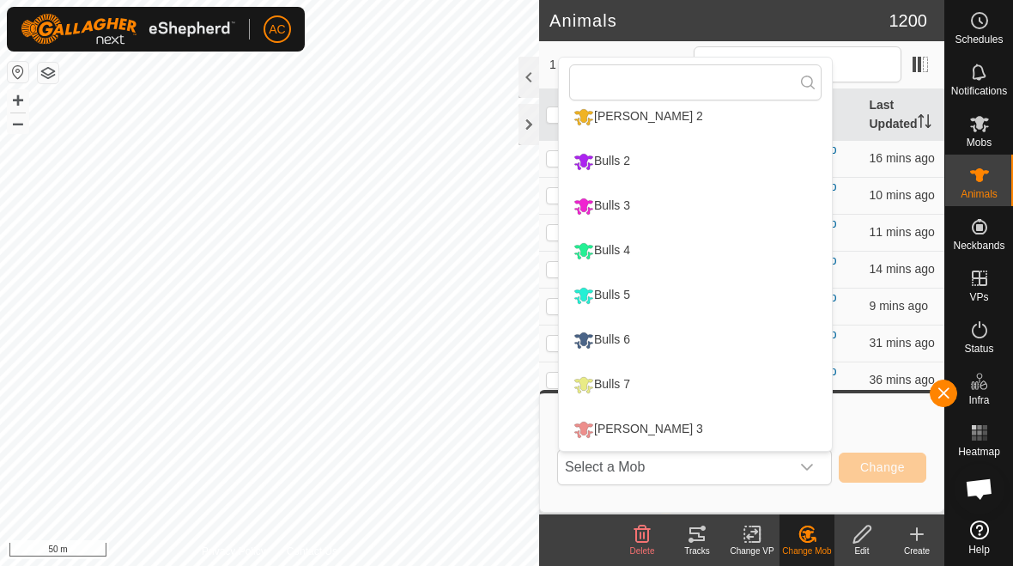
click at [634, 246] on div "Bulls 4" at bounding box center [601, 250] width 65 height 29
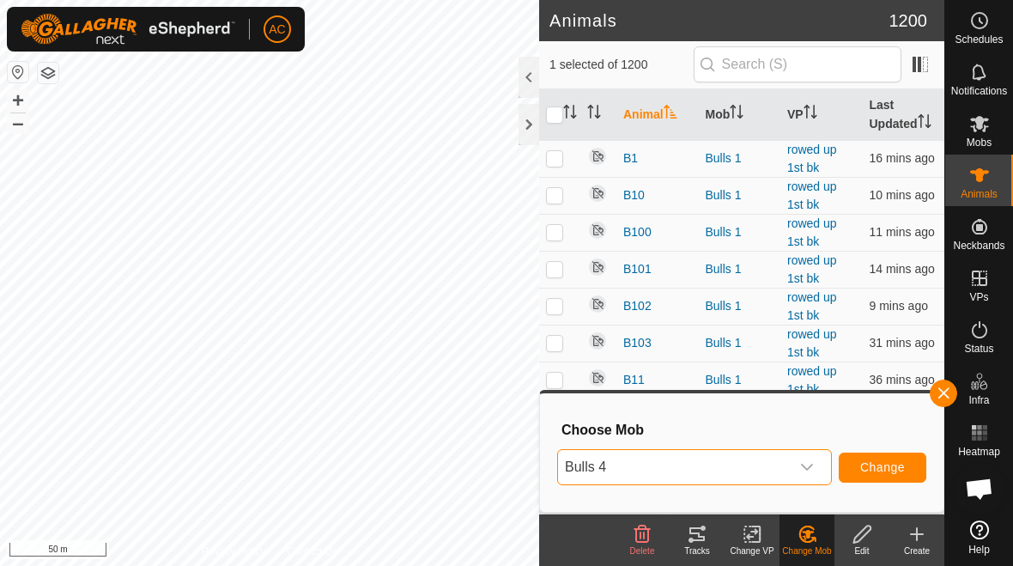
click at [703, 467] on span "Change" at bounding box center [882, 467] width 45 height 14
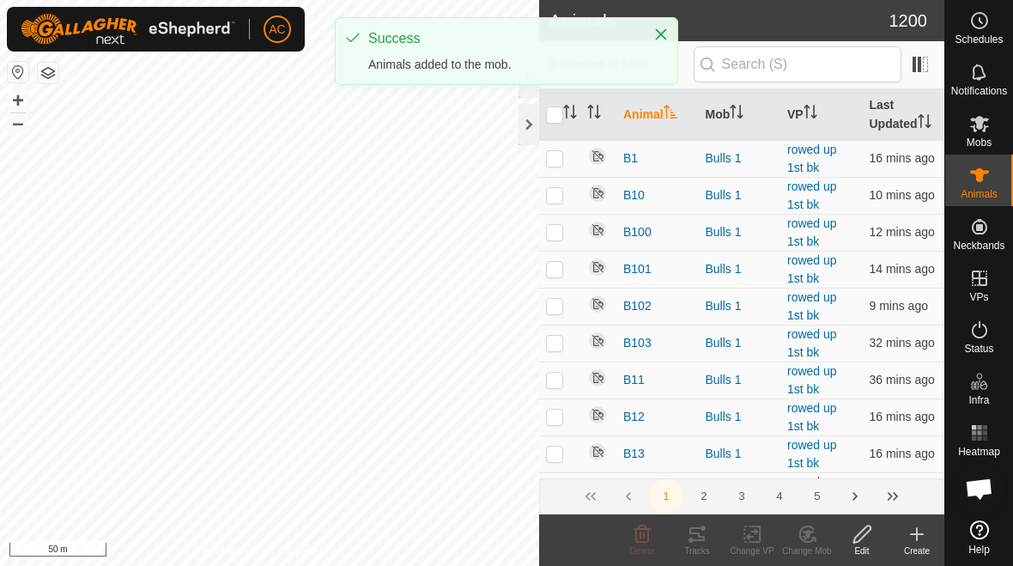
click at [662, 35] on icon "Close" at bounding box center [661, 34] width 11 height 11
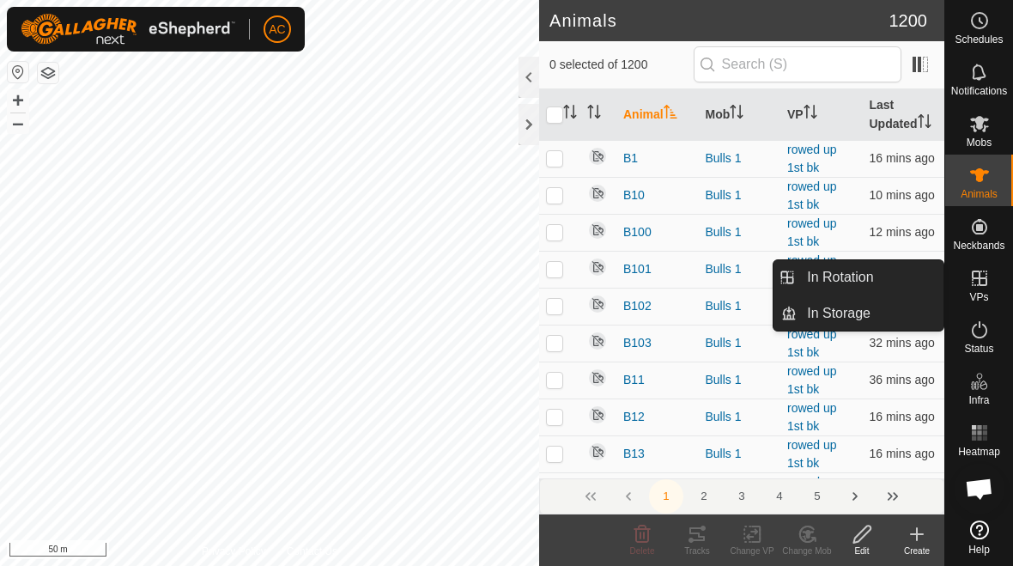
click at [703, 276] on link "In Rotation" at bounding box center [869, 277] width 147 height 34
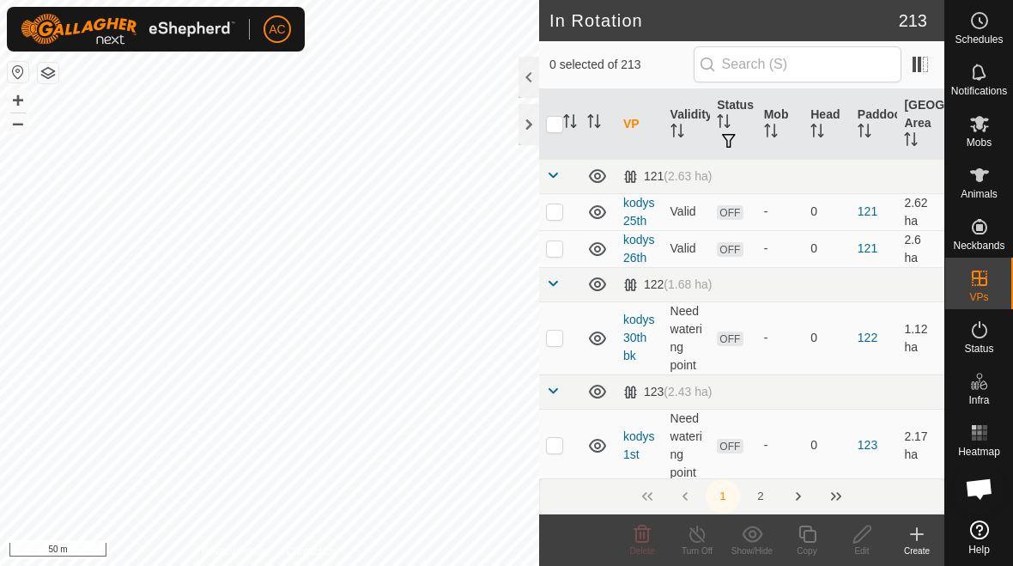
click at [703, 145] on span "Mobs" at bounding box center [978, 142] width 25 height 10
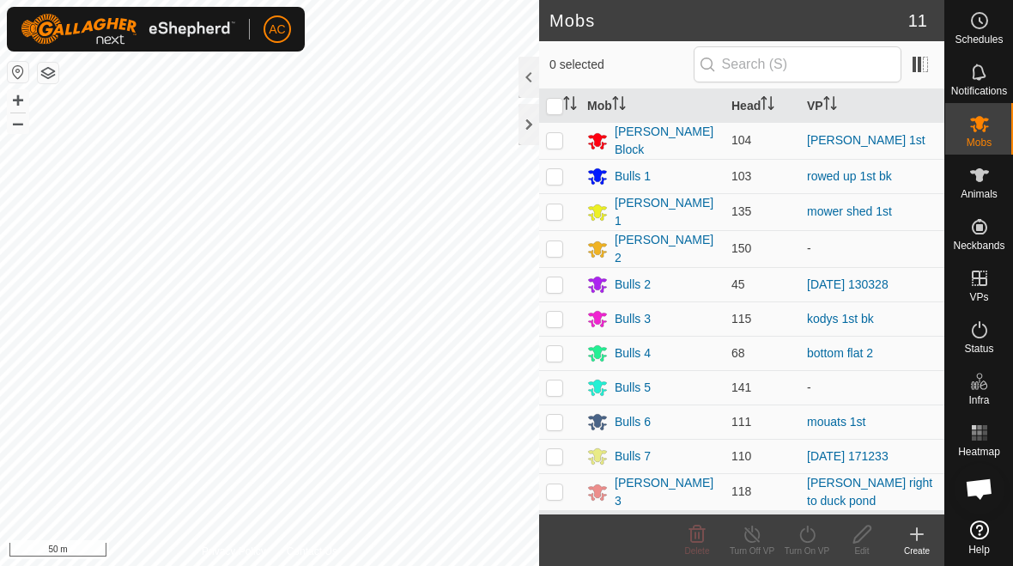
click at [661, 347] on div "Bulls 4" at bounding box center [652, 352] width 130 height 21
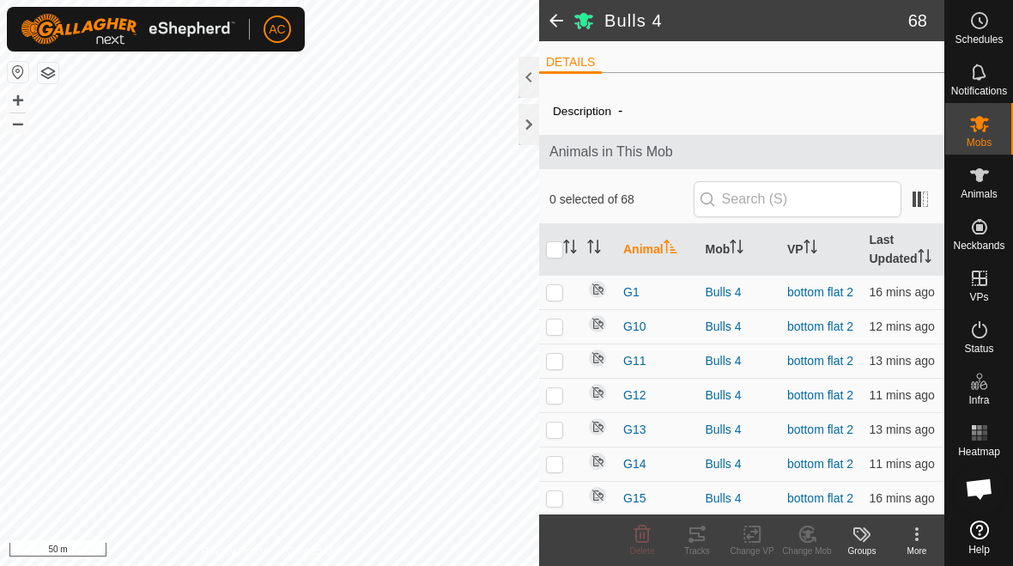
click at [545, 19] on span at bounding box center [556, 20] width 34 height 41
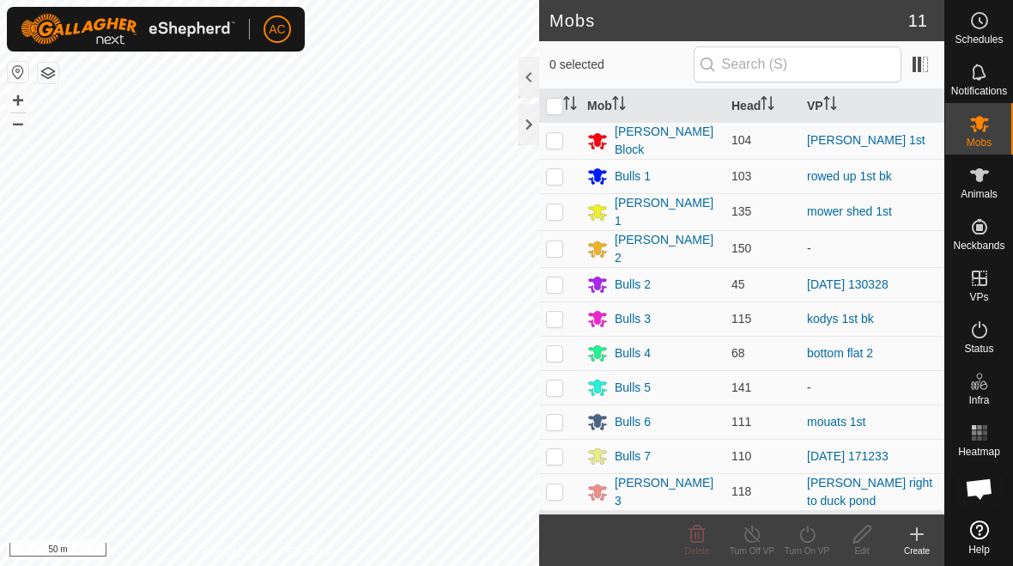
click at [548, 346] on p-checkbox at bounding box center [554, 353] width 17 height 14
checkbox input "true"
click at [703, 535] on icon at bounding box center [806, 534] width 21 height 21
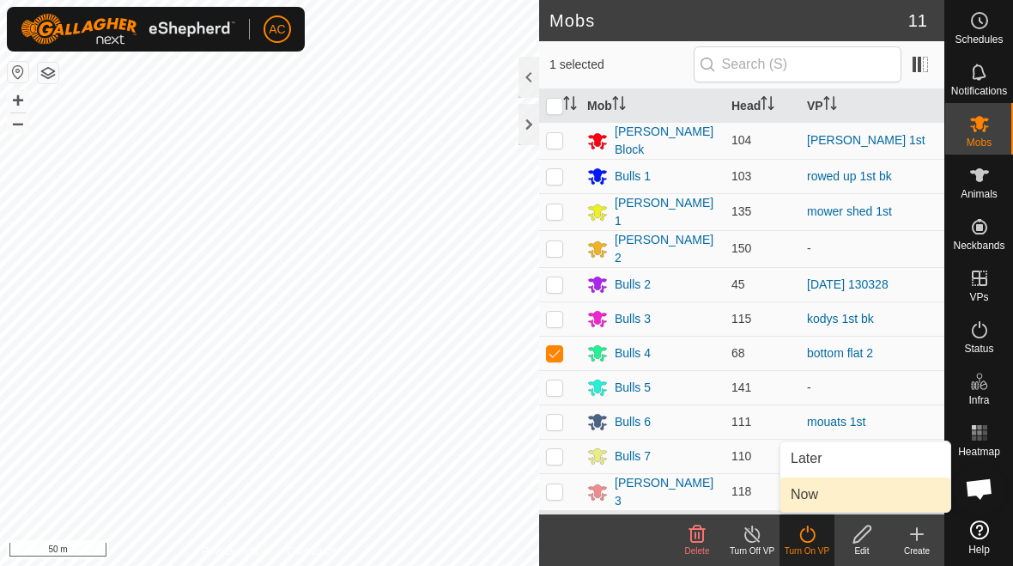
click at [703, 491] on link "Now" at bounding box center [865, 494] width 170 height 34
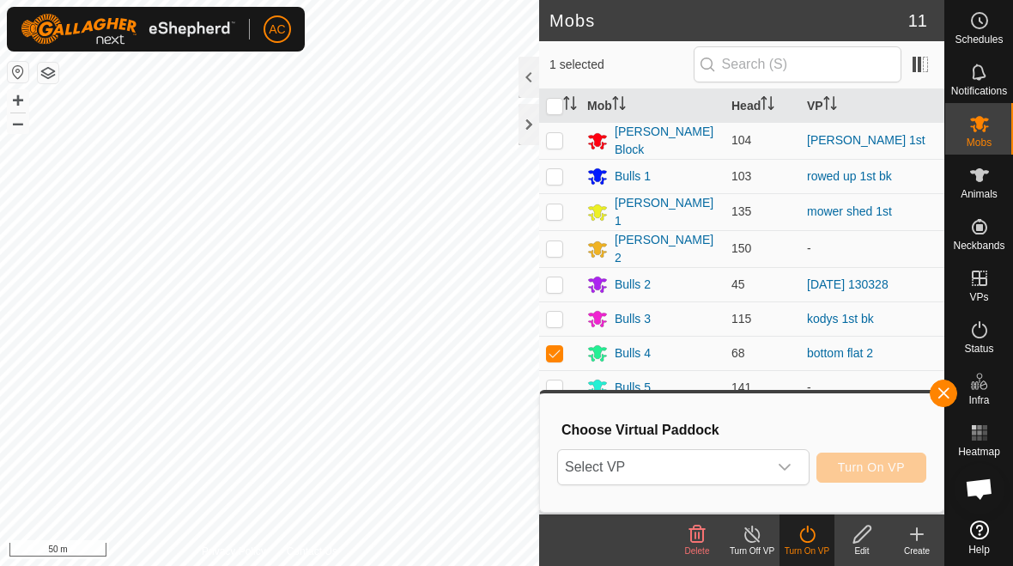
click at [703, 393] on span "button" at bounding box center [943, 393] width 14 height 14
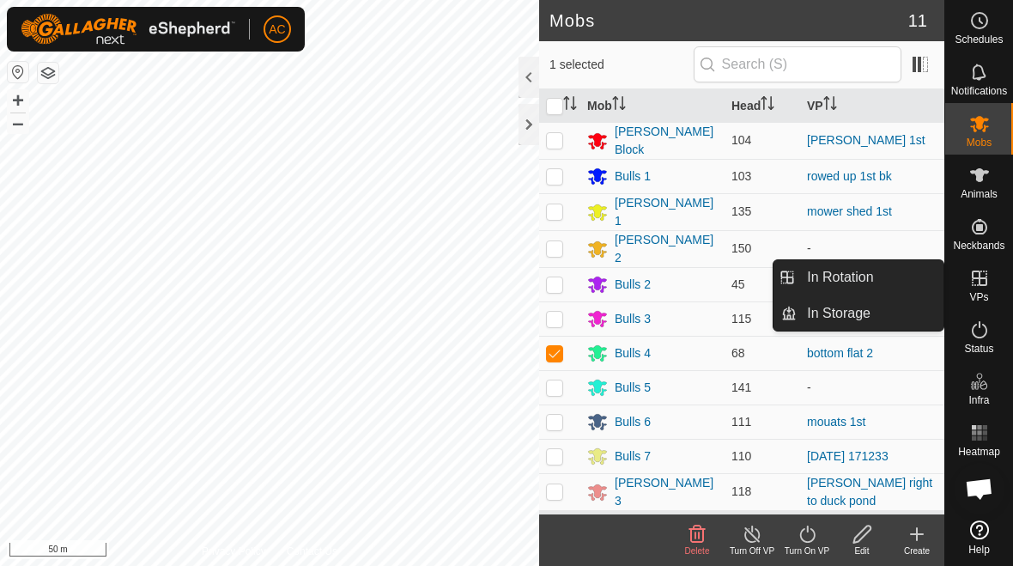
click at [703, 278] on link "In Rotation" at bounding box center [869, 277] width 147 height 34
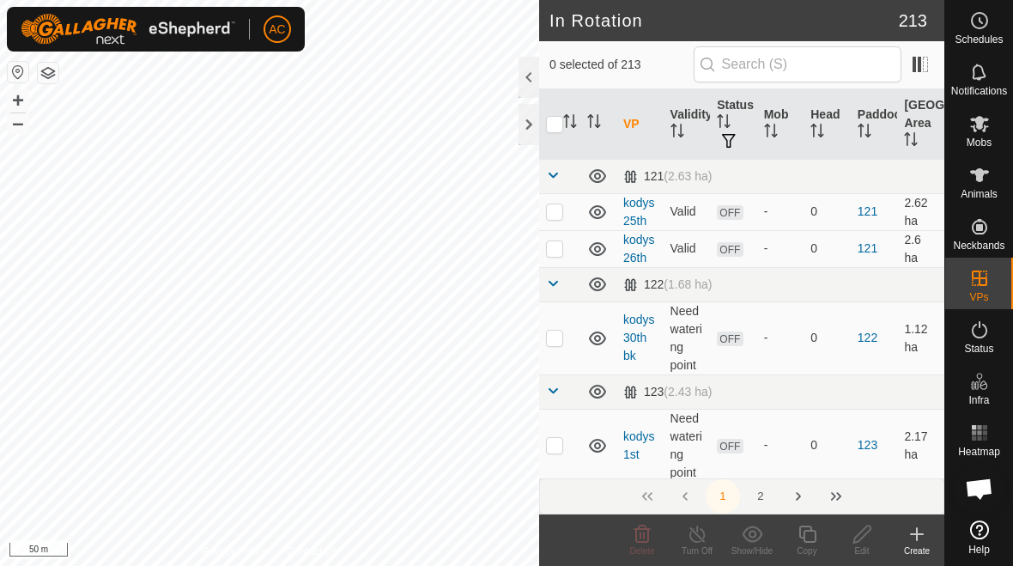
click at [703, 542] on icon at bounding box center [916, 534] width 21 height 21
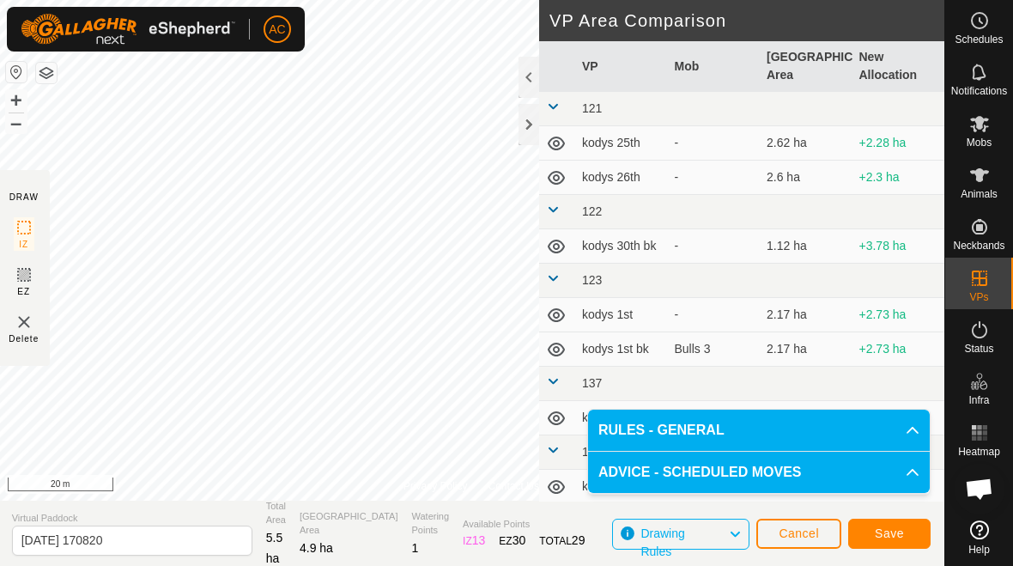
click at [703, 535] on button "Save" at bounding box center [889, 533] width 82 height 30
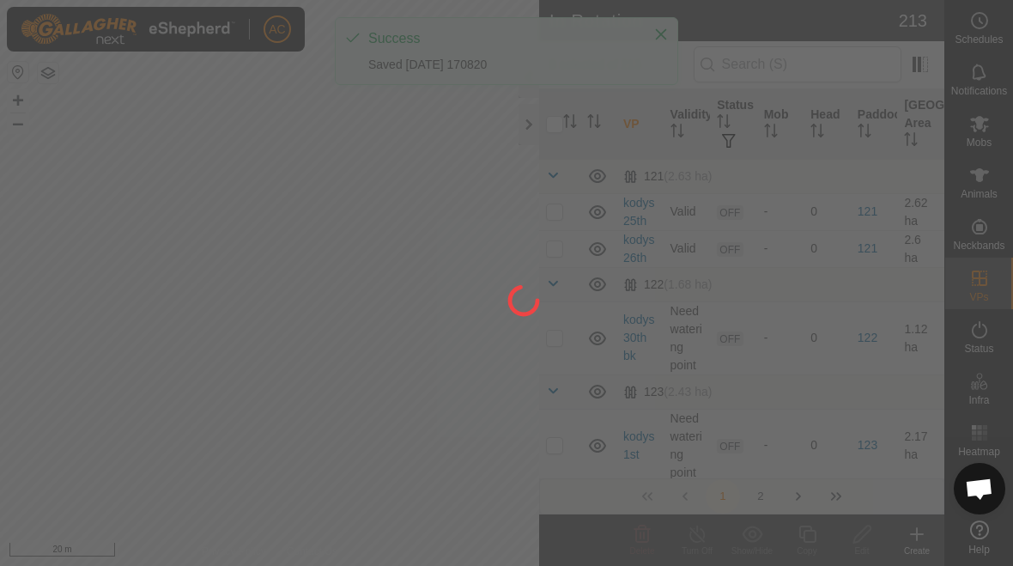
click at [657, 38] on div at bounding box center [506, 283] width 1013 height 566
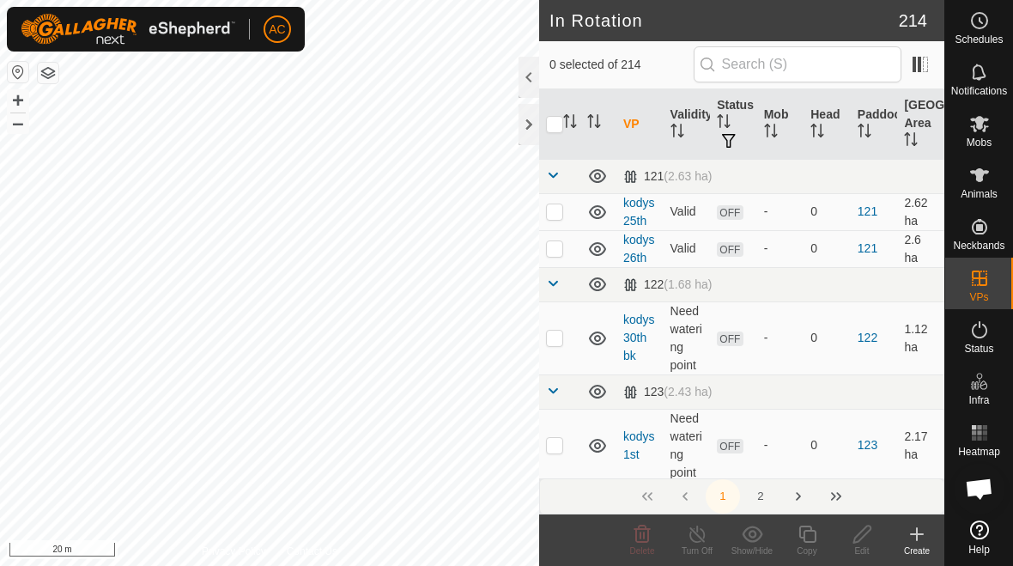
click at [703, 140] on span "Mobs" at bounding box center [978, 142] width 25 height 10
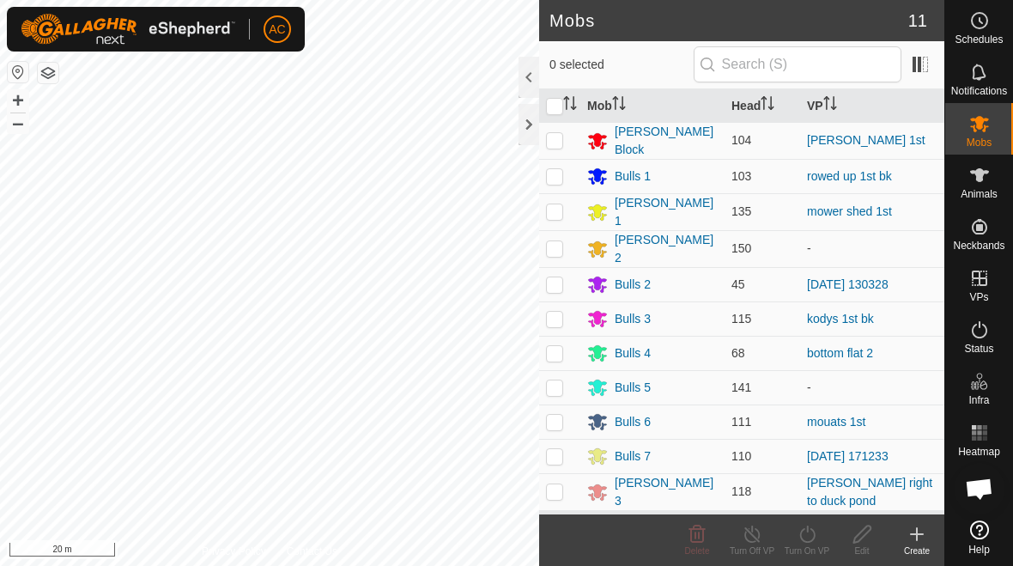
click at [550, 348] on p-checkbox at bounding box center [554, 353] width 17 height 14
checkbox input "true"
click at [703, 548] on div "Turn On VP" at bounding box center [806, 550] width 55 height 13
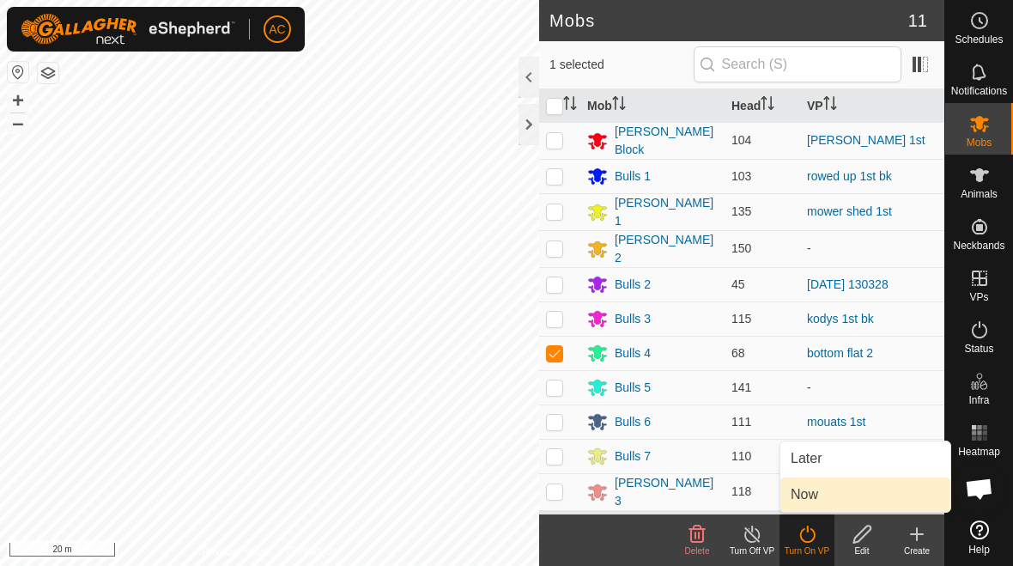
click at [703, 495] on link "Now" at bounding box center [865, 494] width 170 height 34
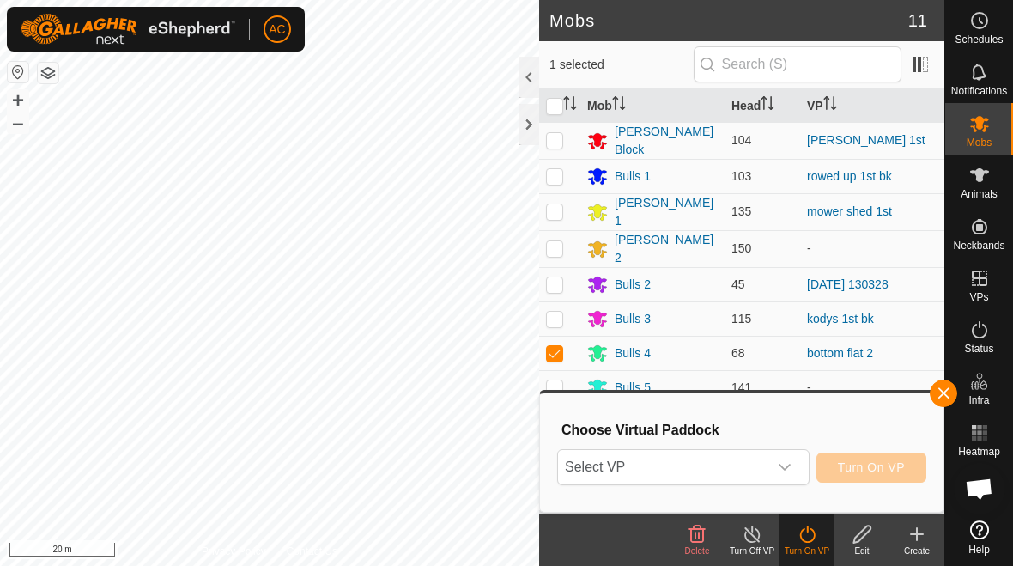
click at [703, 464] on span "Select VP" at bounding box center [662, 467] width 209 height 34
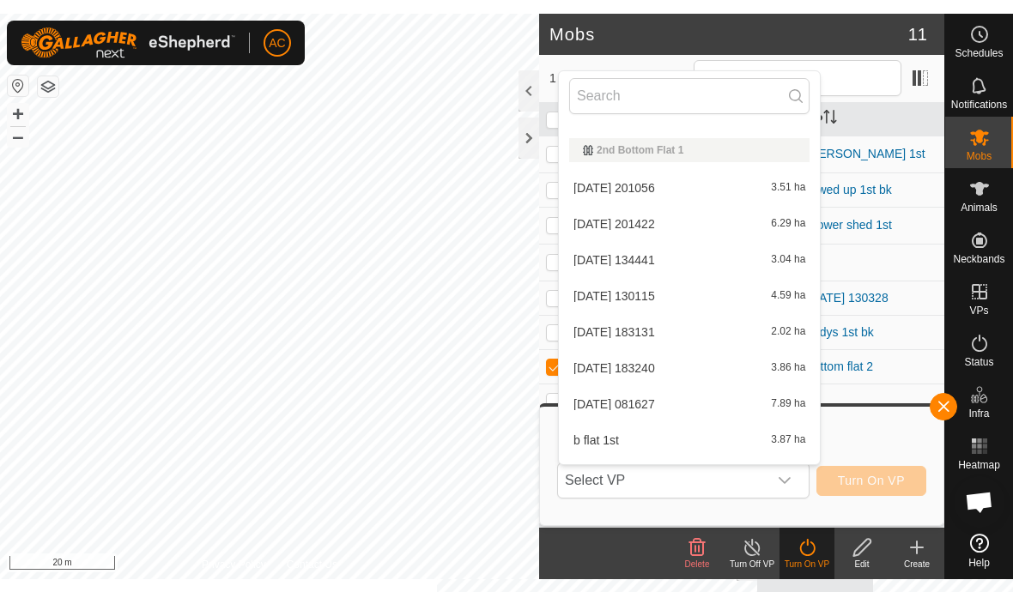
scroll to position [2224, 0]
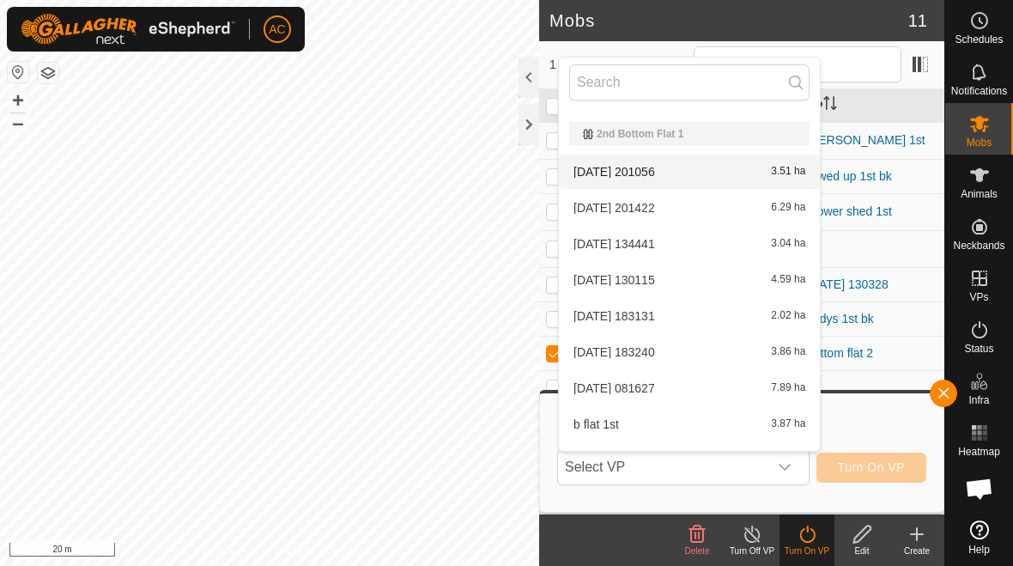
click at [703, 169] on div "[DATE] 201056 3.51 ha" at bounding box center [689, 171] width 240 height 21
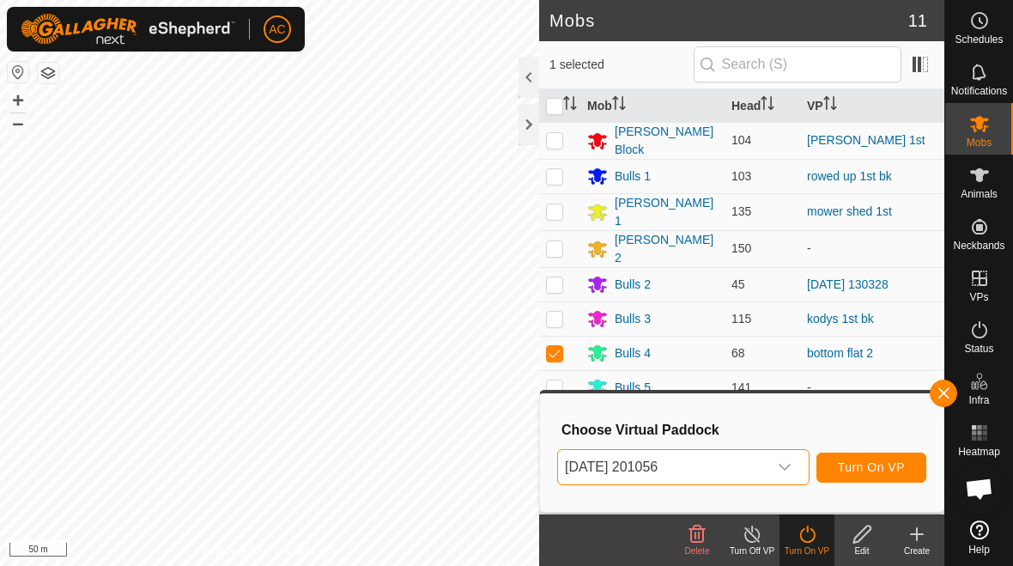
click at [703, 475] on div "dropdown trigger" at bounding box center [784, 467] width 34 height 34
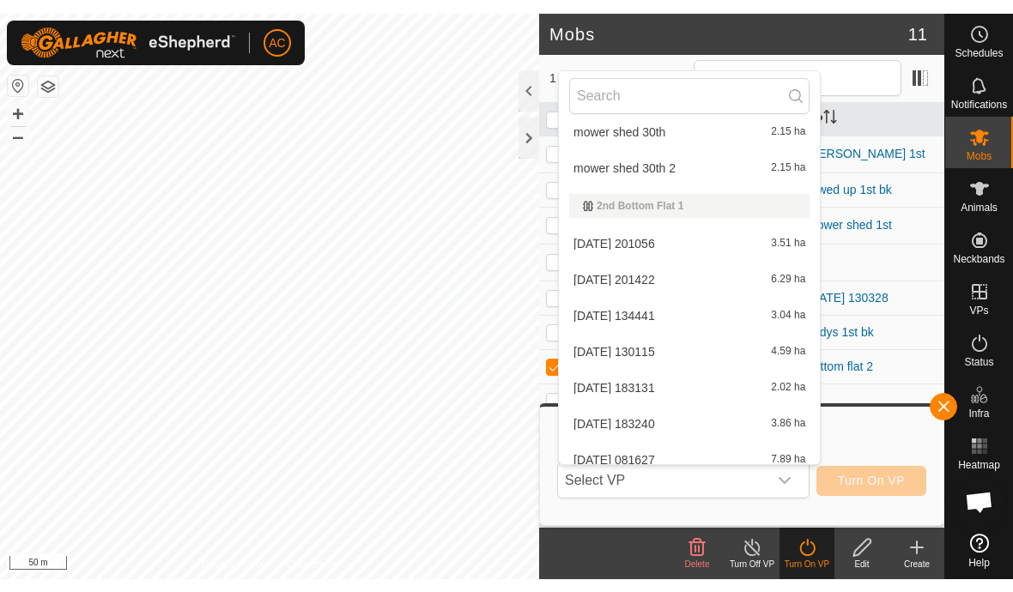
scroll to position [2167, 0]
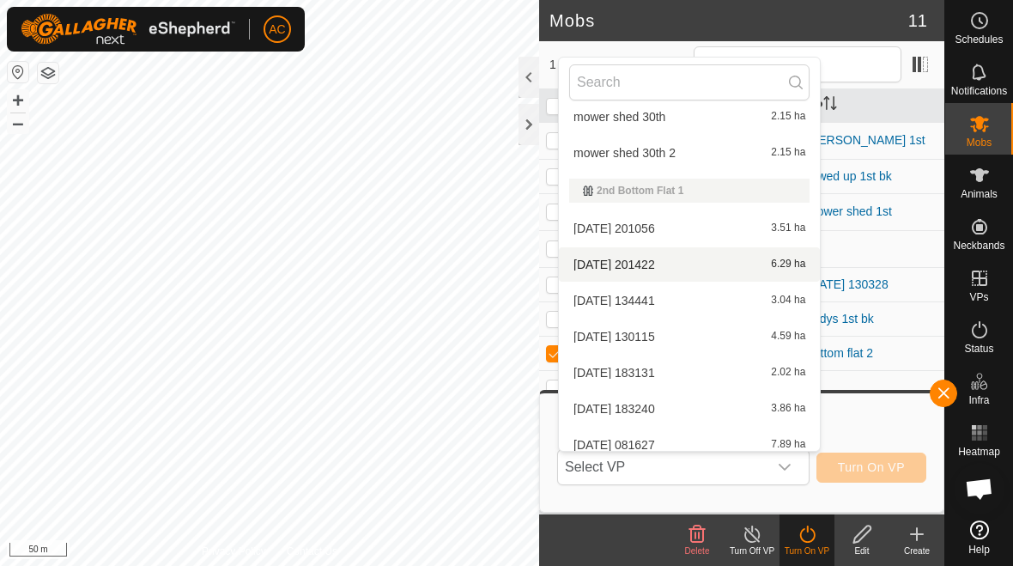
click at [703, 263] on div "[DATE] 201422 6.29 ha" at bounding box center [689, 264] width 240 height 21
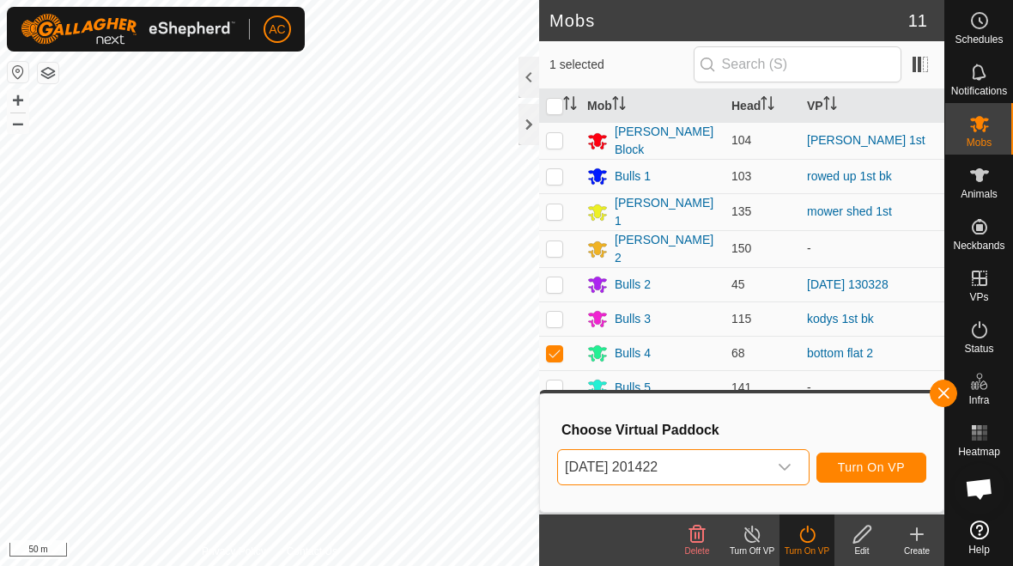
click at [703, 460] on span "[DATE] 201422" at bounding box center [662, 467] width 209 height 34
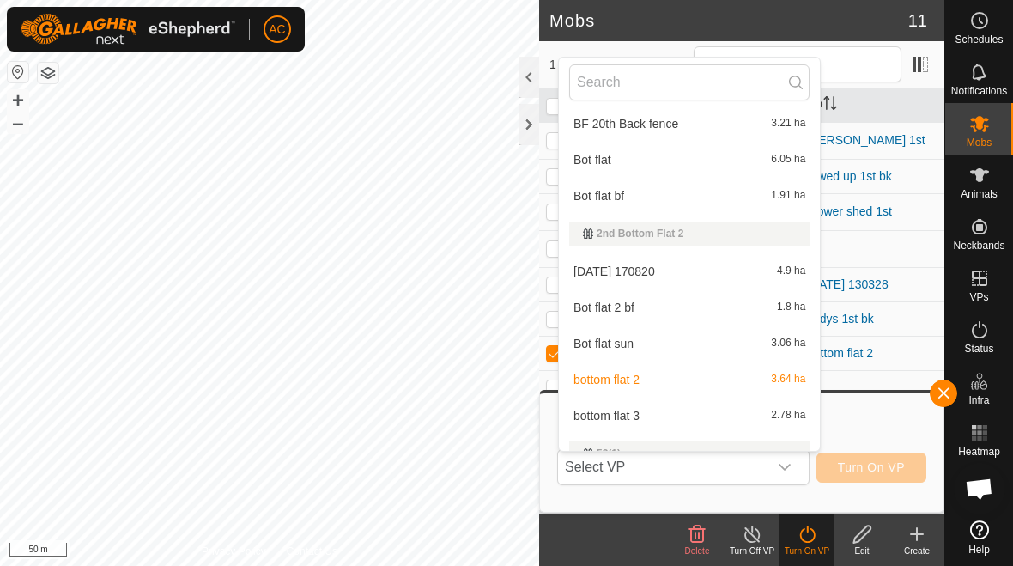
scroll to position [2597, 0]
click at [703, 271] on div "[DATE] 170820 4.9 ha" at bounding box center [689, 270] width 240 height 21
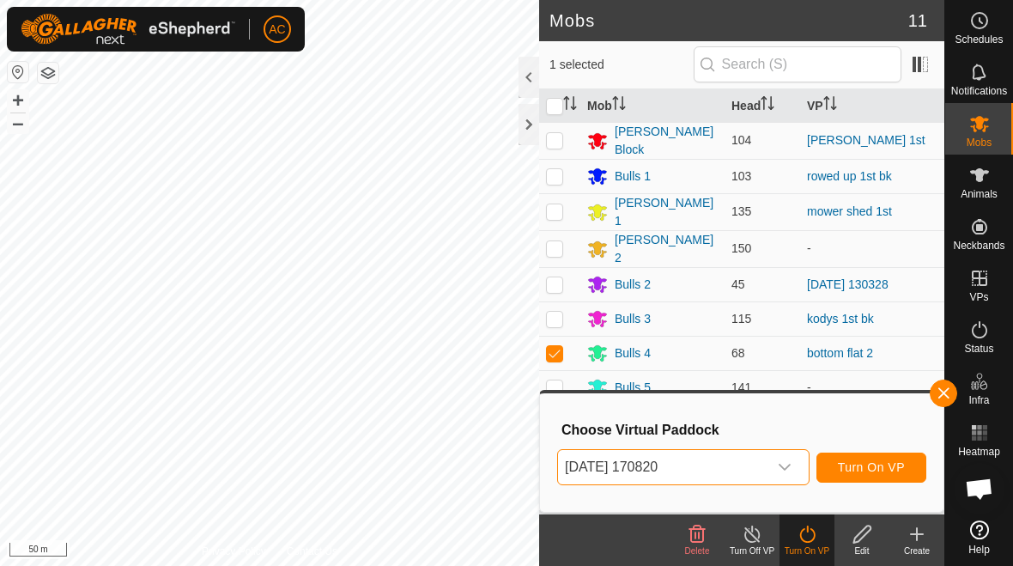
click at [703, 480] on button "Turn On VP" at bounding box center [871, 467] width 110 height 30
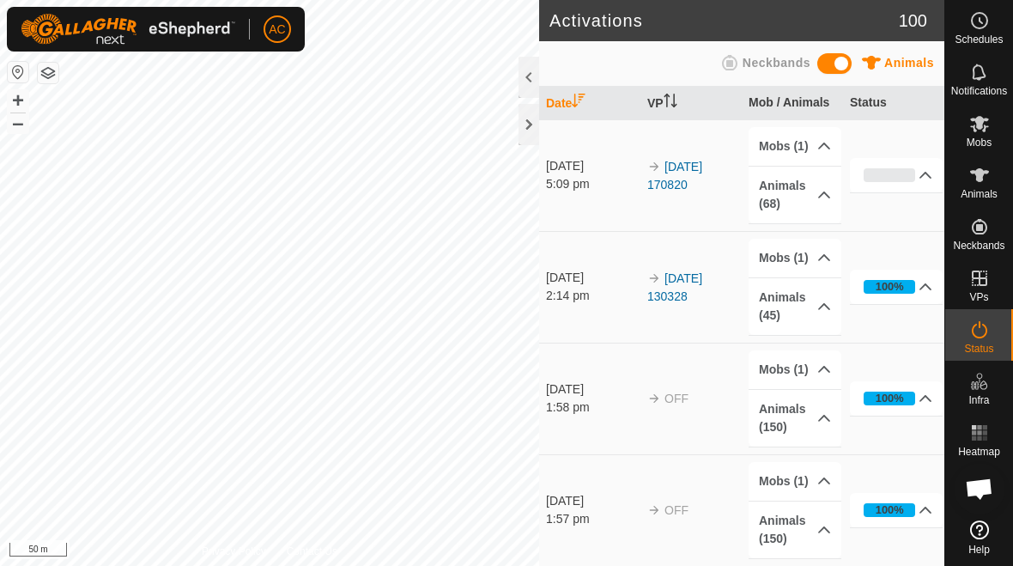
click at [534, 122] on div at bounding box center [528, 124] width 21 height 41
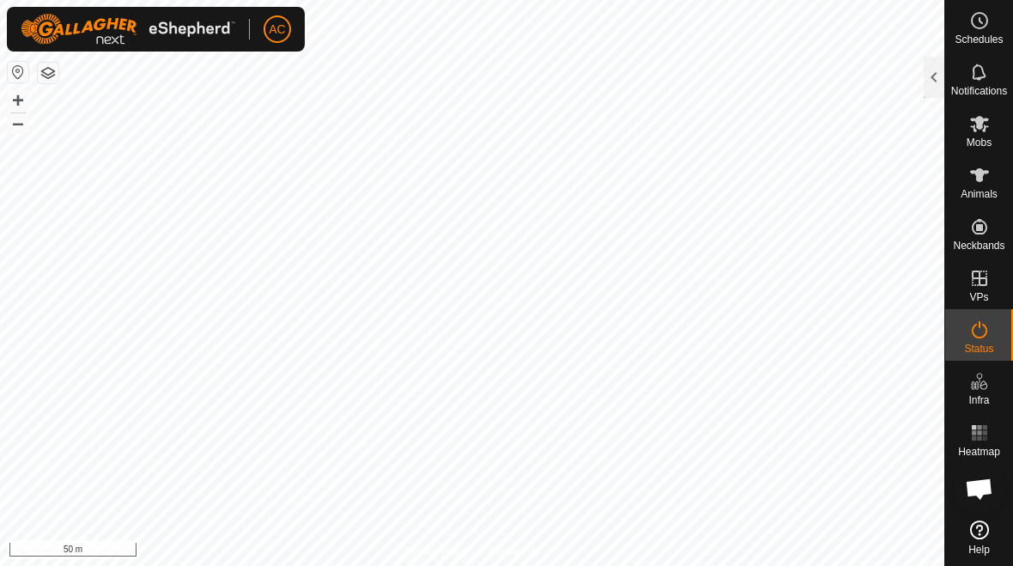
click at [703, 84] on div at bounding box center [933, 77] width 21 height 41
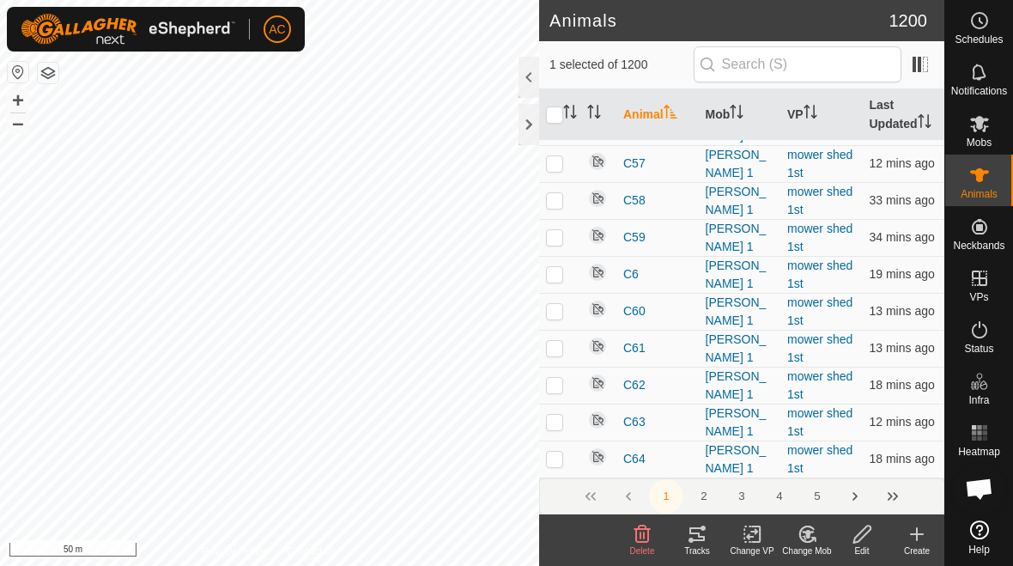
scroll to position [7044, 0]
click at [703, 505] on button "5" at bounding box center [817, 496] width 34 height 34
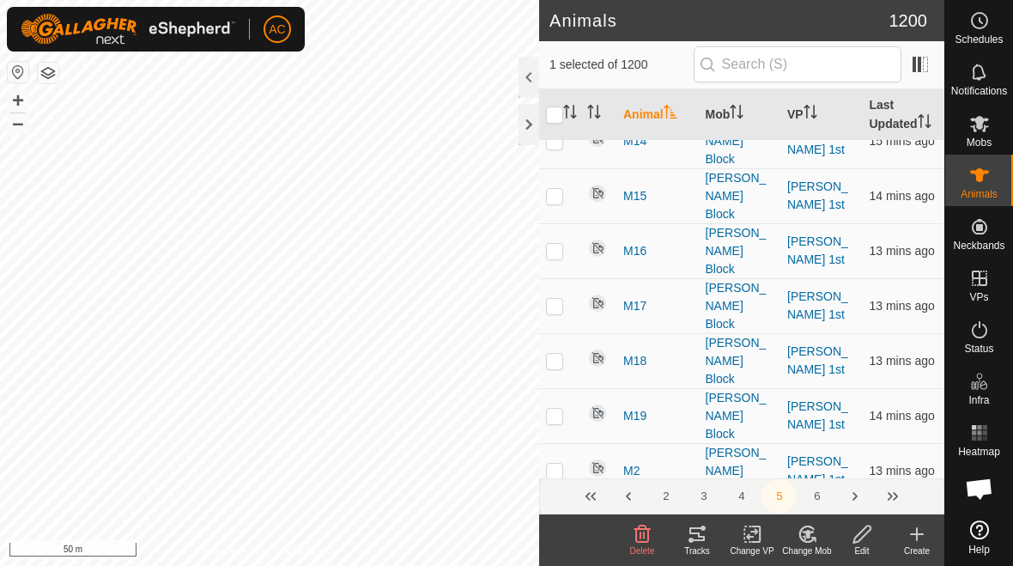
scroll to position [0, 0]
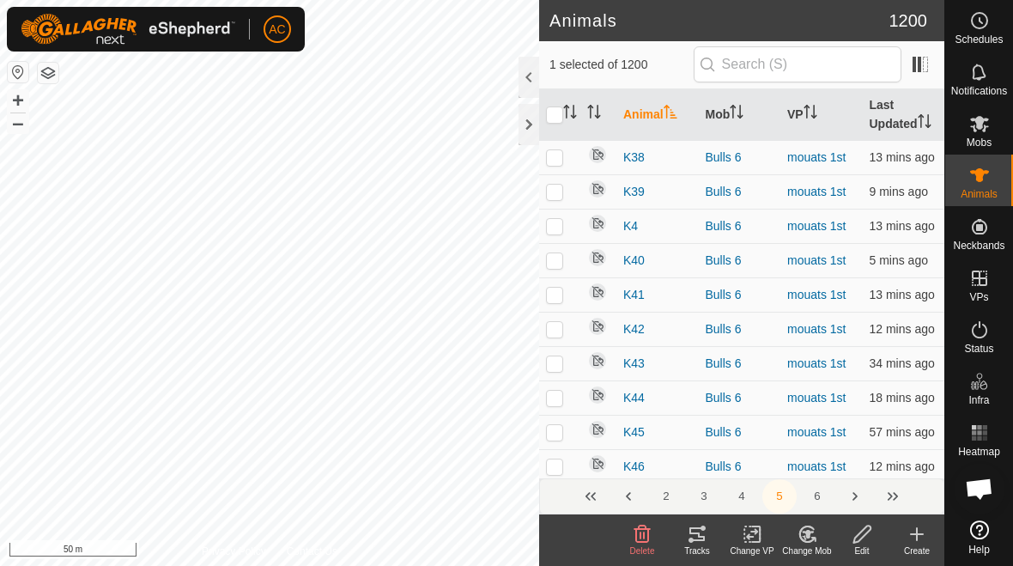
click at [703, 482] on button "4" at bounding box center [741, 496] width 34 height 34
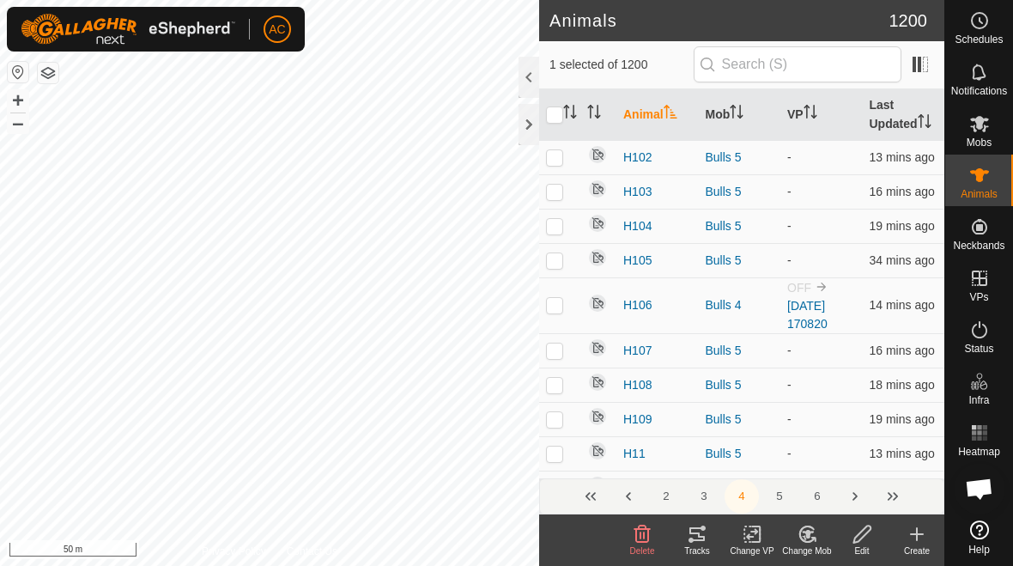
click at [700, 495] on button "3" at bounding box center [704, 496] width 34 height 34
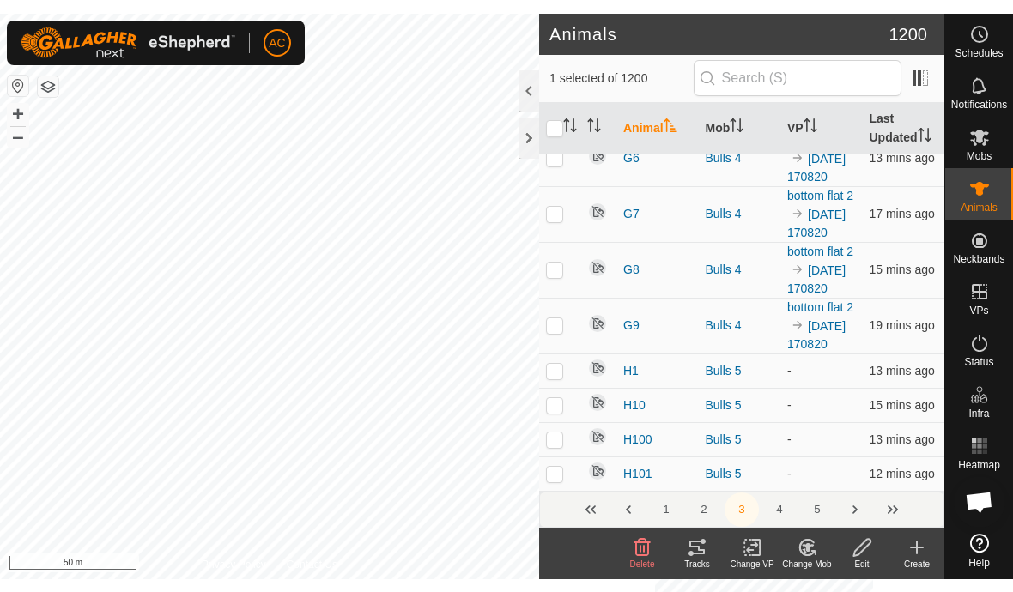
scroll to position [7954, 0]
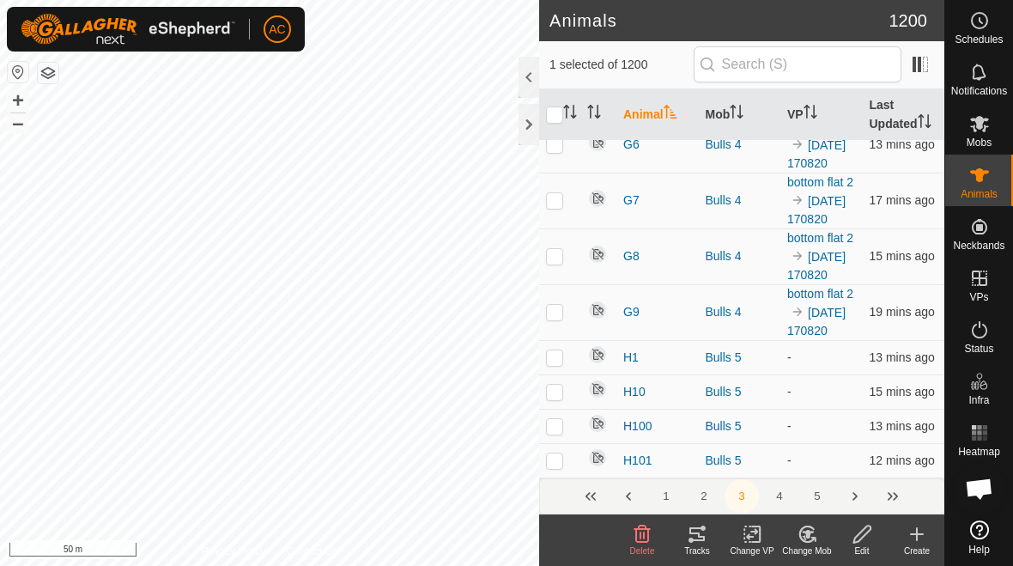
click at [530, 130] on div at bounding box center [528, 124] width 21 height 41
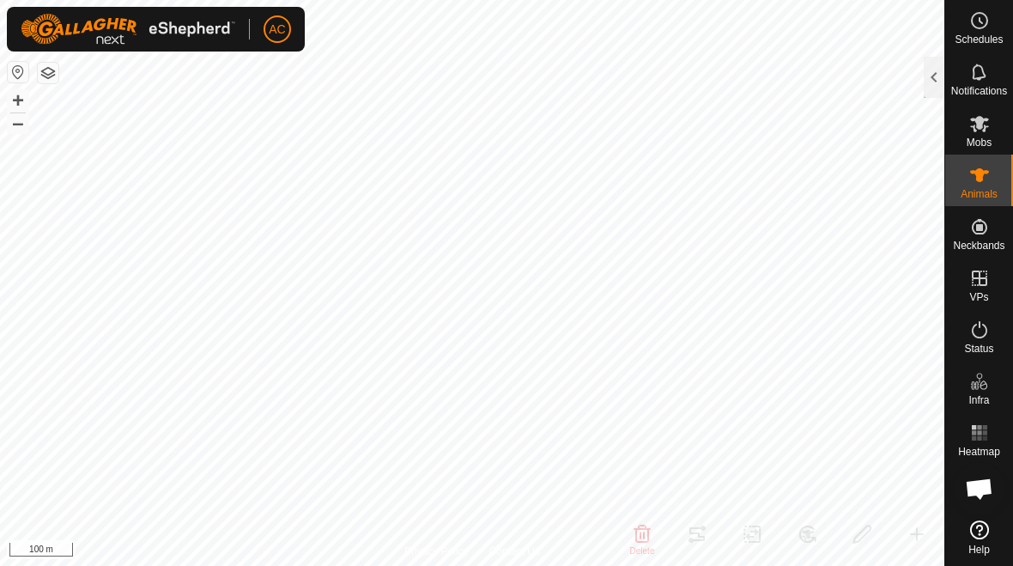
click at [703, 83] on div at bounding box center [933, 77] width 21 height 41
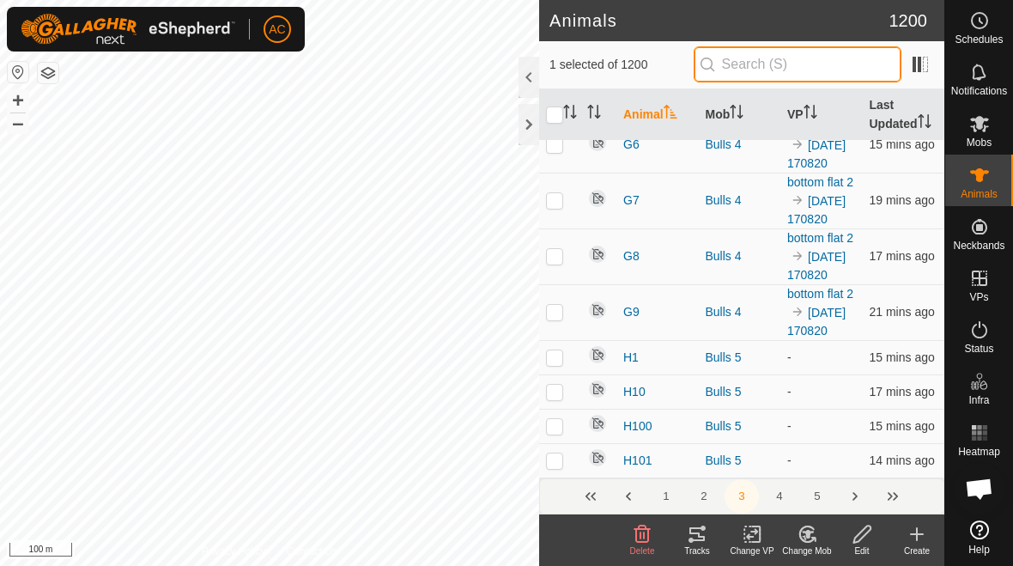
click at [703, 70] on input "text" at bounding box center [797, 64] width 208 height 36
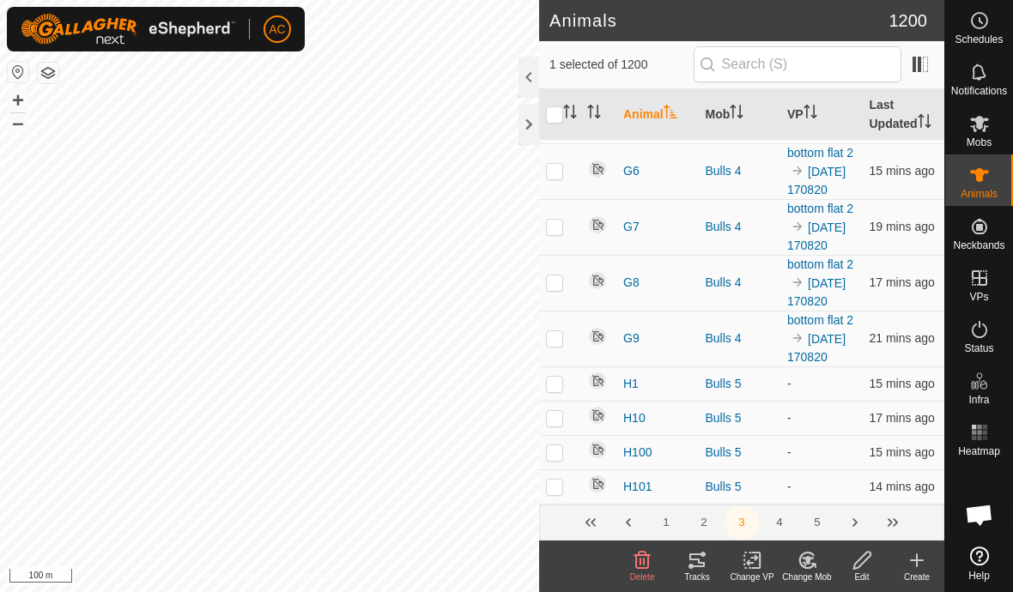
click at [703, 192] on span "Animals" at bounding box center [978, 194] width 37 height 10
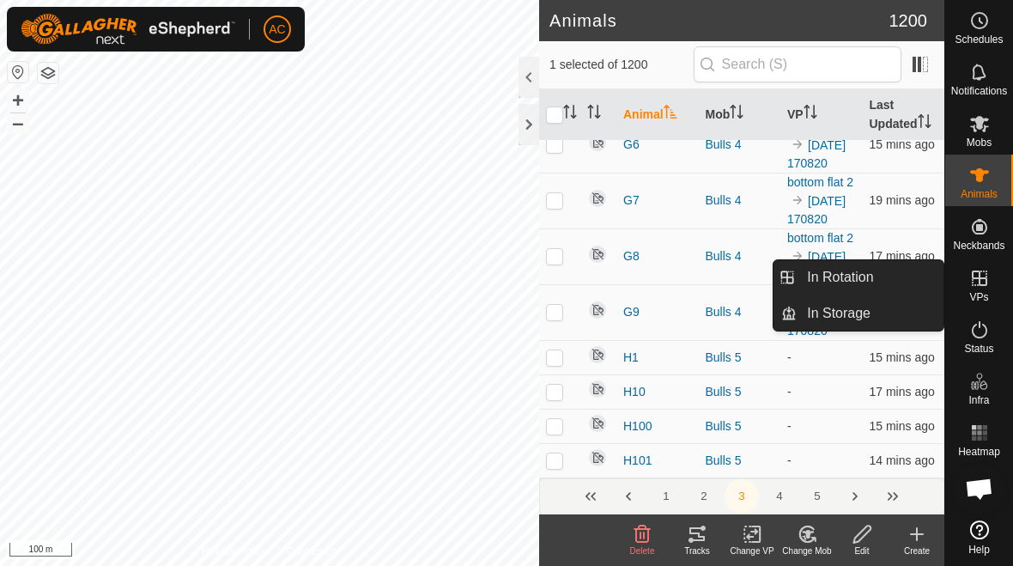
click at [703, 282] on link "In Rotation" at bounding box center [869, 277] width 147 height 34
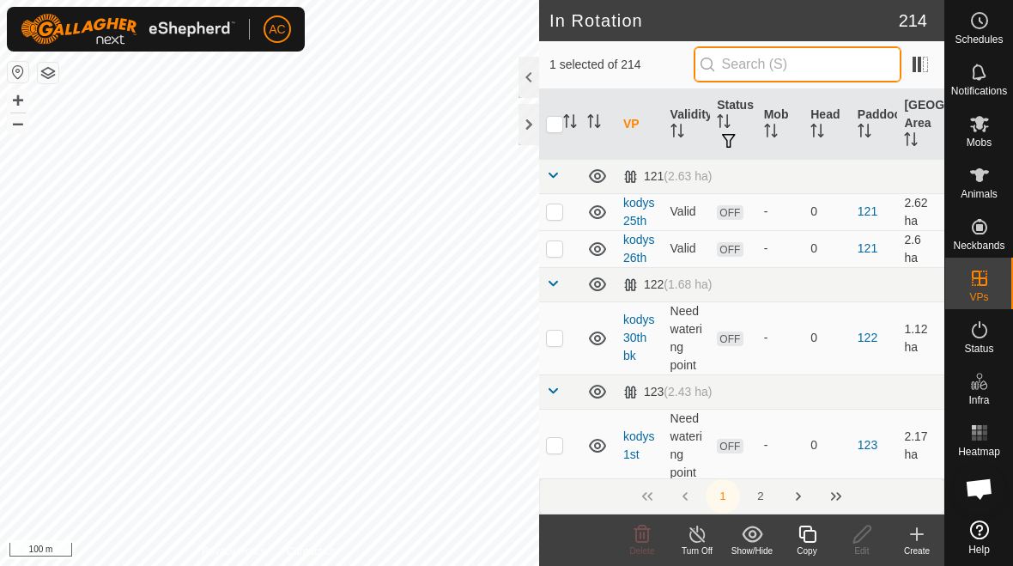
click at [703, 76] on input "text" at bounding box center [797, 64] width 208 height 36
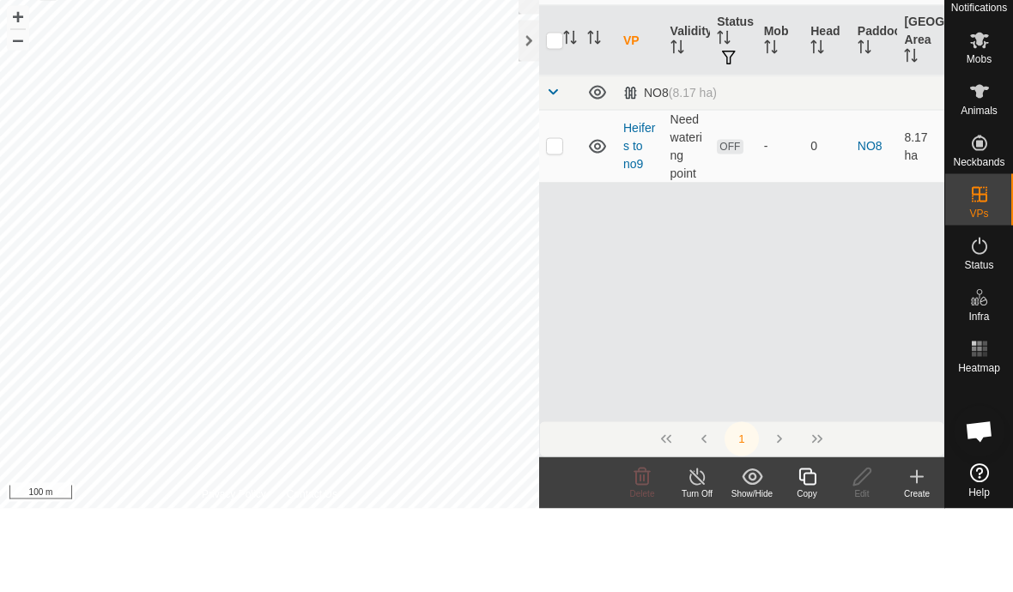
type input "Heifer"
click at [546, 193] on td at bounding box center [559, 229] width 41 height 73
checkbox input "true"
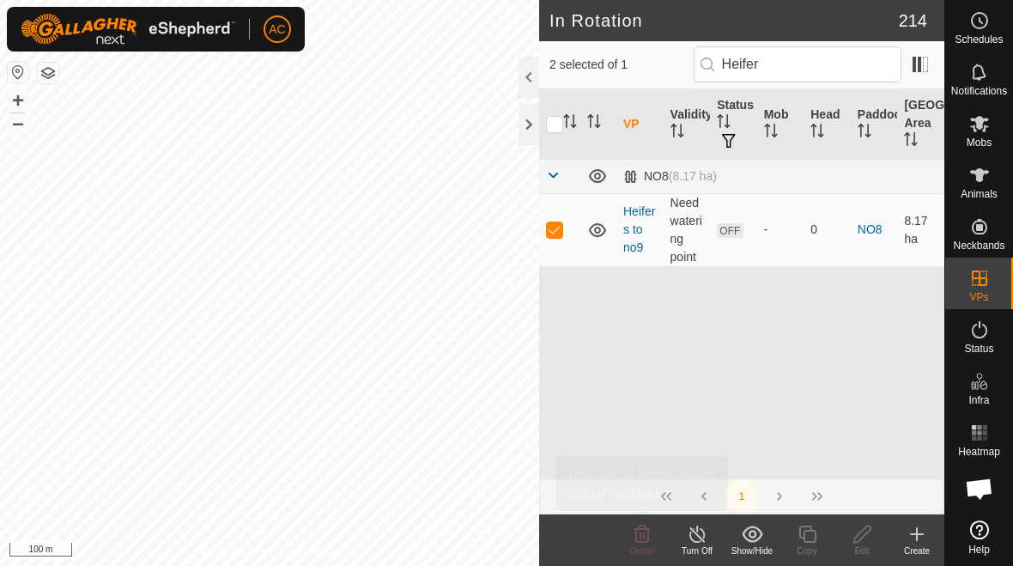
click at [649, 533] on icon at bounding box center [642, 532] width 16 height 17
click at [641, 542] on icon at bounding box center [642, 534] width 21 height 21
click at [639, 539] on icon at bounding box center [642, 534] width 21 height 21
click at [649, 544] on div "Delete" at bounding box center [642, 550] width 55 height 13
click at [640, 539] on icon at bounding box center [642, 534] width 21 height 21
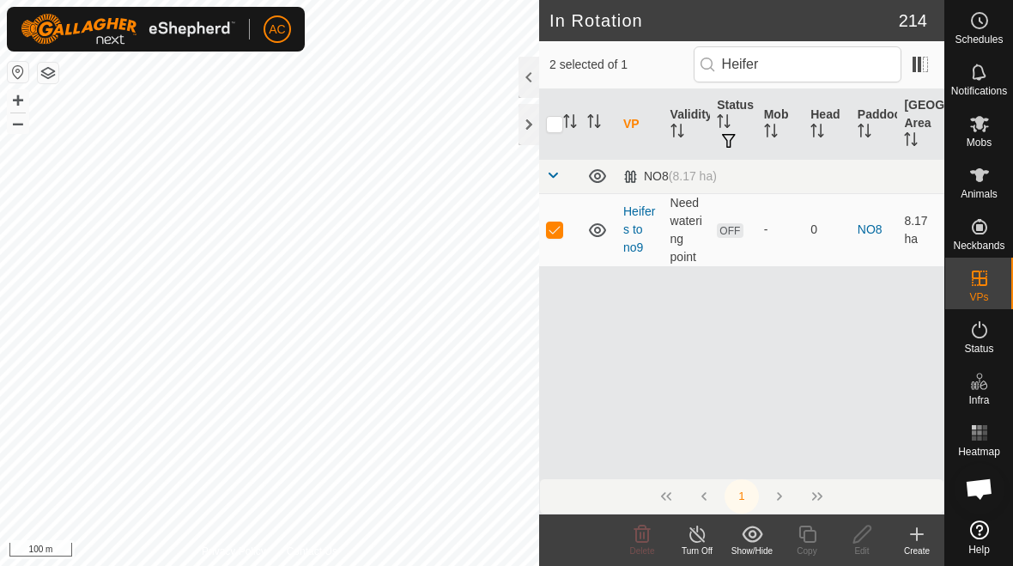
click at [657, 540] on delete-svg-icon at bounding box center [642, 534] width 55 height 21
click at [648, 544] on div "Delete" at bounding box center [642, 550] width 55 height 13
click at [648, 548] on span "Delete" at bounding box center [642, 550] width 25 height 9
click at [639, 540] on icon at bounding box center [642, 534] width 21 height 21
click at [648, 557] on div "Delete" at bounding box center [642, 539] width 55 height 51
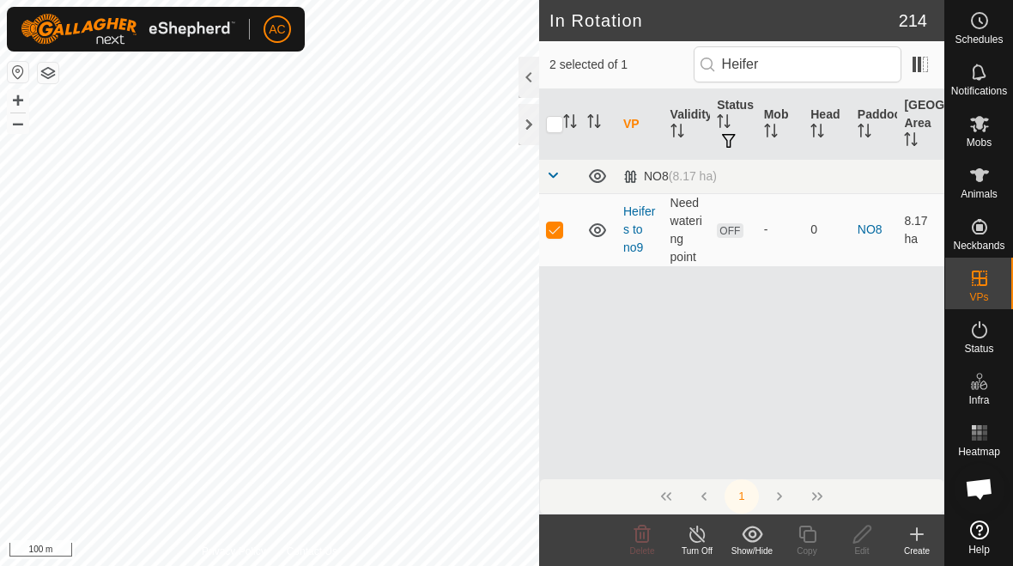
click at [645, 556] on div "Delete" at bounding box center [642, 550] width 55 height 13
click at [646, 564] on div "Delete" at bounding box center [642, 539] width 55 height 51
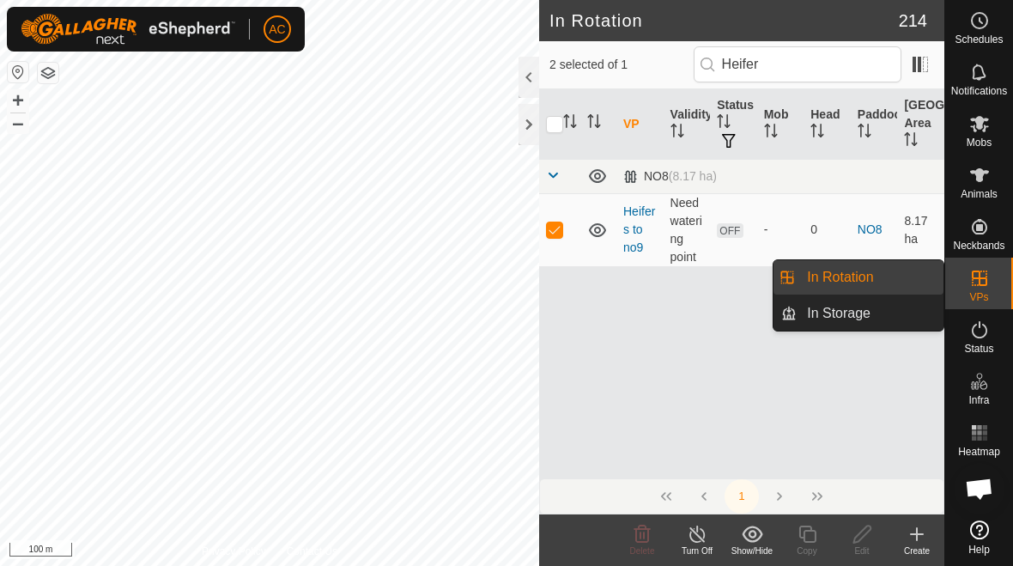
click at [703, 270] on link "In Rotation" at bounding box center [869, 277] width 147 height 34
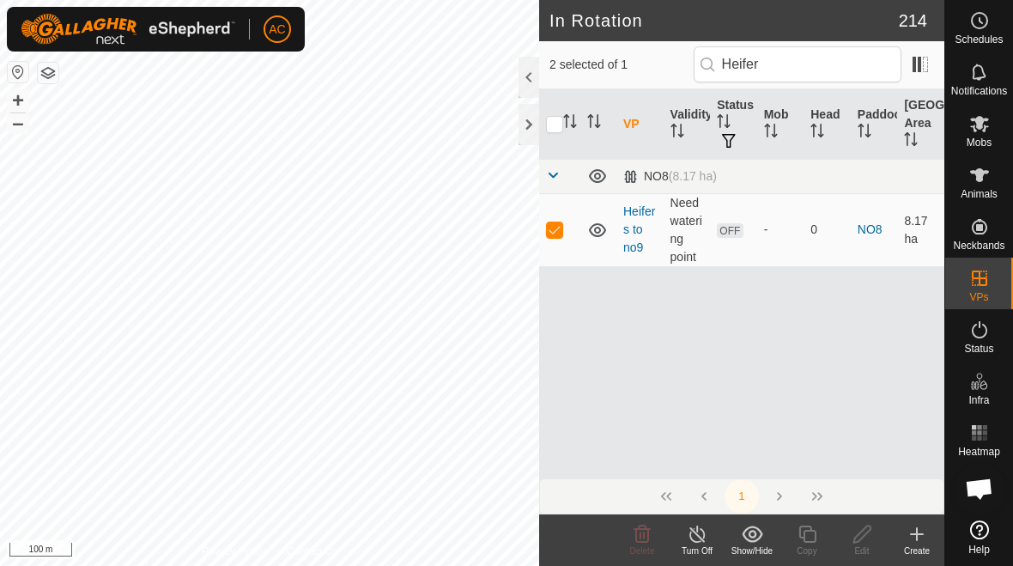
click at [703, 537] on icon at bounding box center [916, 534] width 21 height 21
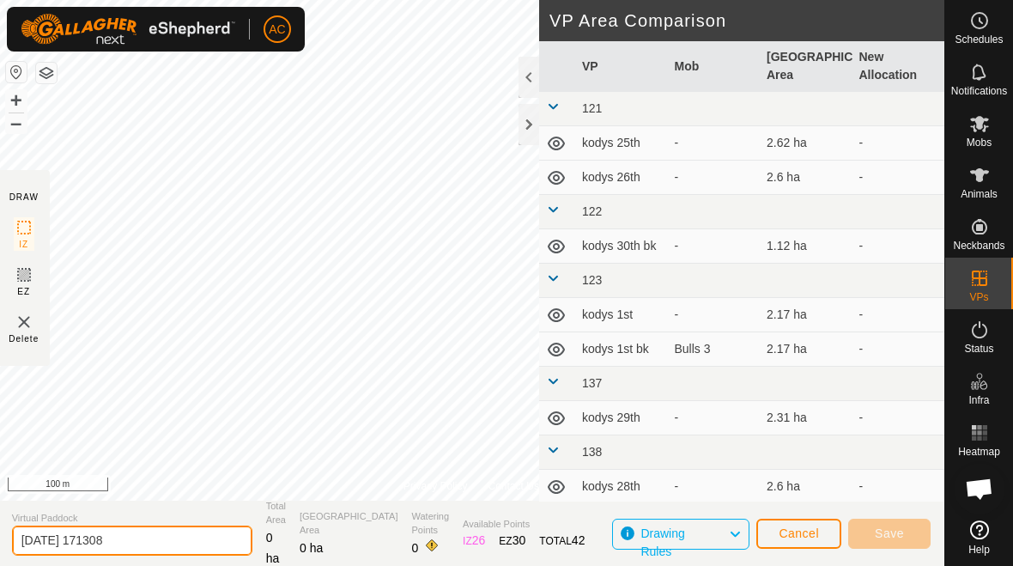
click at [158, 548] on input "[DATE] 171308" at bounding box center [132, 540] width 240 height 30
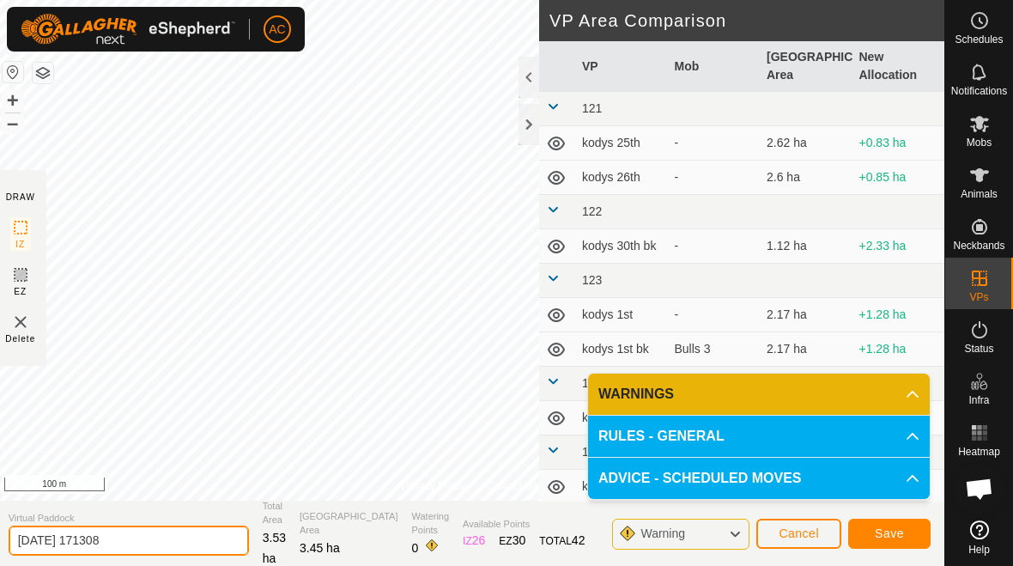
click at [162, 544] on input "[DATE] 171308" at bounding box center [129, 540] width 240 height 30
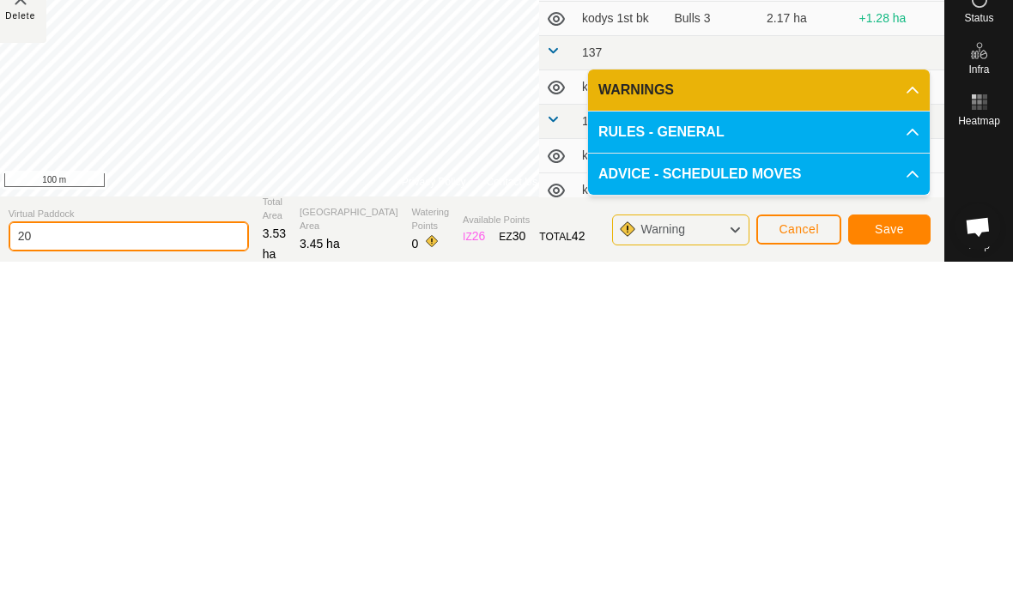
type input "2"
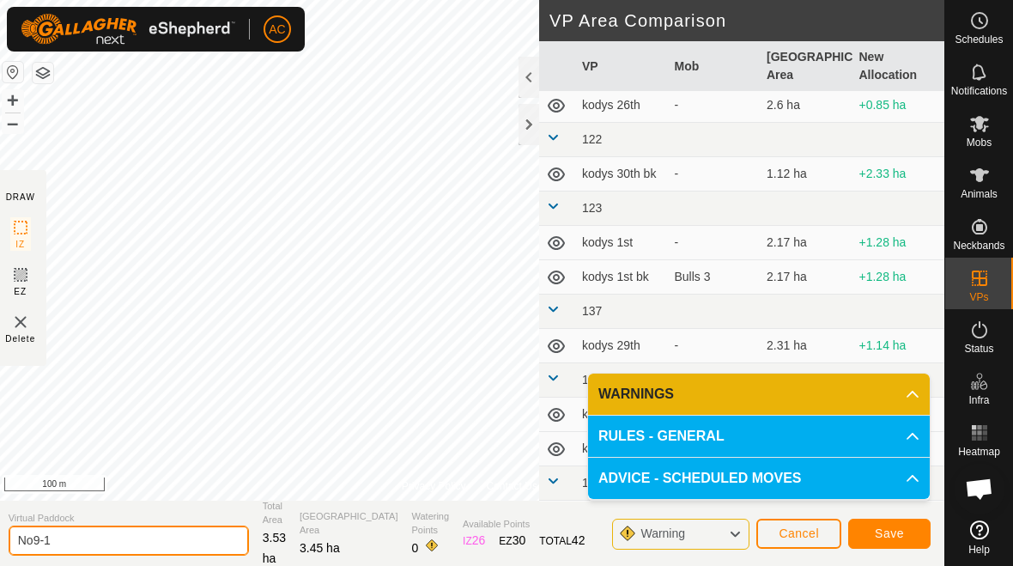
type input "No9-1"
click at [703, 546] on button "Save" at bounding box center [889, 533] width 82 height 30
